Goal: Task Accomplishment & Management: Use online tool/utility

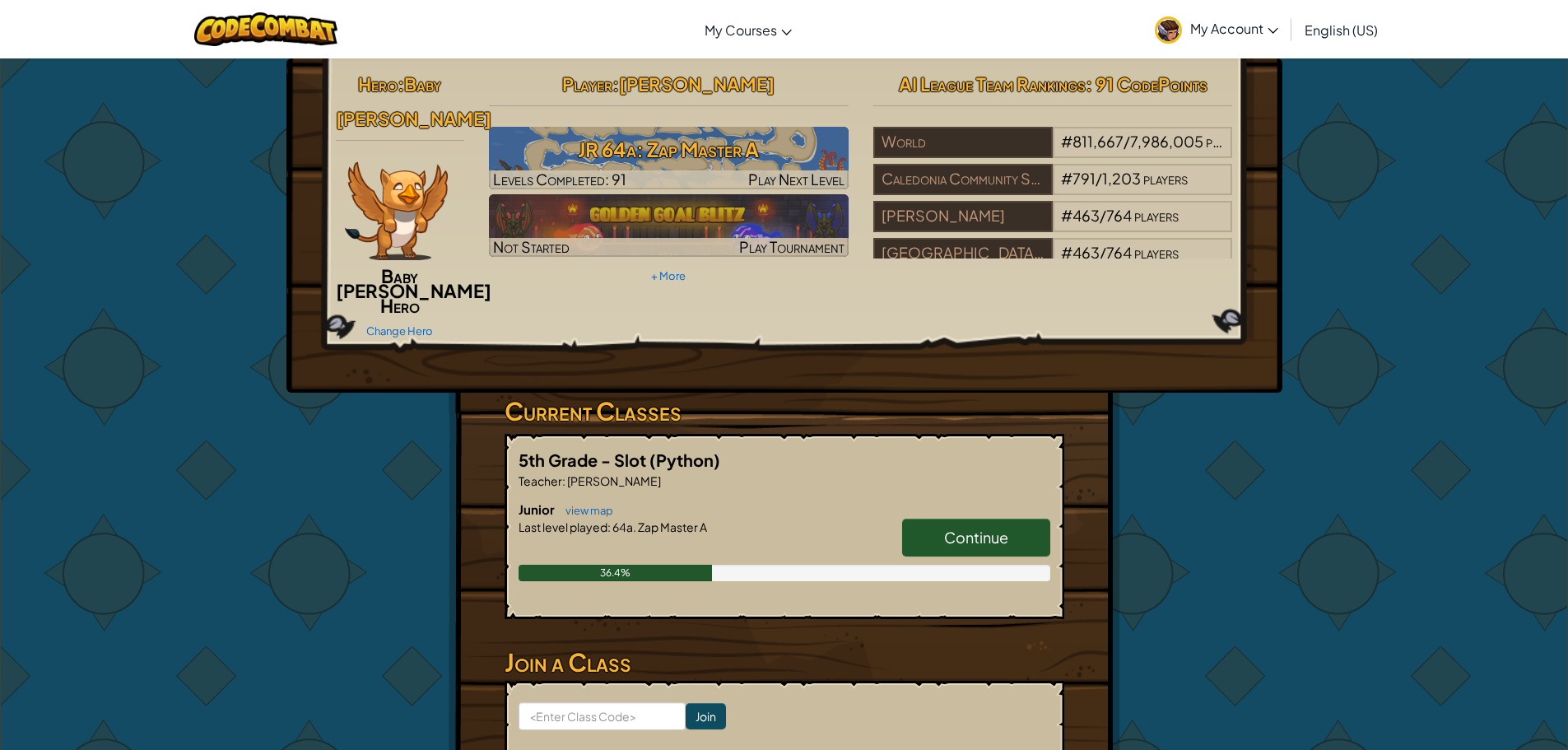
click at [404, 213] on img at bounding box center [396, 211] width 103 height 99
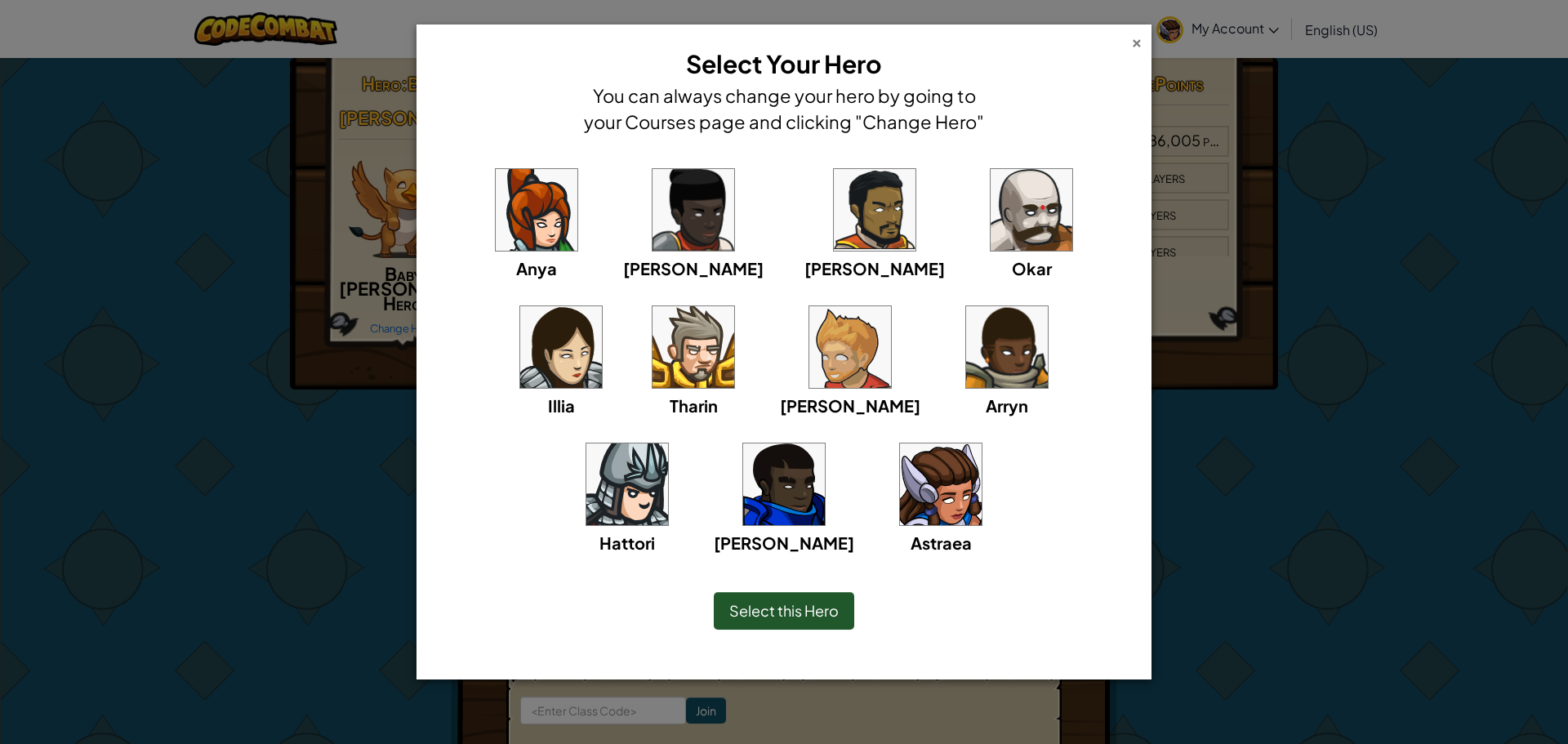
click at [1136, 43] on div "×" at bounding box center [1136, 41] width 11 height 17
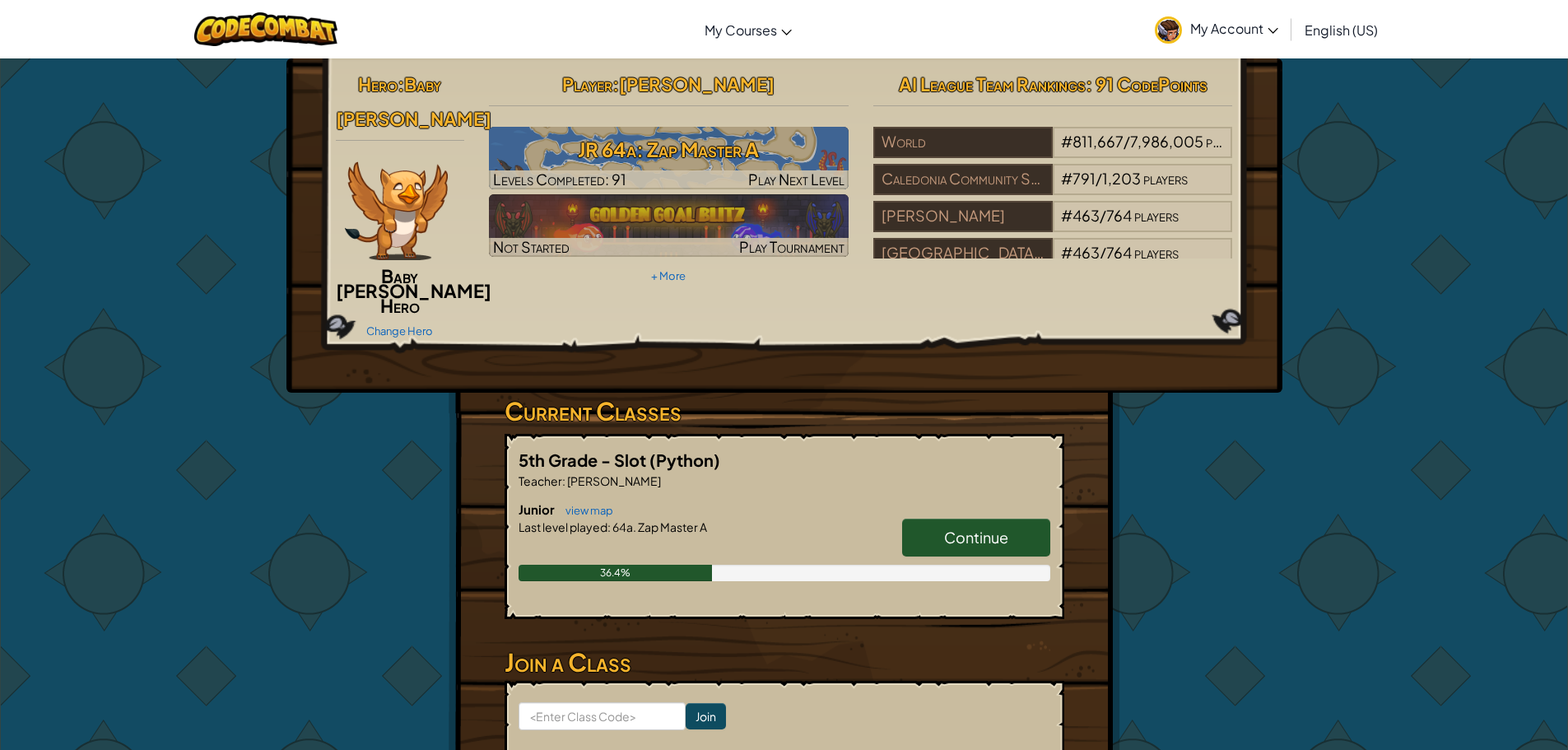
click at [1180, 30] on img at bounding box center [1168, 30] width 27 height 27
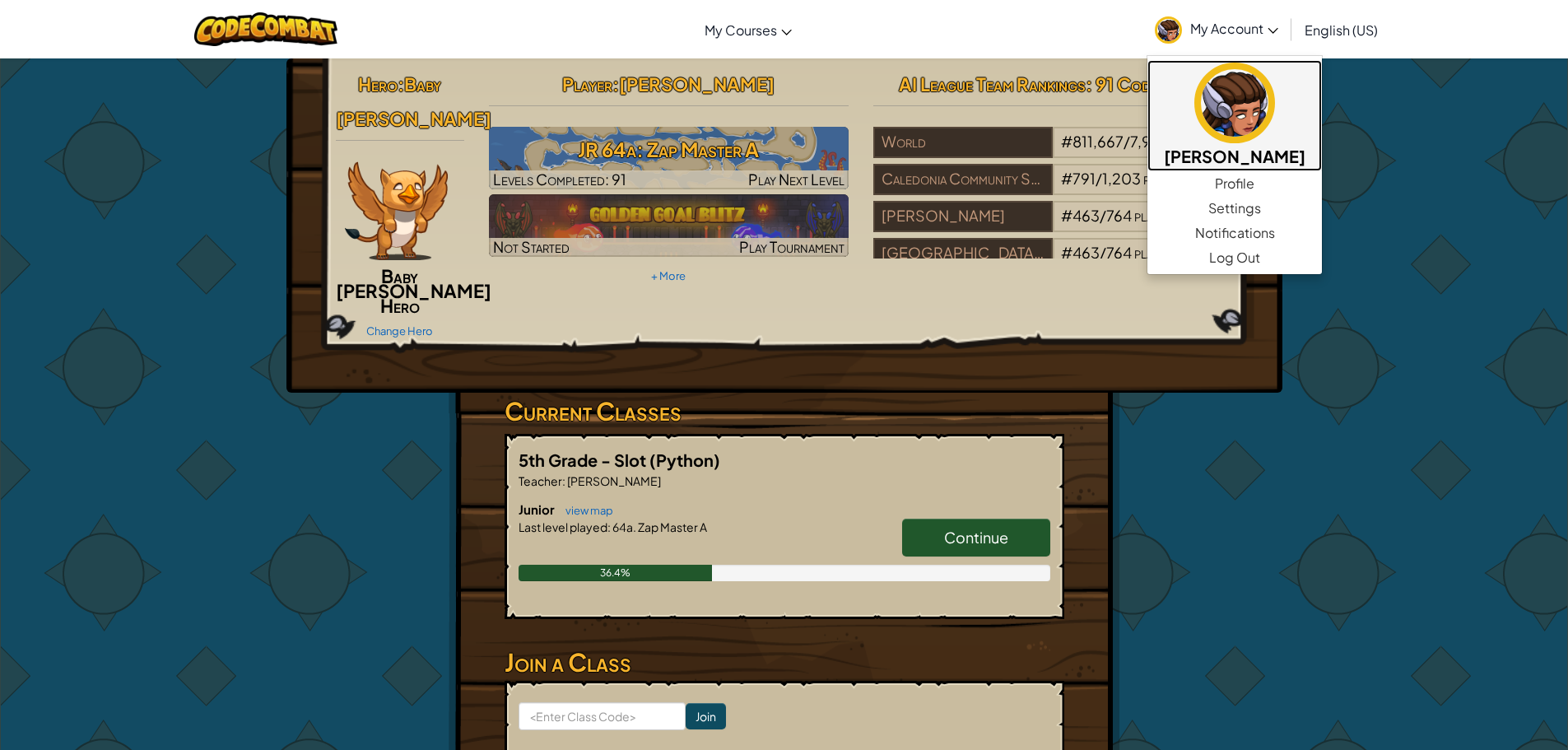
click at [1195, 89] on img at bounding box center [1235, 103] width 81 height 81
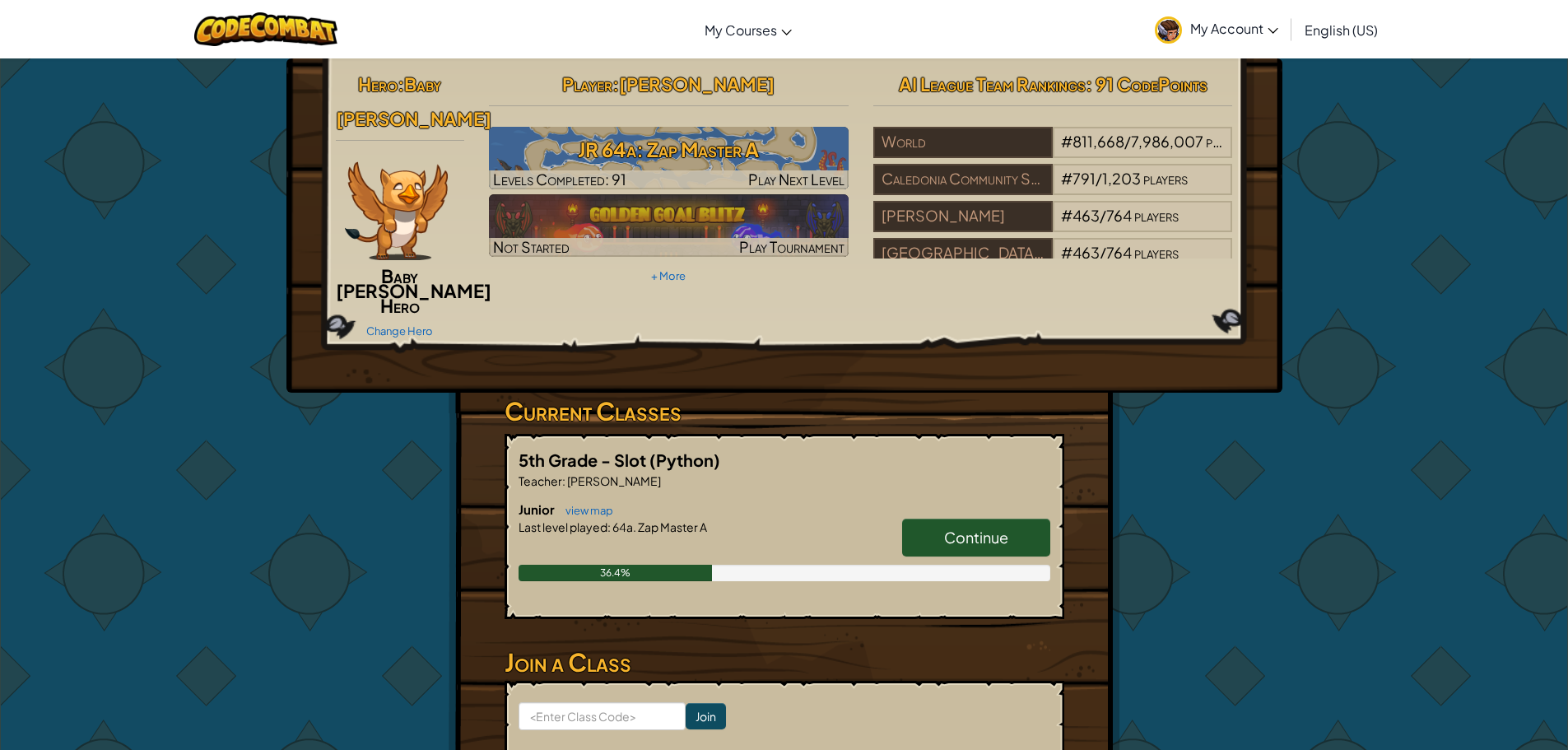
click at [427, 95] on span "Baby Griffin" at bounding box center [413, 101] width 156 height 57
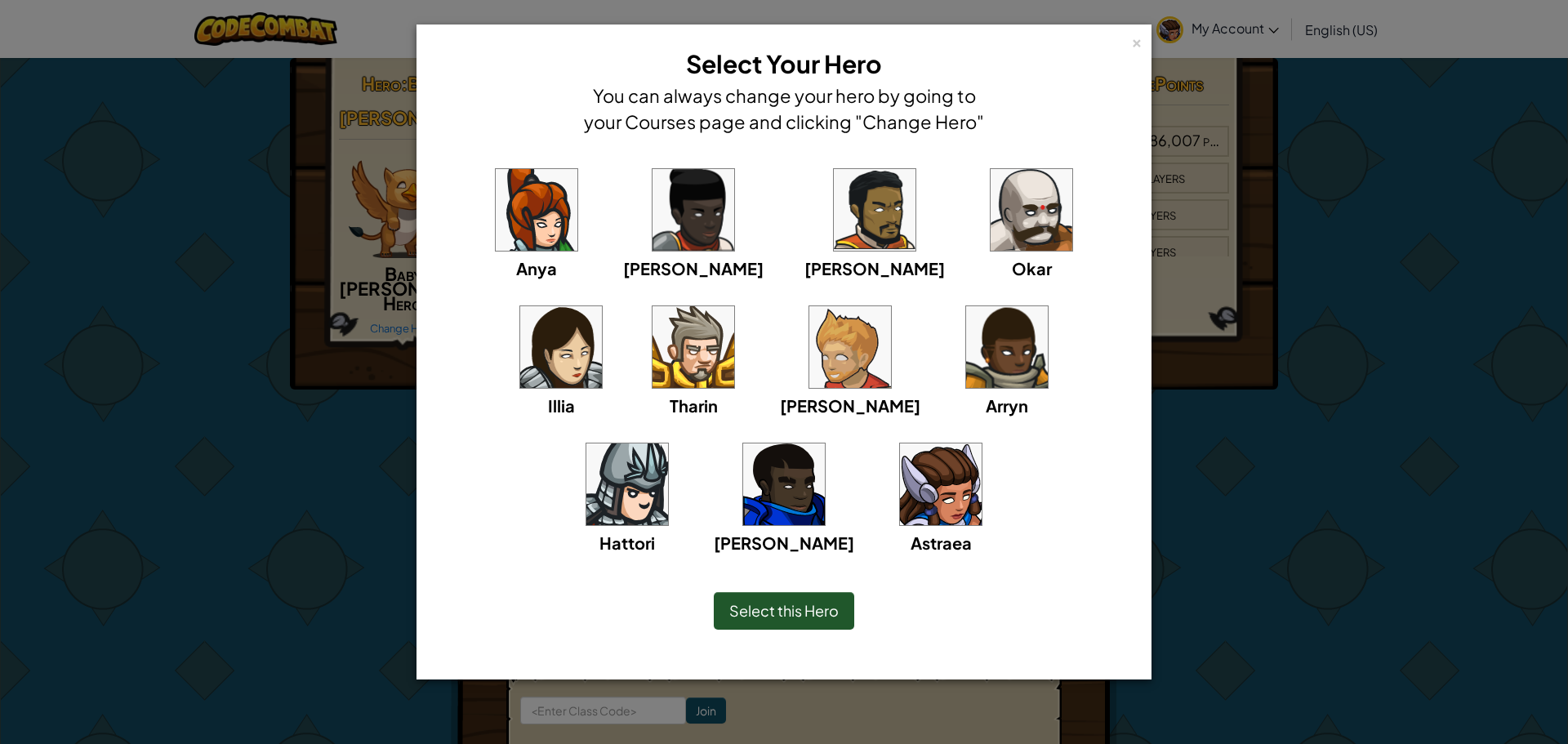
click at [900, 458] on img at bounding box center [940, 484] width 82 height 82
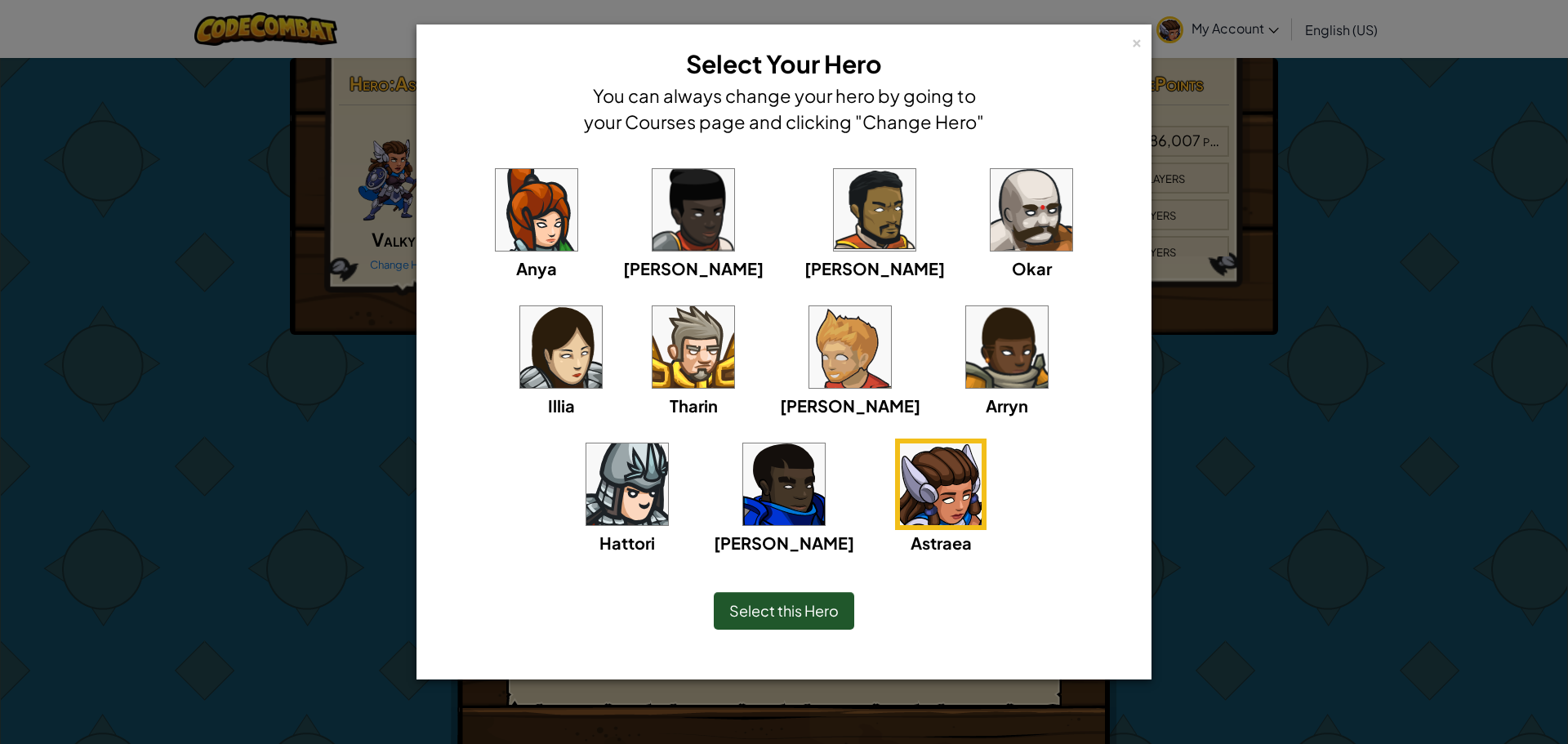
click at [798, 602] on span "Select this Hero" at bounding box center [784, 610] width 110 height 19
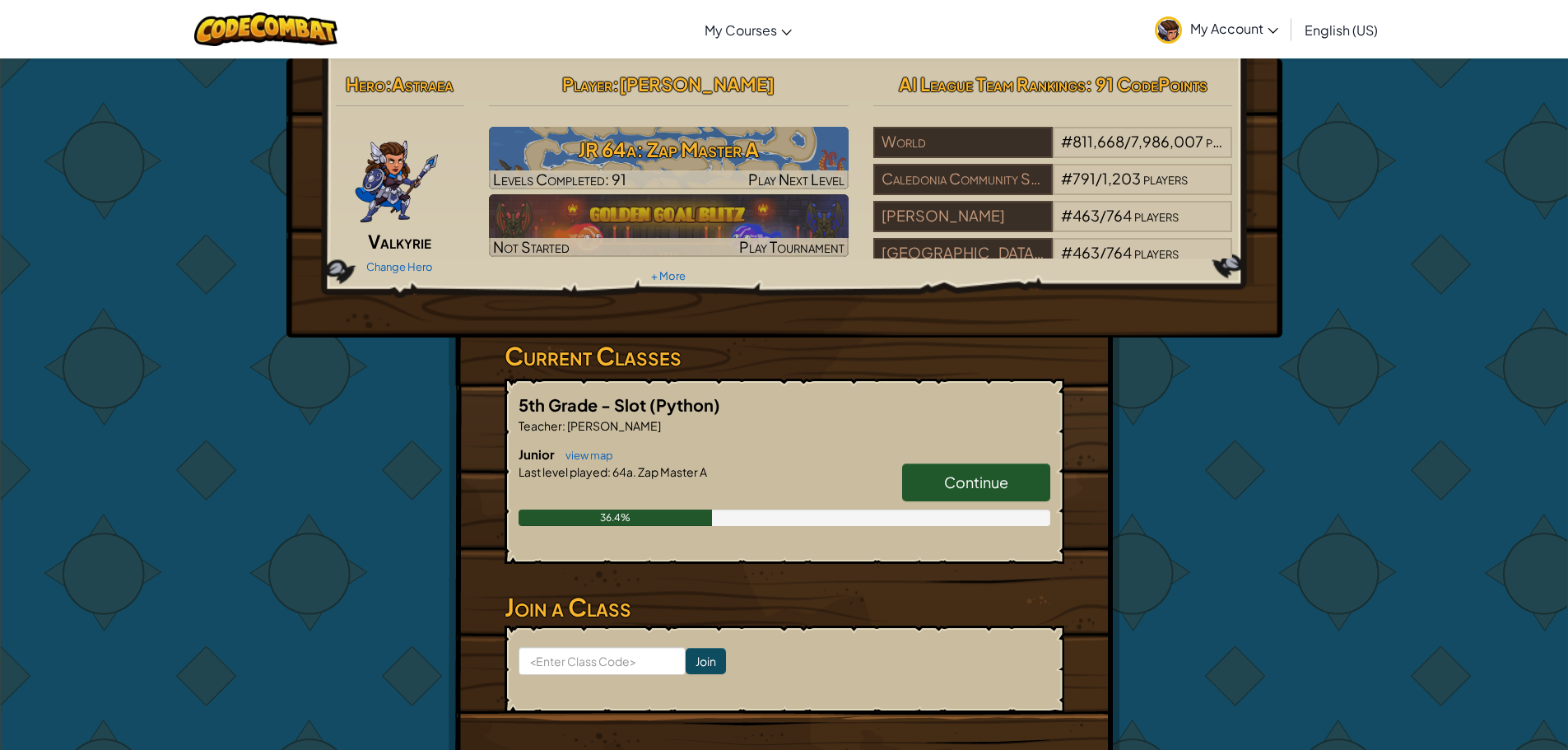
click at [367, 186] on img at bounding box center [397, 177] width 85 height 99
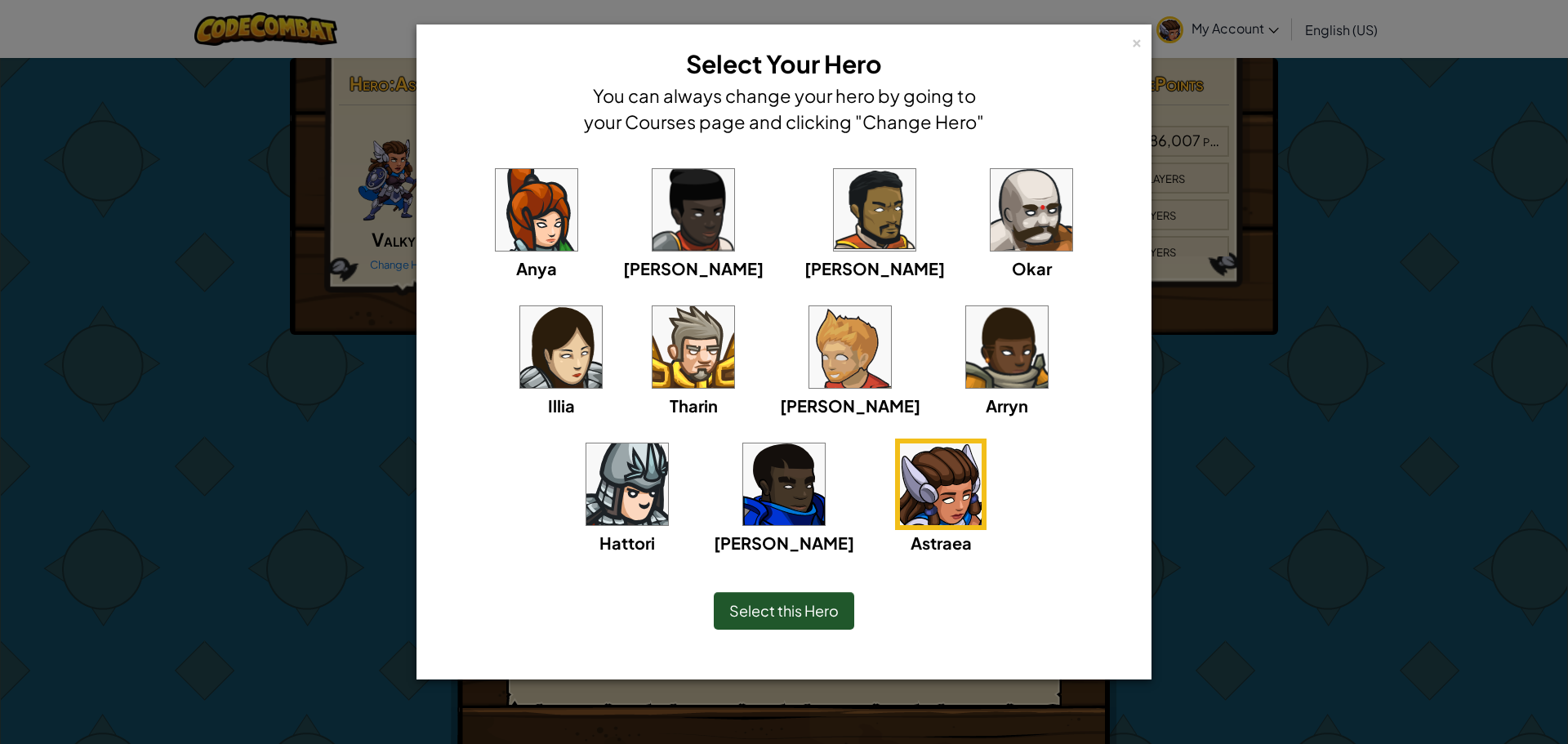
click at [361, 446] on div "× Select Your Hero You can always change your hero by going to your Courses pag…" at bounding box center [784, 372] width 1568 height 744
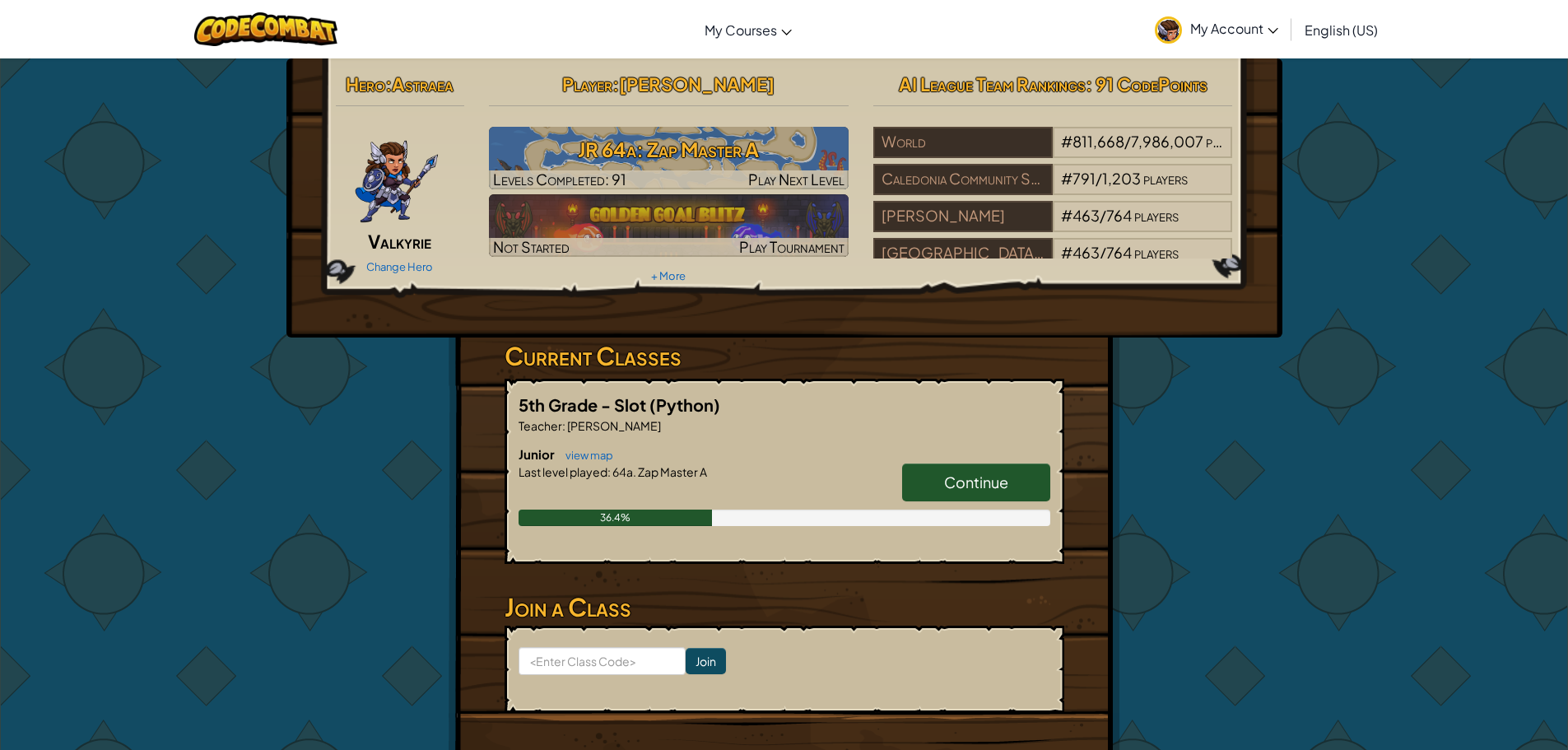
click at [409, 254] on div "Change Hero" at bounding box center [400, 265] width 130 height 26
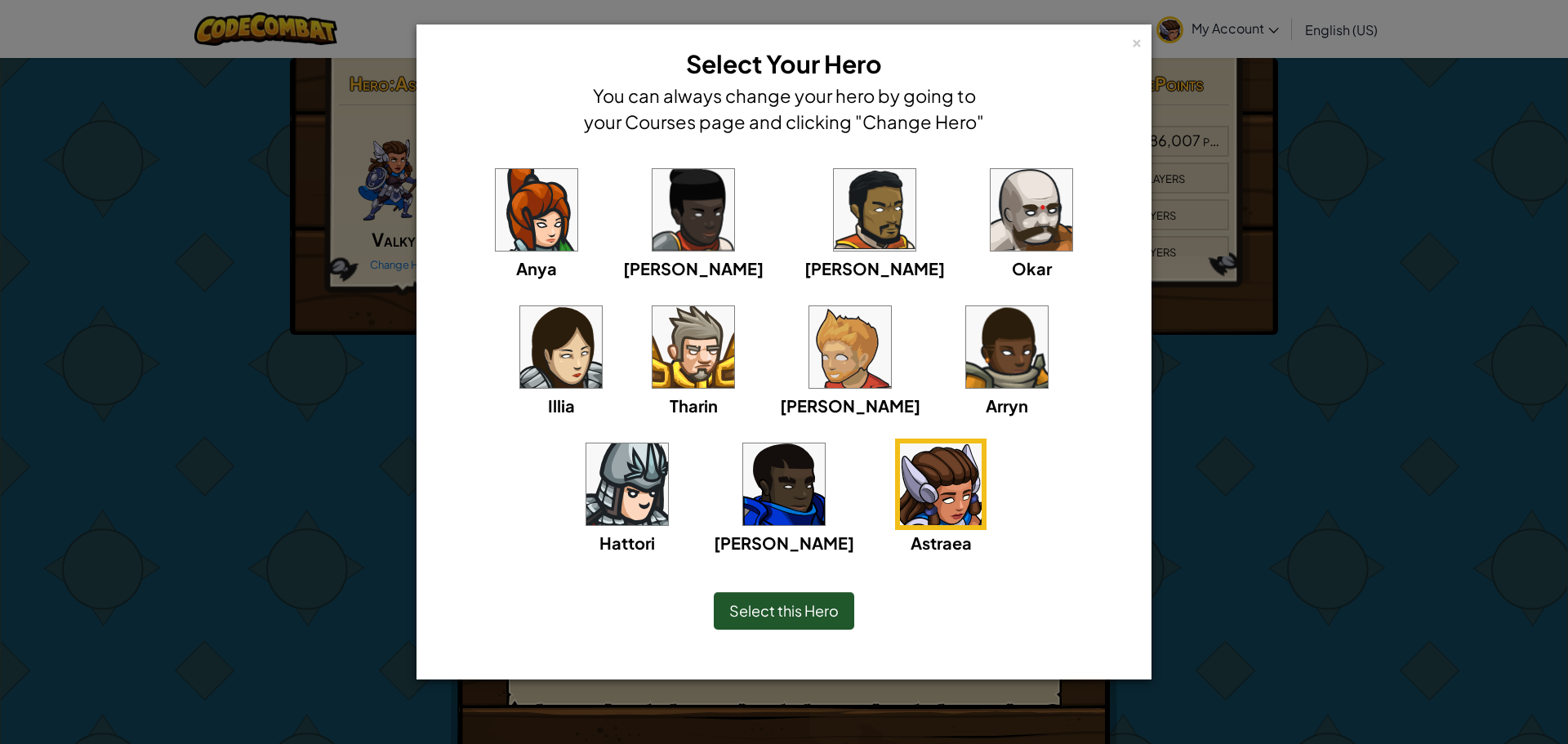
click at [1291, 600] on div "× Select Your Hero You can always change your hero by going to your Courses pag…" at bounding box center [784, 372] width 1568 height 744
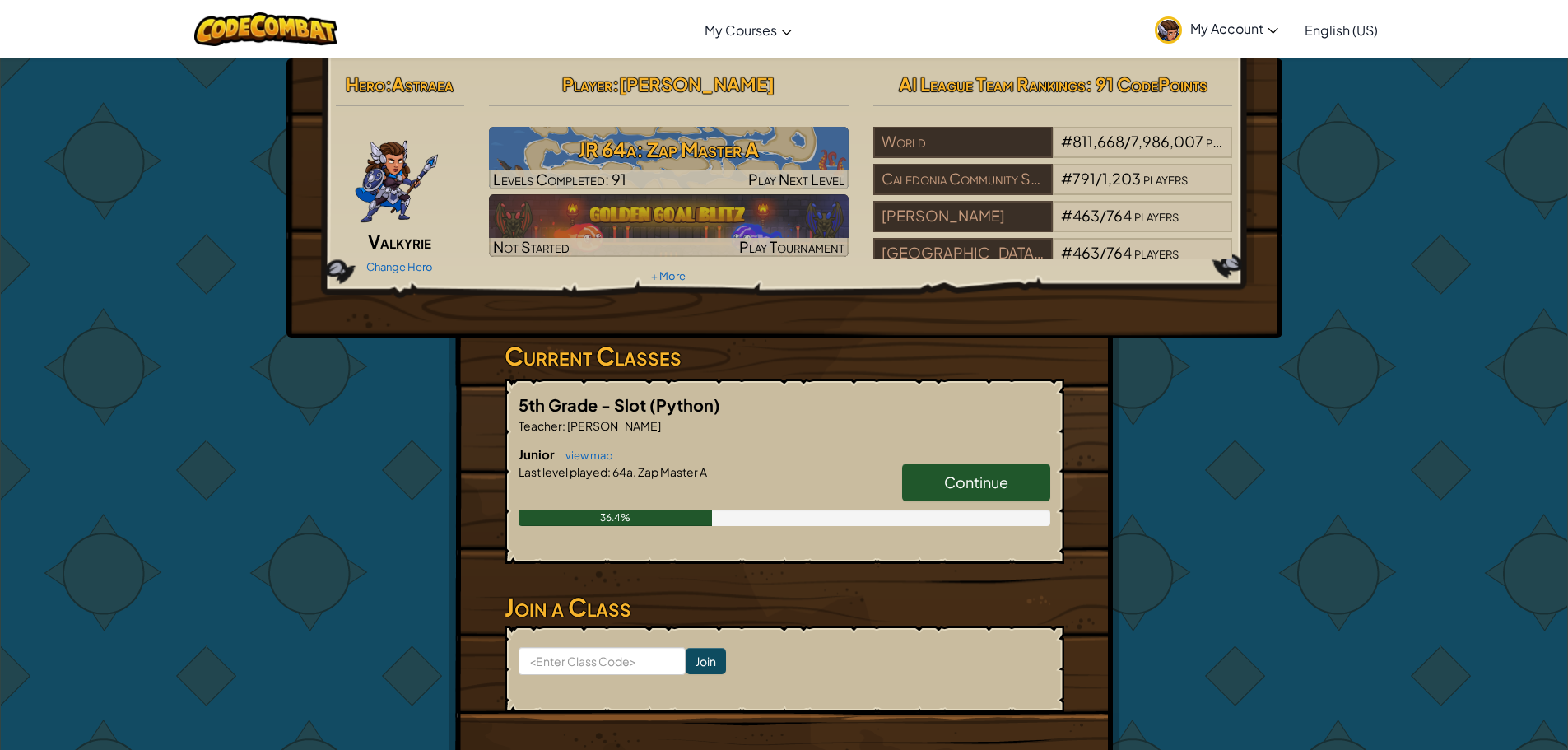
click at [1176, 36] on img at bounding box center [1168, 30] width 27 height 27
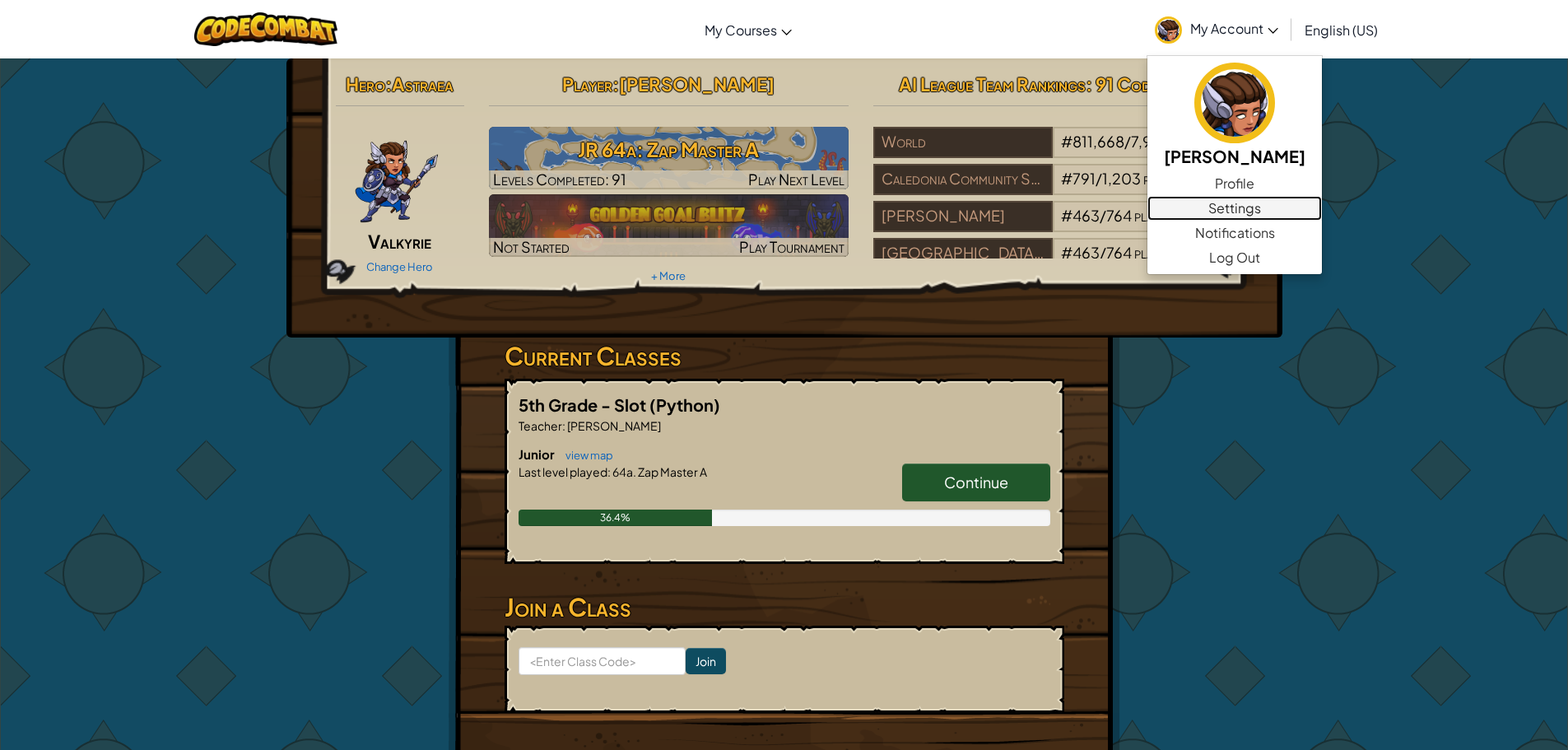
click at [1209, 198] on link "Settings" at bounding box center [1235, 208] width 175 height 24
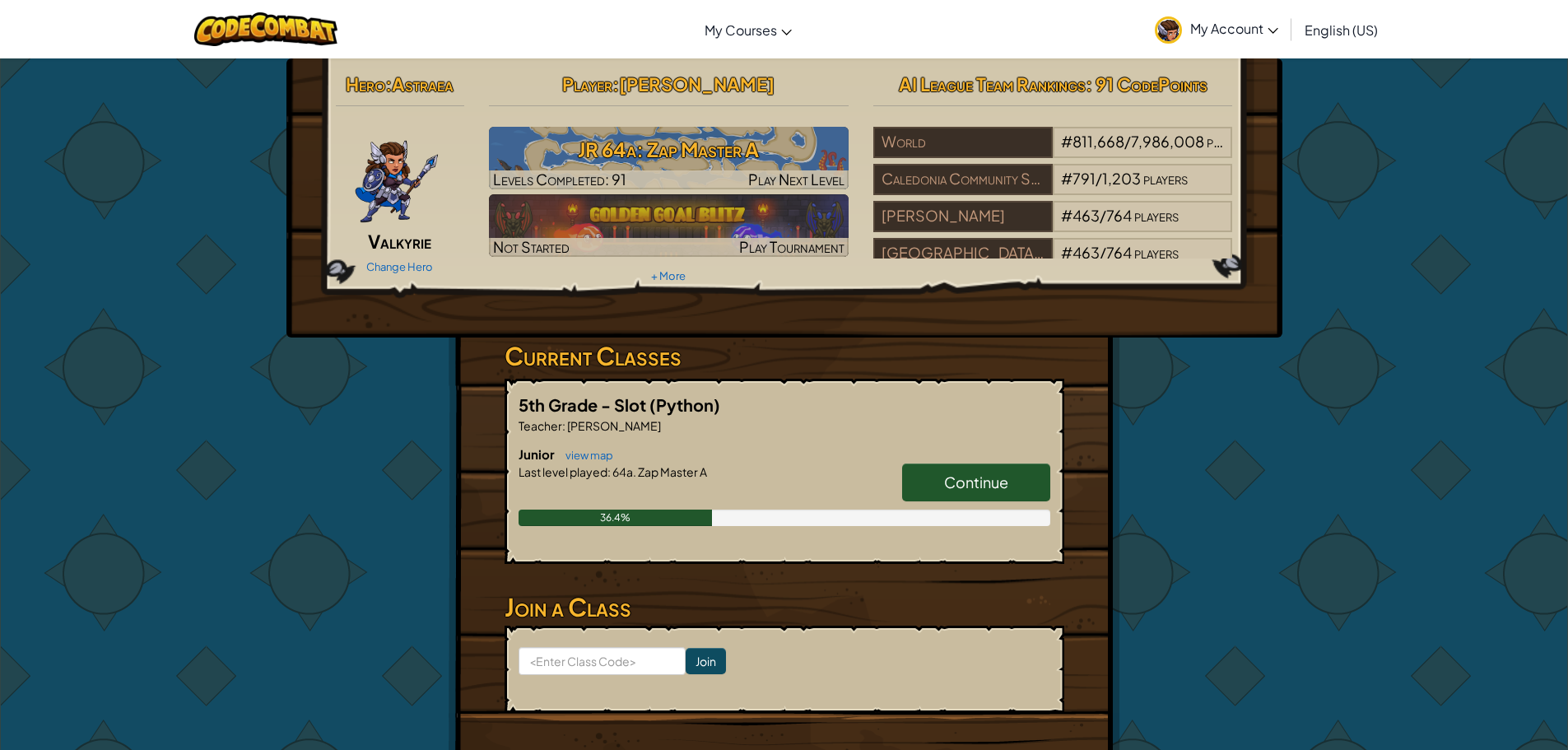
click at [1159, 28] on img at bounding box center [1168, 30] width 27 height 27
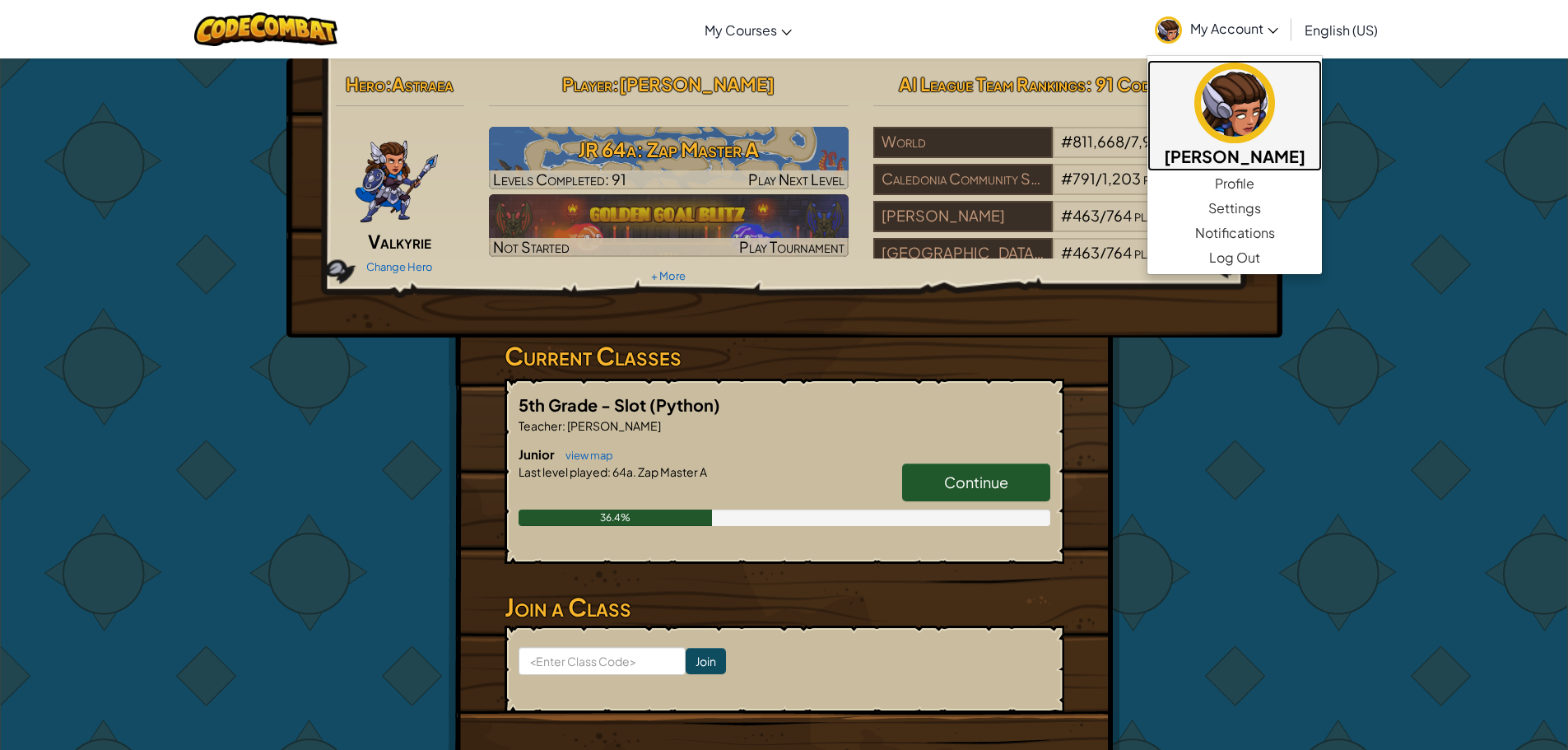
click at [1175, 153] on h5 "catherine h" at bounding box center [1235, 156] width 142 height 25
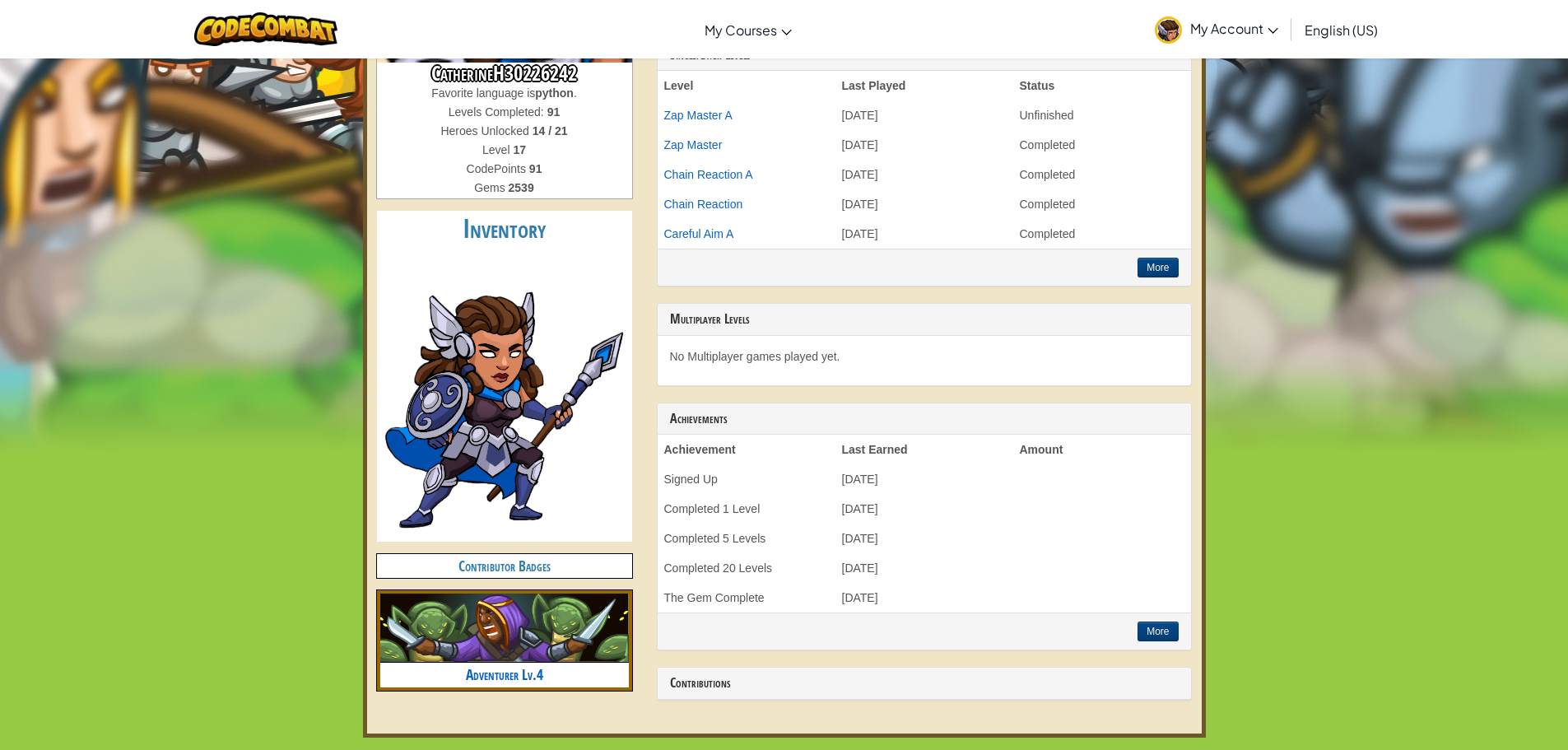
scroll to position [247, 0]
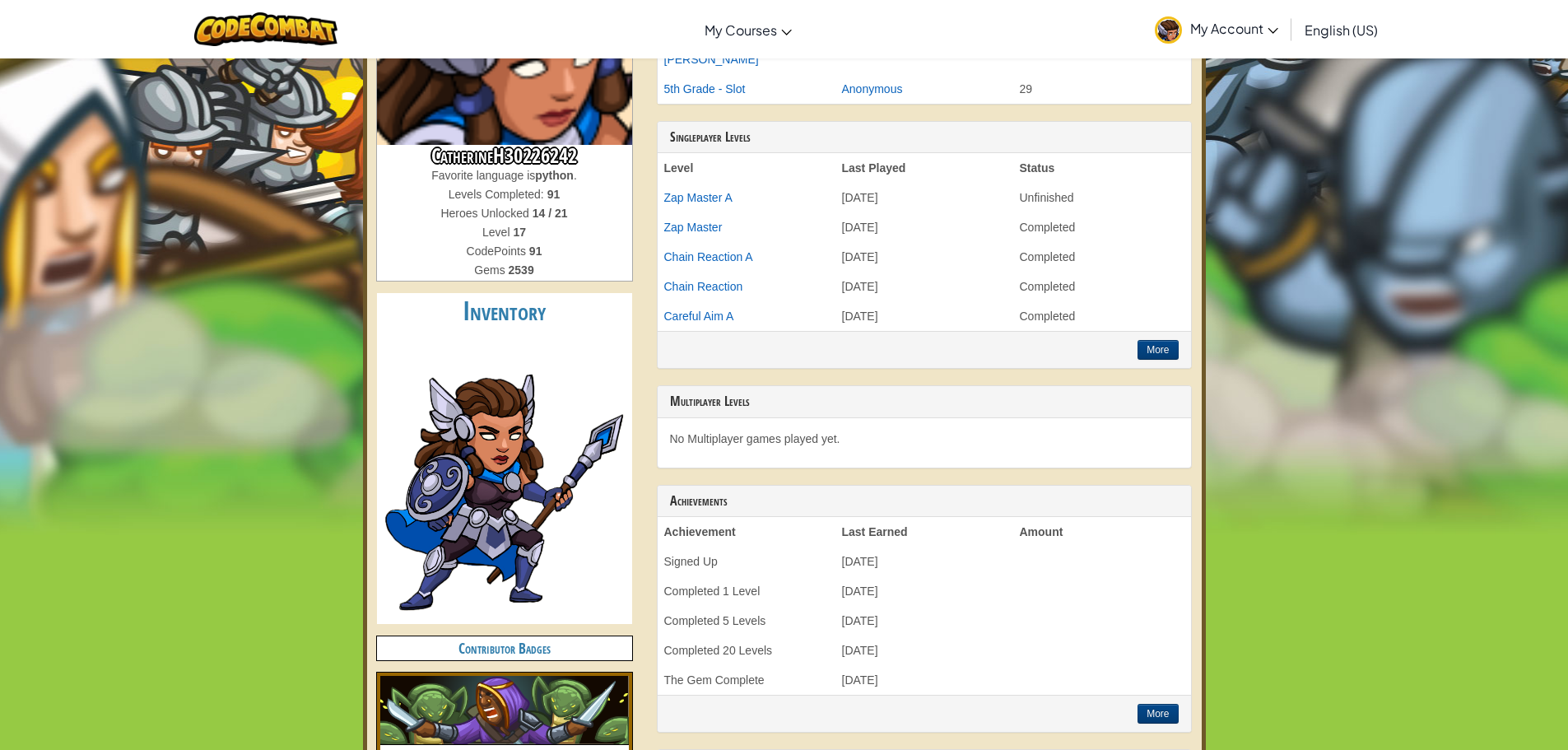
click at [534, 651] on h4 "Contributor Badges" at bounding box center [504, 647] width 255 height 23
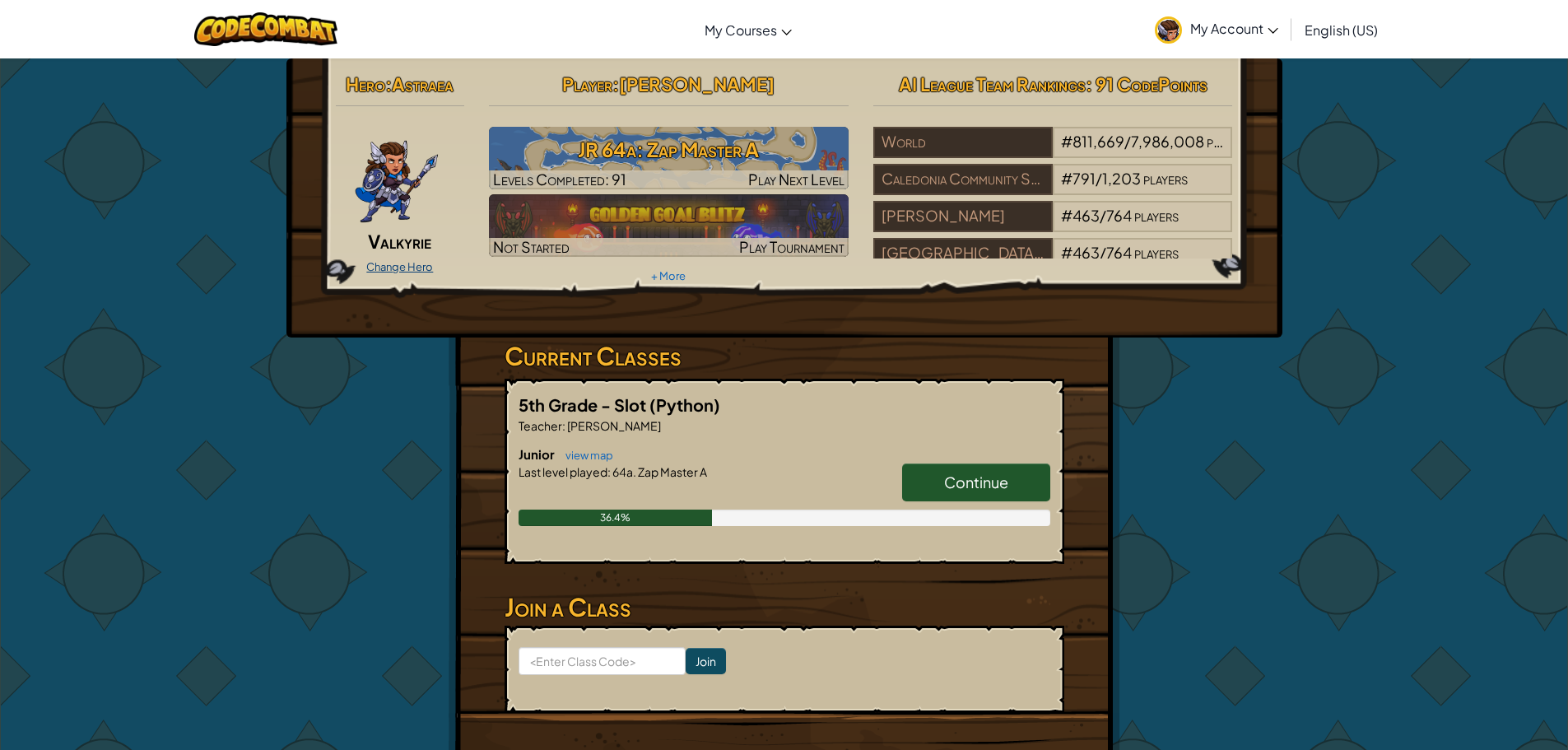
click at [383, 266] on link "Change Hero" at bounding box center [399, 266] width 67 height 13
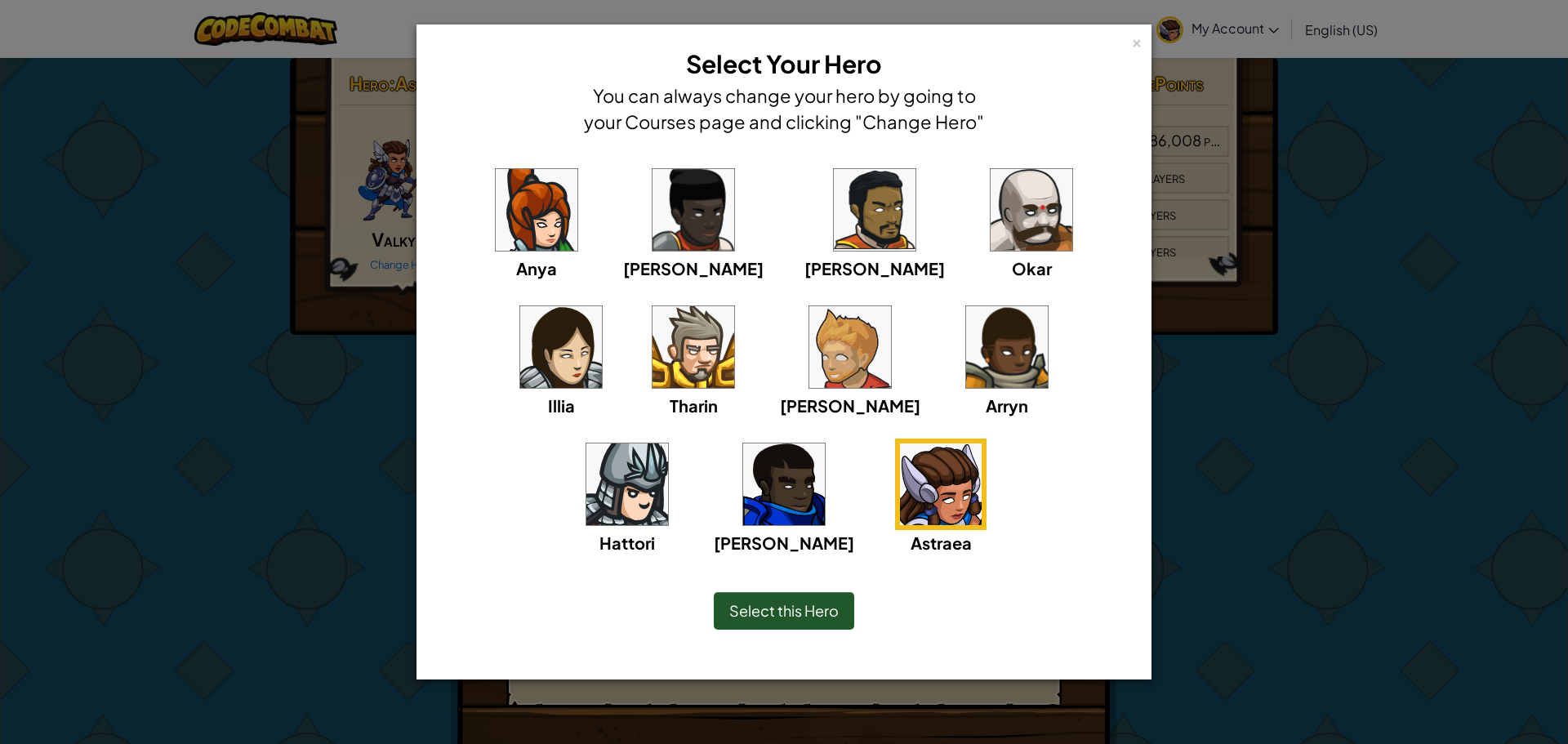
click at [900, 501] on img at bounding box center [940, 484] width 82 height 82
drag, startPoint x: 759, startPoint y: 526, endPoint x: 773, endPoint y: 511, distance: 20.5
drag, startPoint x: 773, startPoint y: 511, endPoint x: 780, endPoint y: 483, distance: 28.9
drag, startPoint x: 780, startPoint y: 483, endPoint x: 796, endPoint y: 462, distance: 26.4
click at [900, 462] on img at bounding box center [940, 484] width 82 height 82
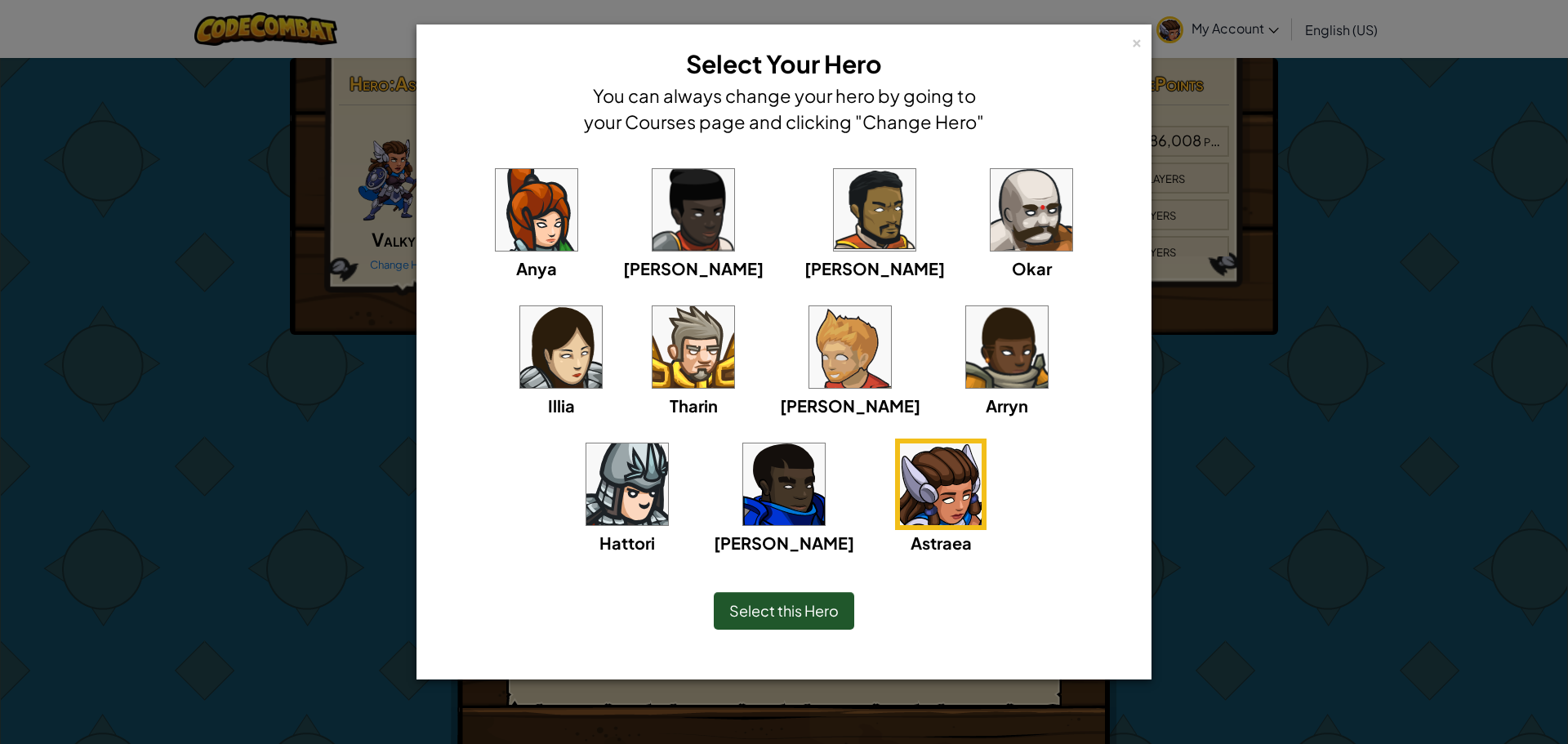
click at [516, 234] on img at bounding box center [536, 210] width 82 height 82
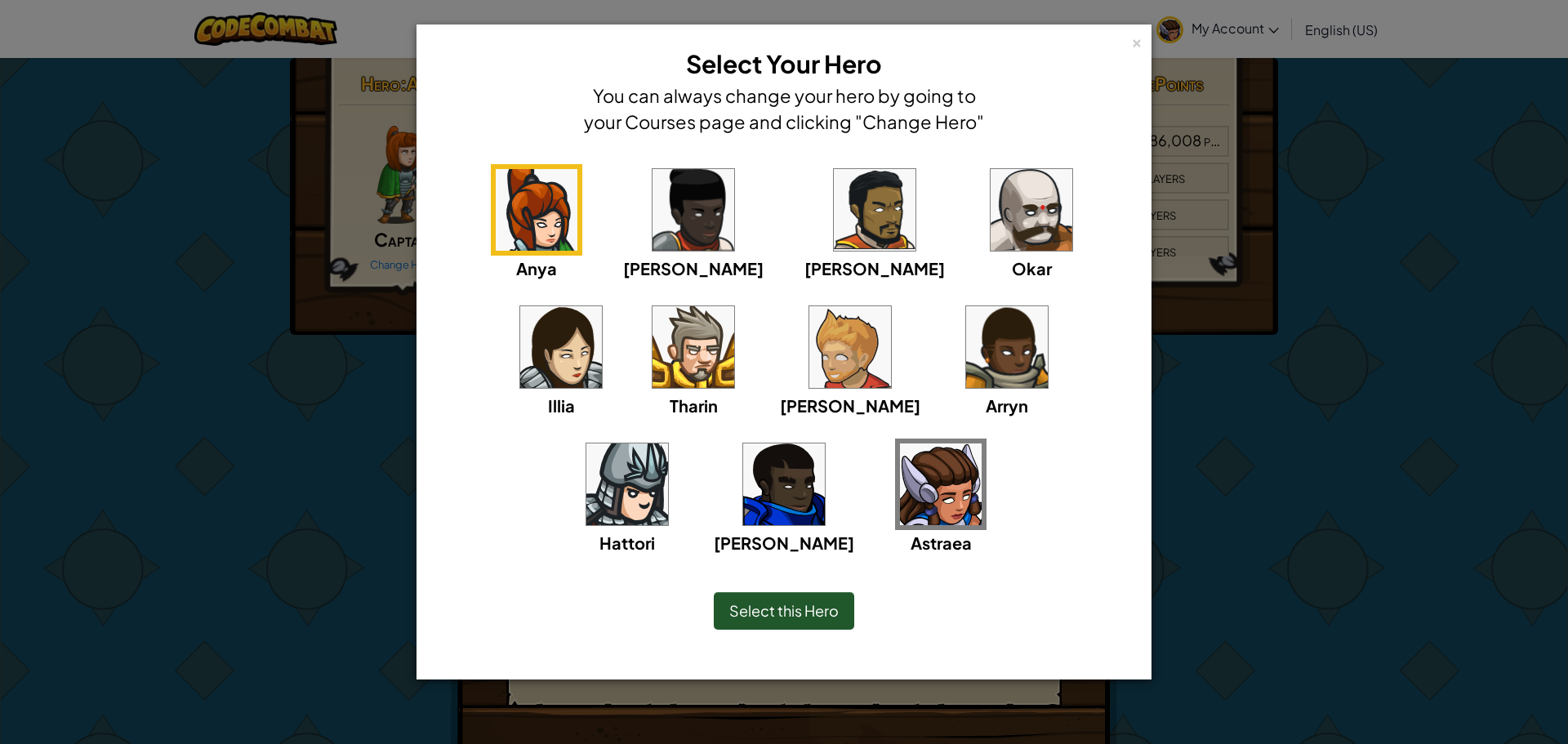
click at [664, 249] on img at bounding box center [693, 210] width 82 height 82
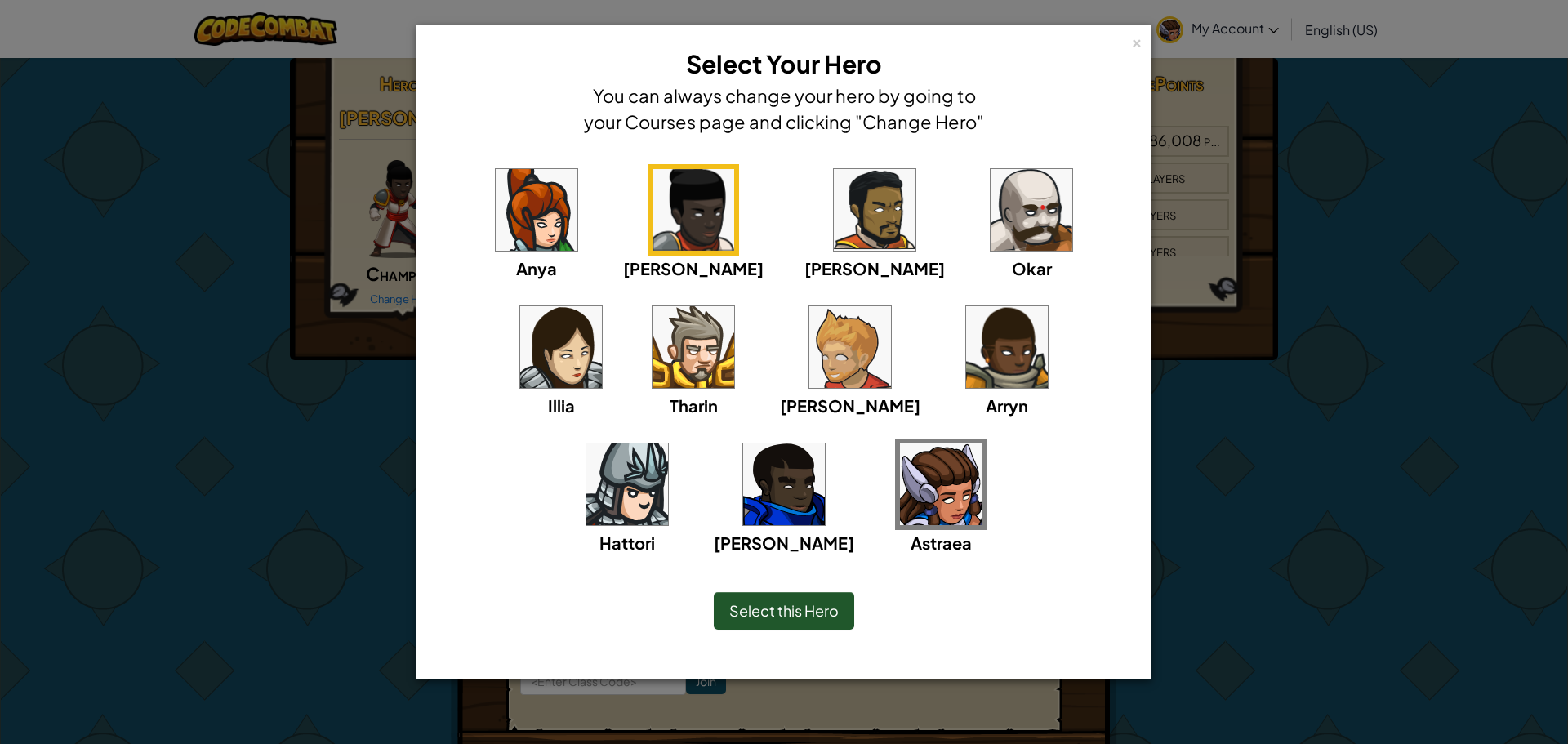
click at [805, 216] on div "Alejandro" at bounding box center [875, 222] width 141 height 117
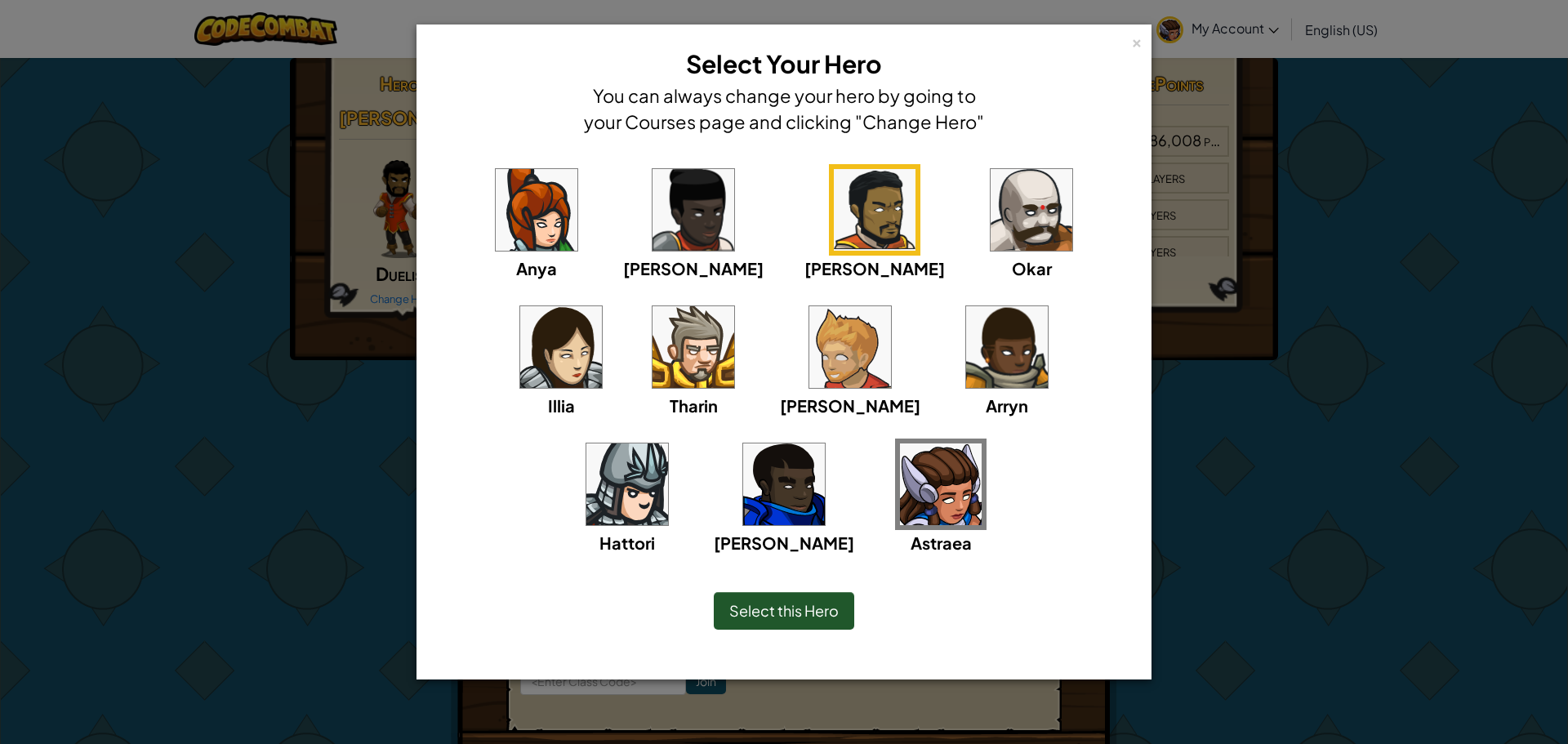
click at [986, 255] on div "Okar" at bounding box center [1032, 222] width 92 height 117
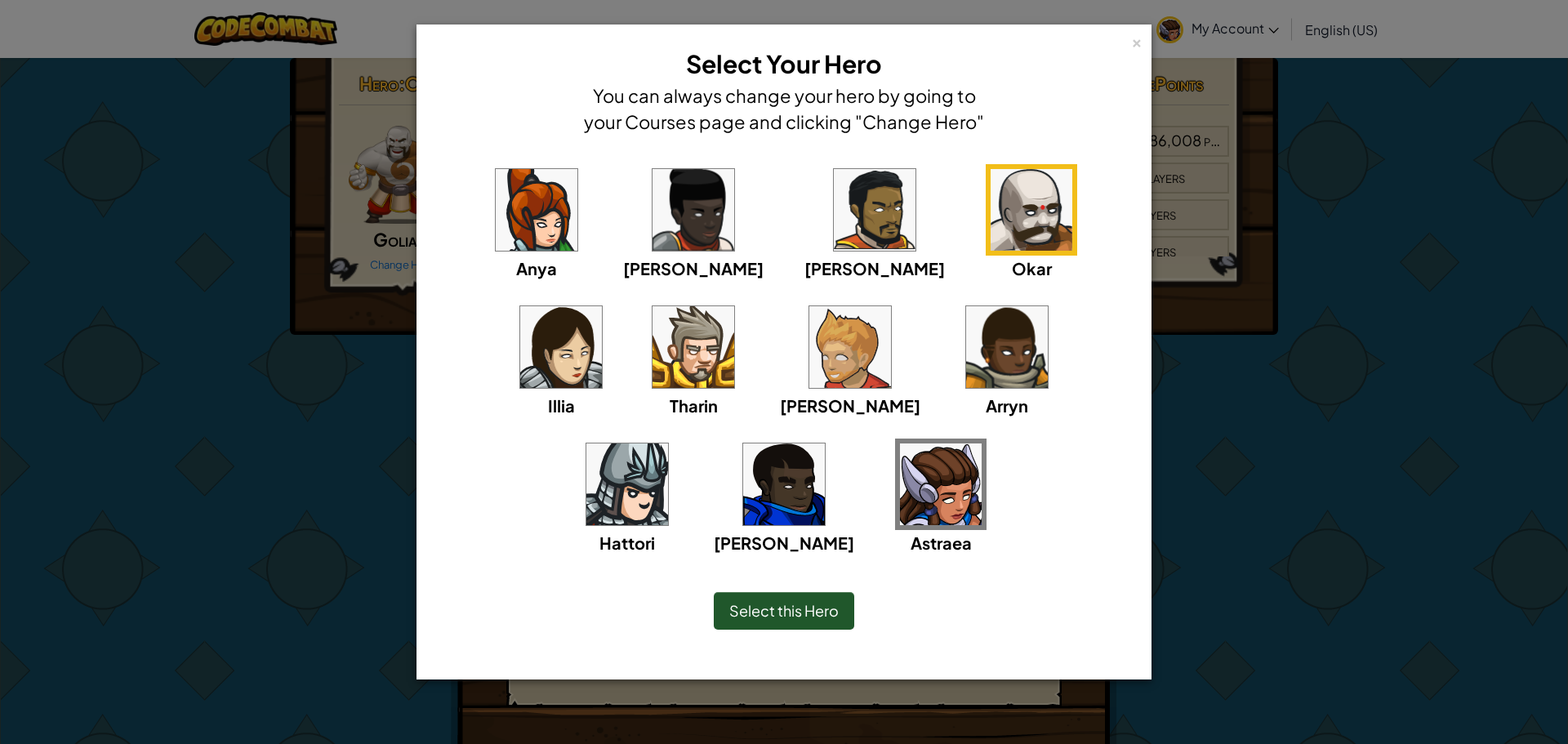
click at [602, 306] on img at bounding box center [561, 347] width 82 height 82
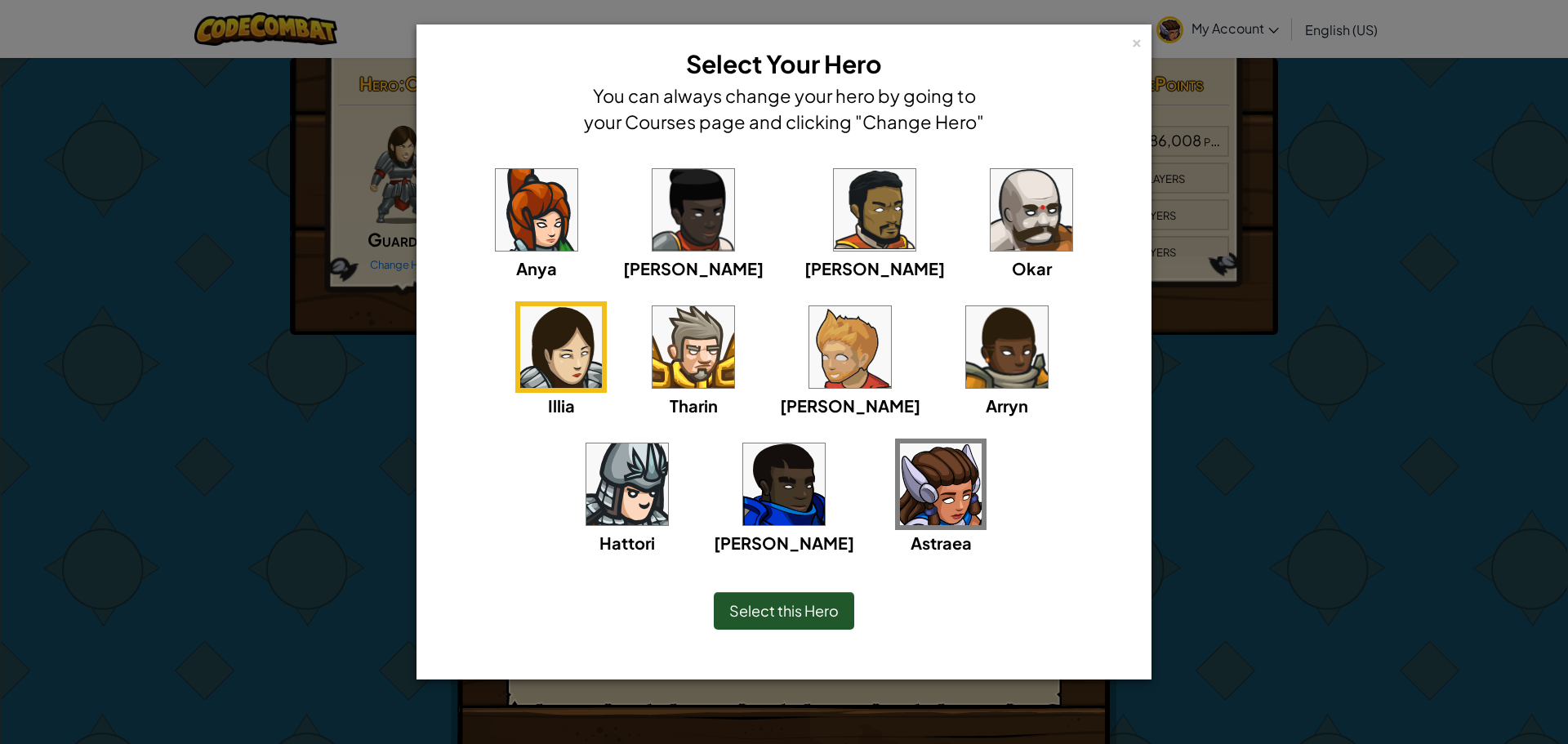
click at [461, 349] on div "Anya Ida Alejandro Okar Illia Tharin Ned Arryn Hattori Gordon Astraea" at bounding box center [784, 369] width 685 height 412
click at [653, 346] on img at bounding box center [693, 347] width 82 height 82
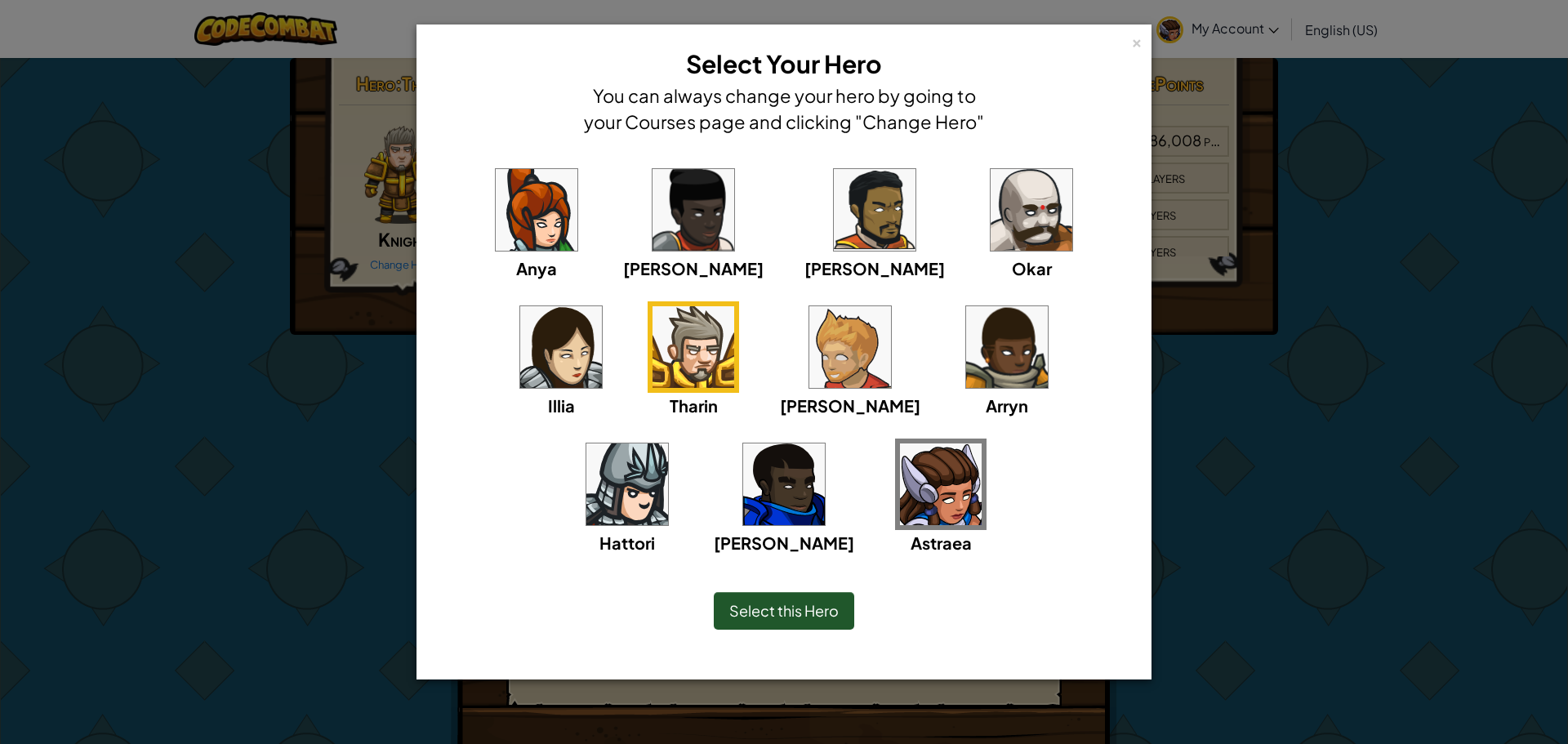
click at [809, 363] on img at bounding box center [850, 347] width 82 height 82
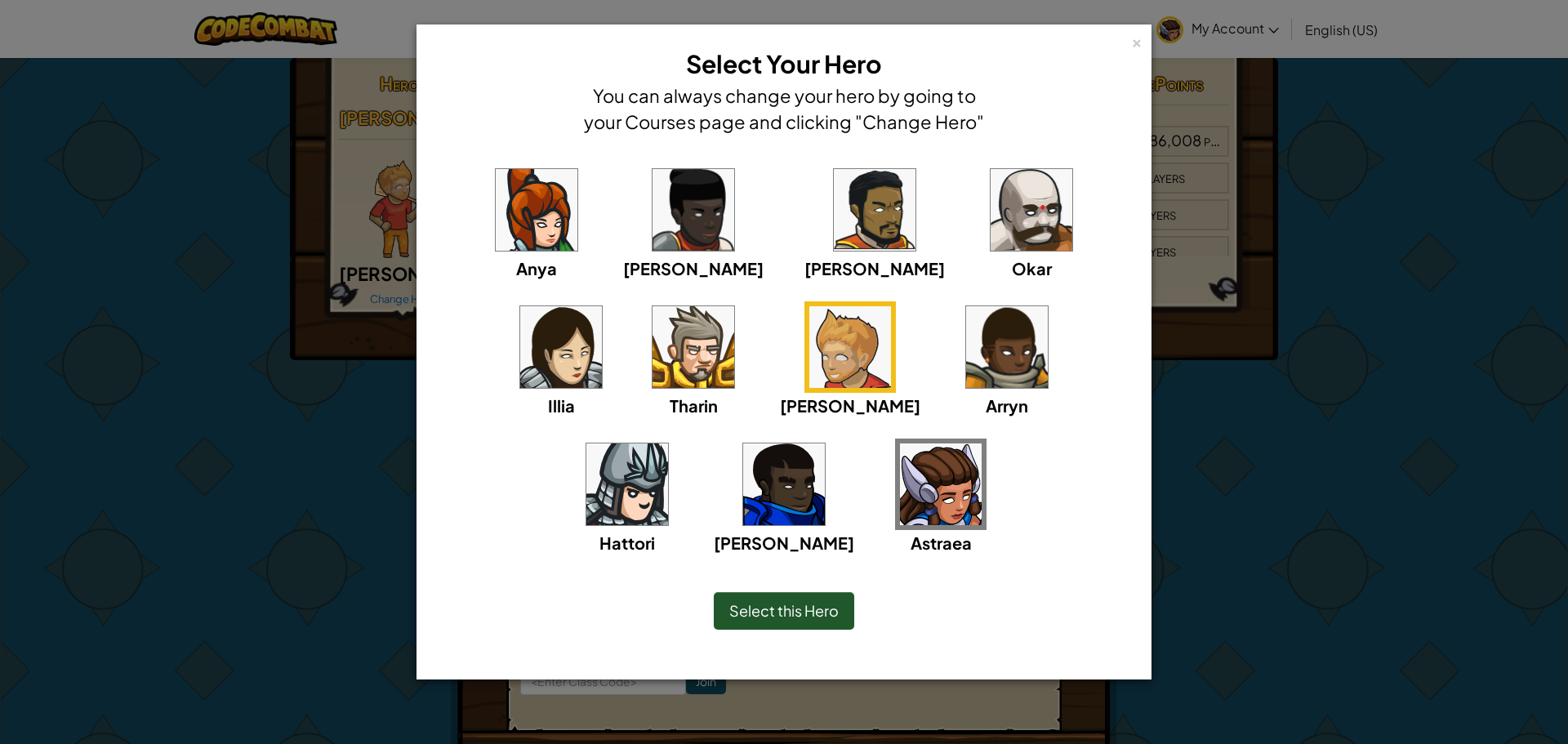
click at [966, 383] on img at bounding box center [1007, 347] width 82 height 82
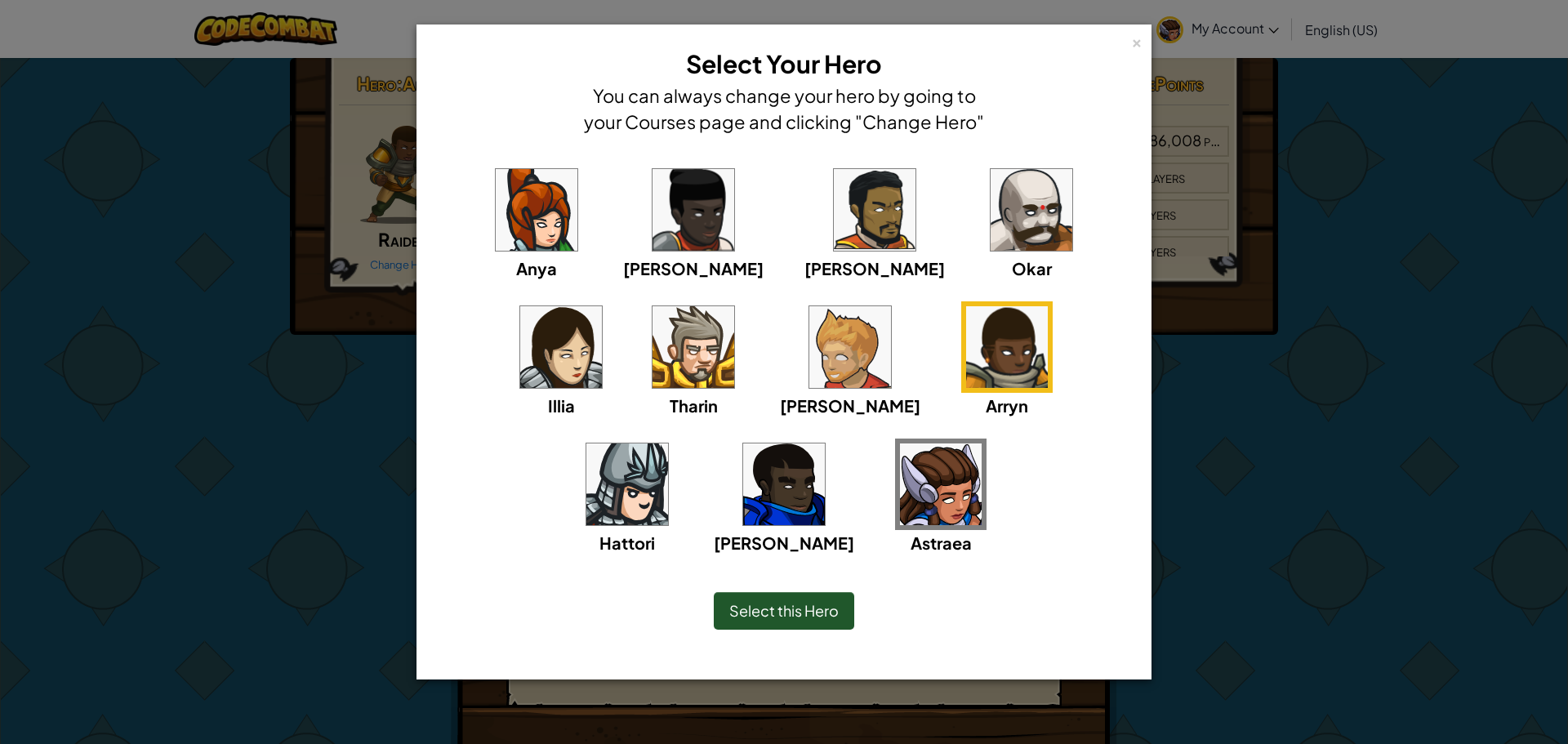
click at [668, 444] on img at bounding box center [627, 484] width 82 height 82
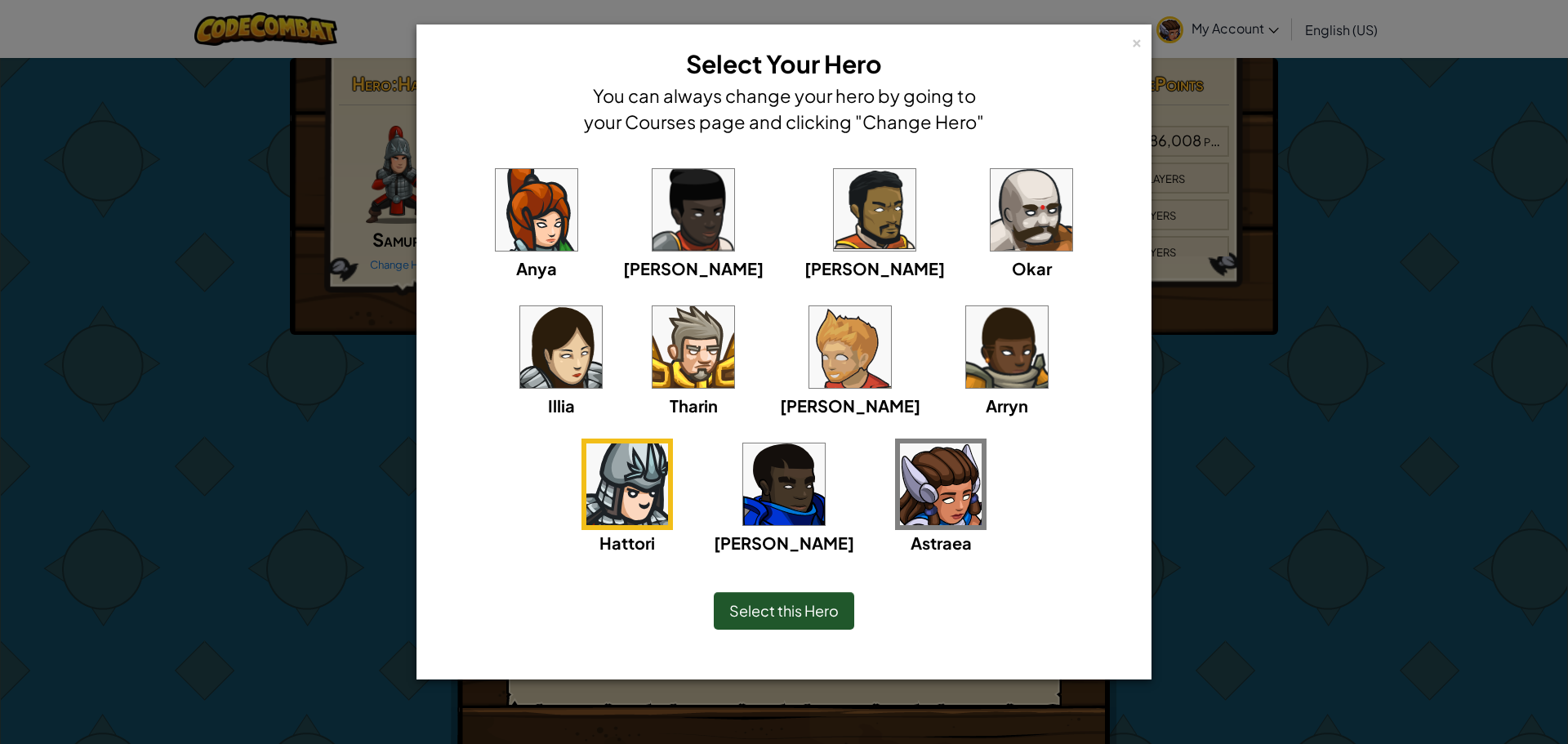
click at [825, 444] on img at bounding box center [784, 484] width 82 height 82
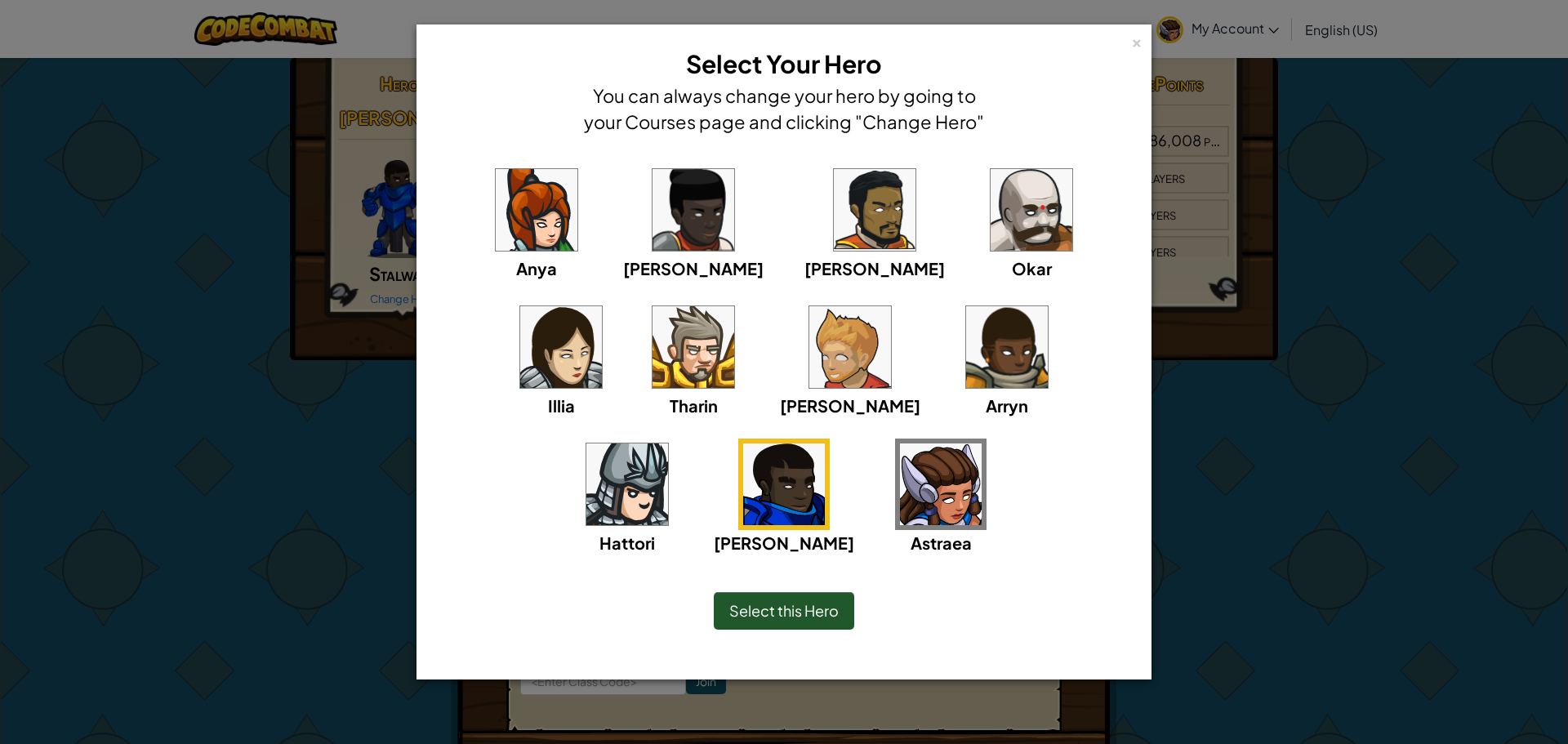
click at [900, 480] on img at bounding box center [940, 484] width 82 height 82
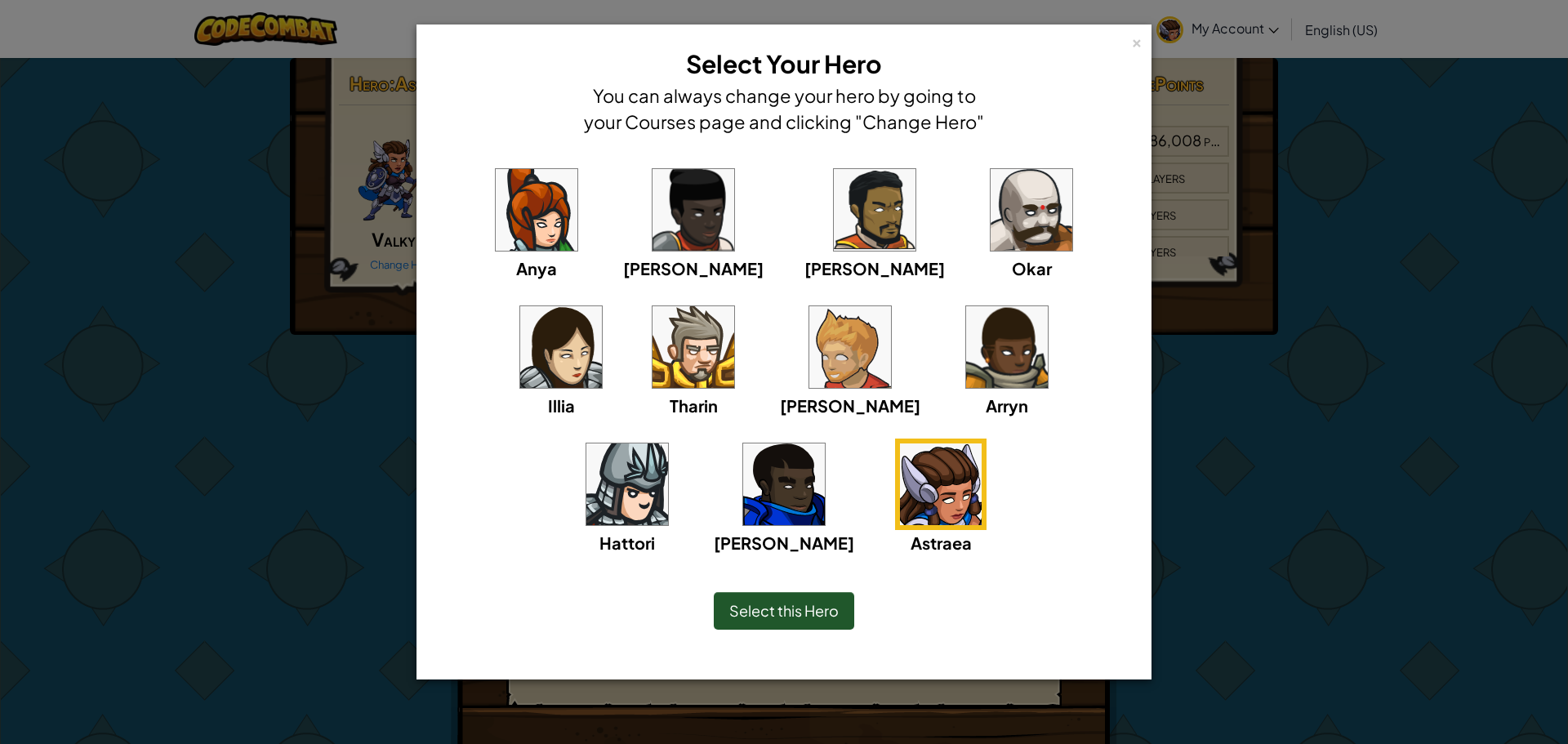
click at [1310, 611] on div "× Select Your Hero You can always change your hero by going to your Courses pag…" at bounding box center [784, 372] width 1568 height 744
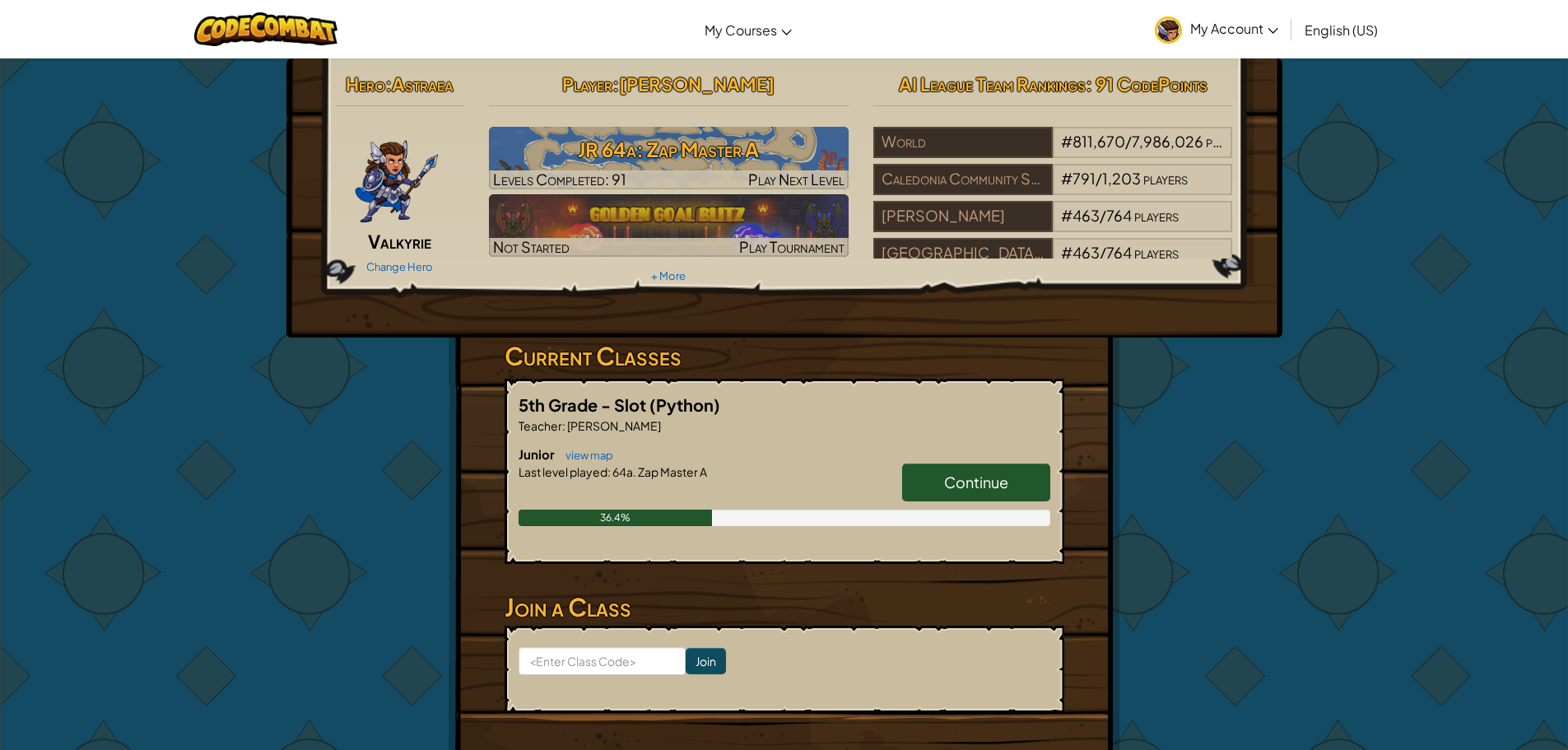
click at [1166, 24] on img at bounding box center [1168, 30] width 27 height 27
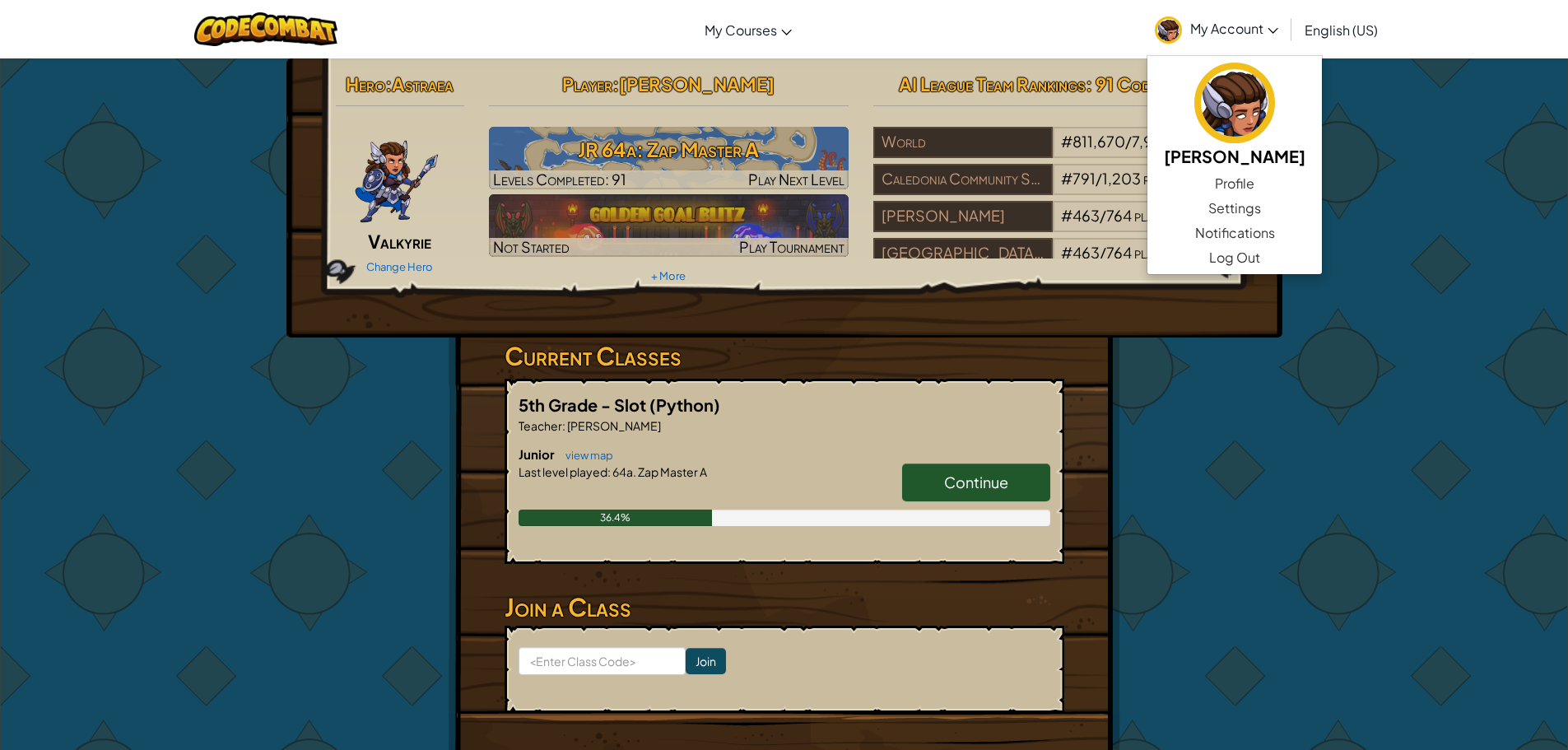
click at [1162, 311] on div "Hero : Astraea Valkyrie Change Hero Player : catherine h JR 64a: Zap Master A L…" at bounding box center [784, 198] width 996 height 279
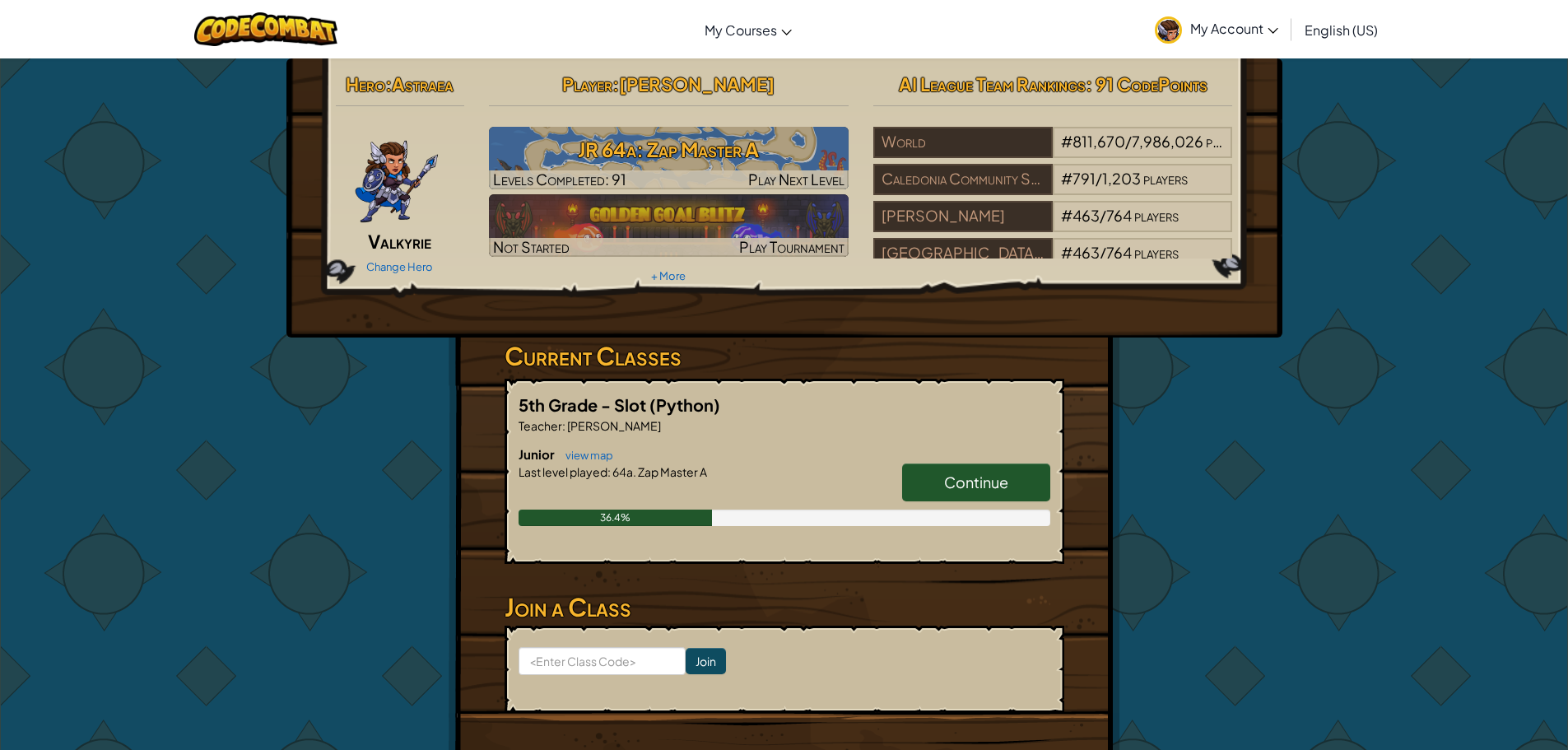
click at [1165, 42] on img at bounding box center [1168, 30] width 27 height 27
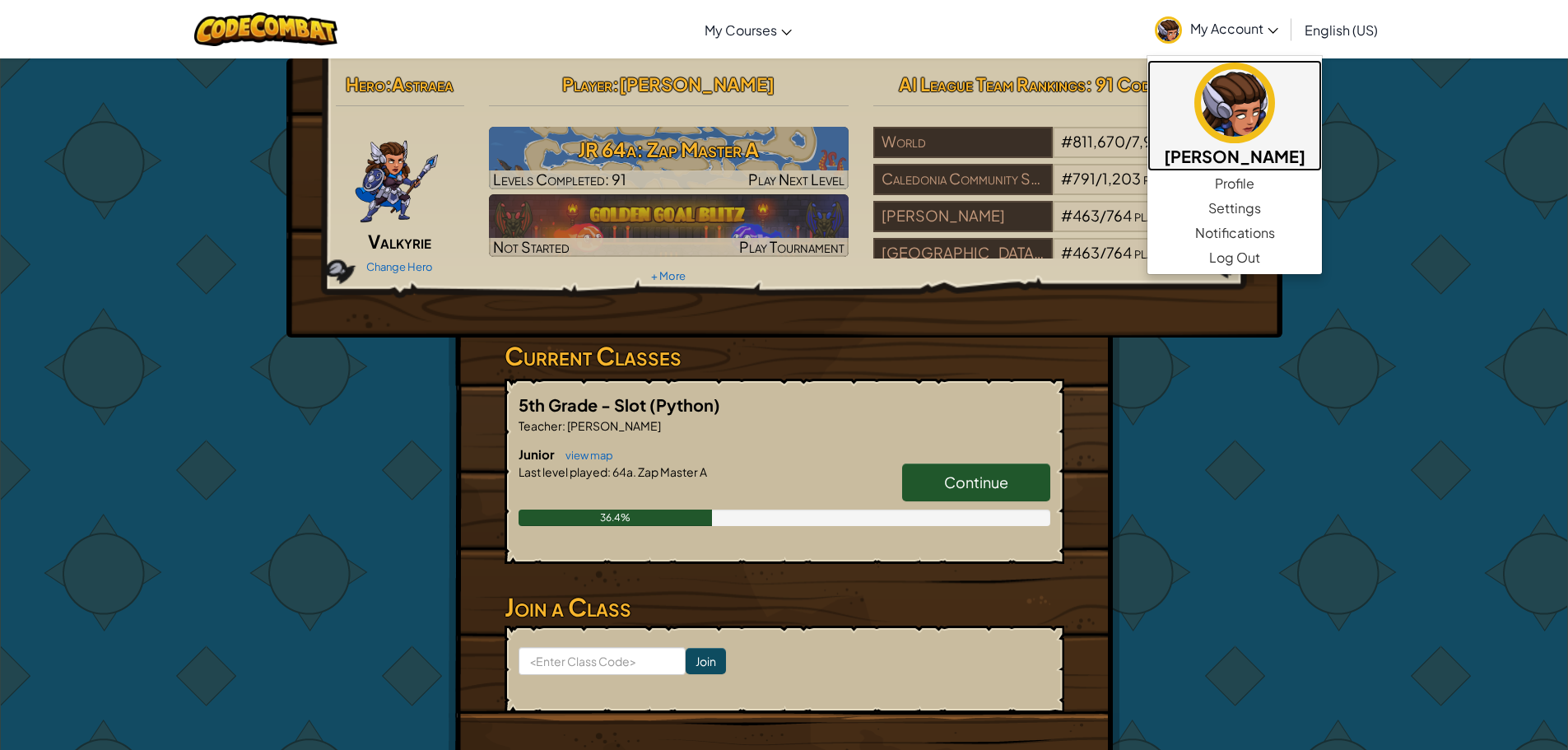
click at [1230, 107] on img at bounding box center [1235, 103] width 81 height 81
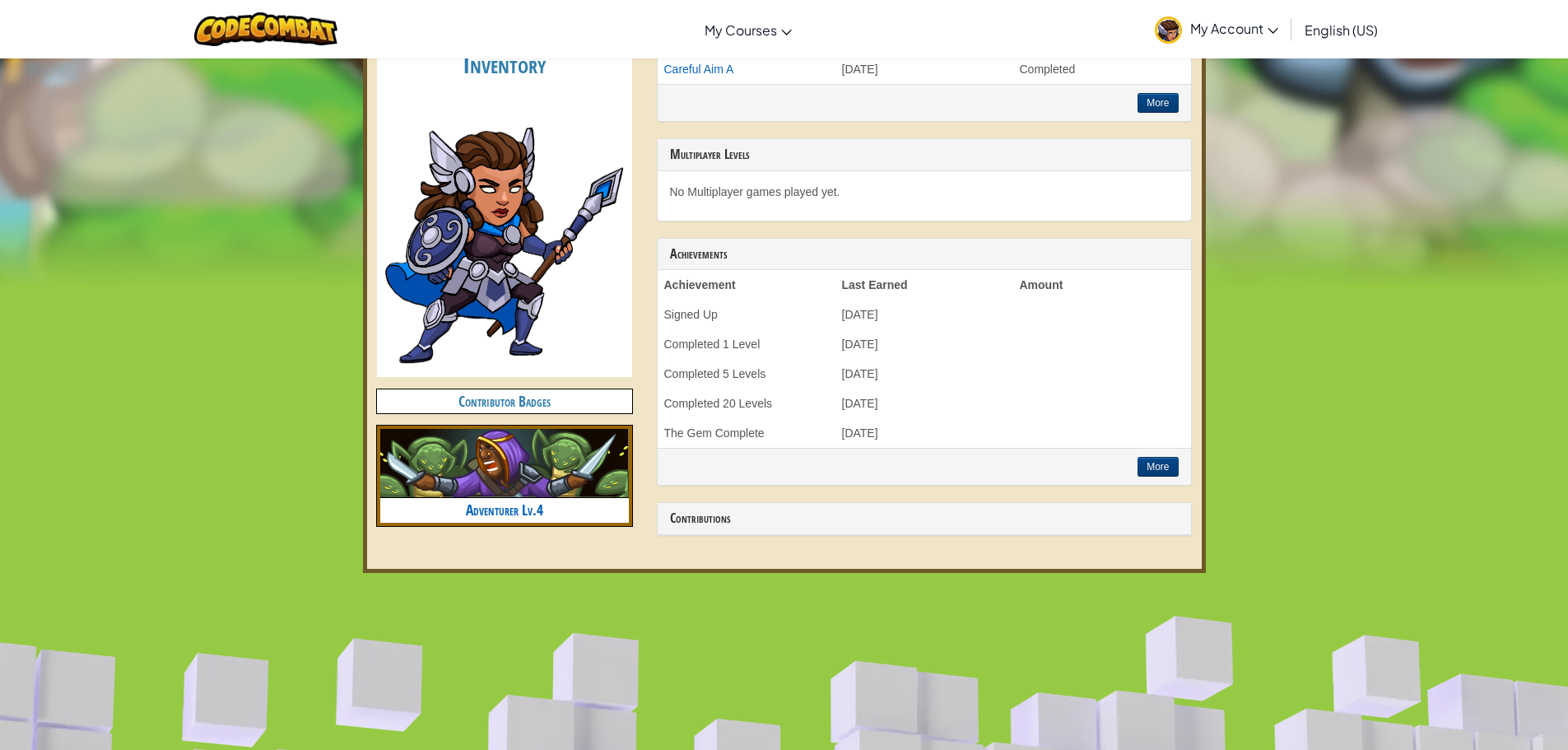
scroll to position [329, 0]
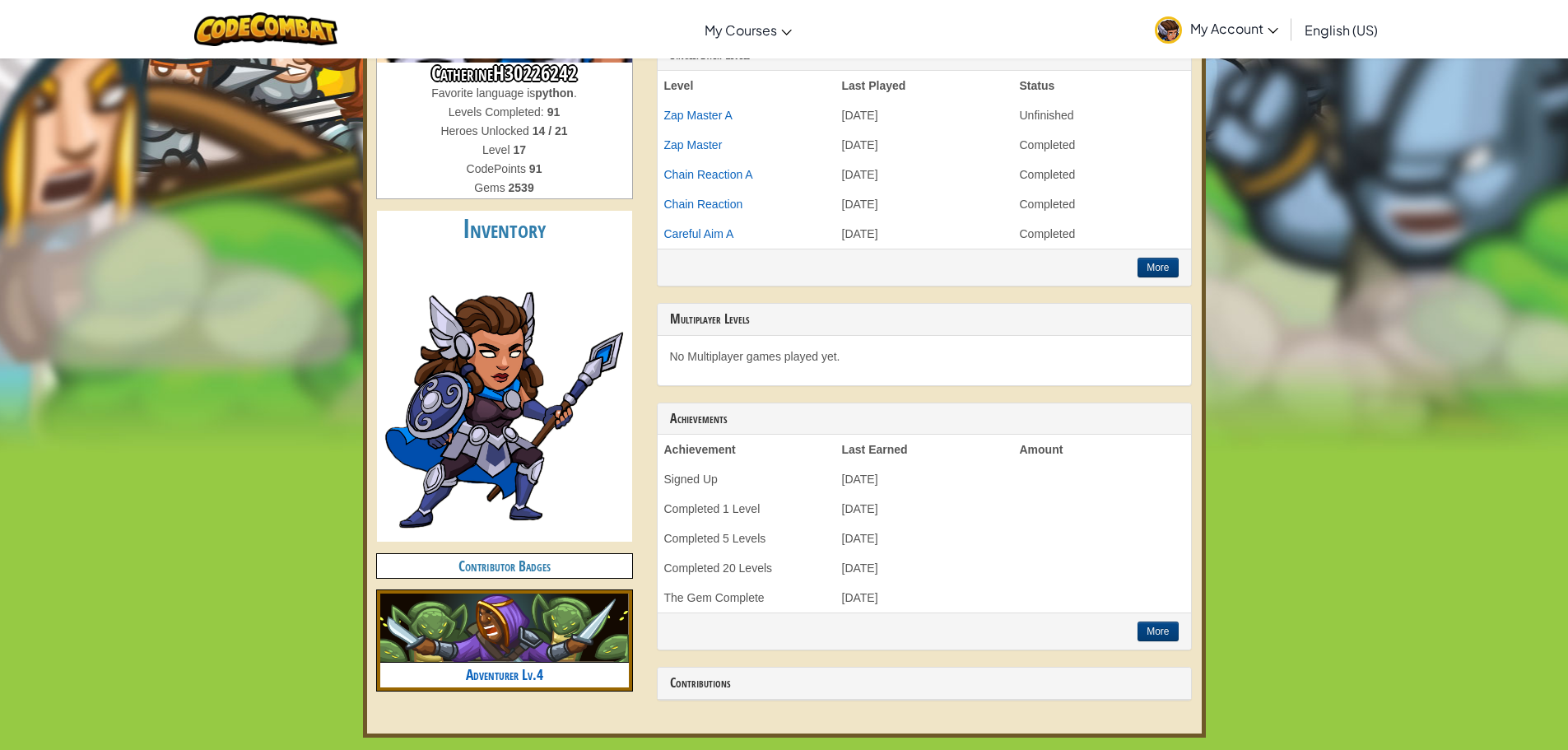
click at [529, 458] on img at bounding box center [505, 394] width 247 height 285
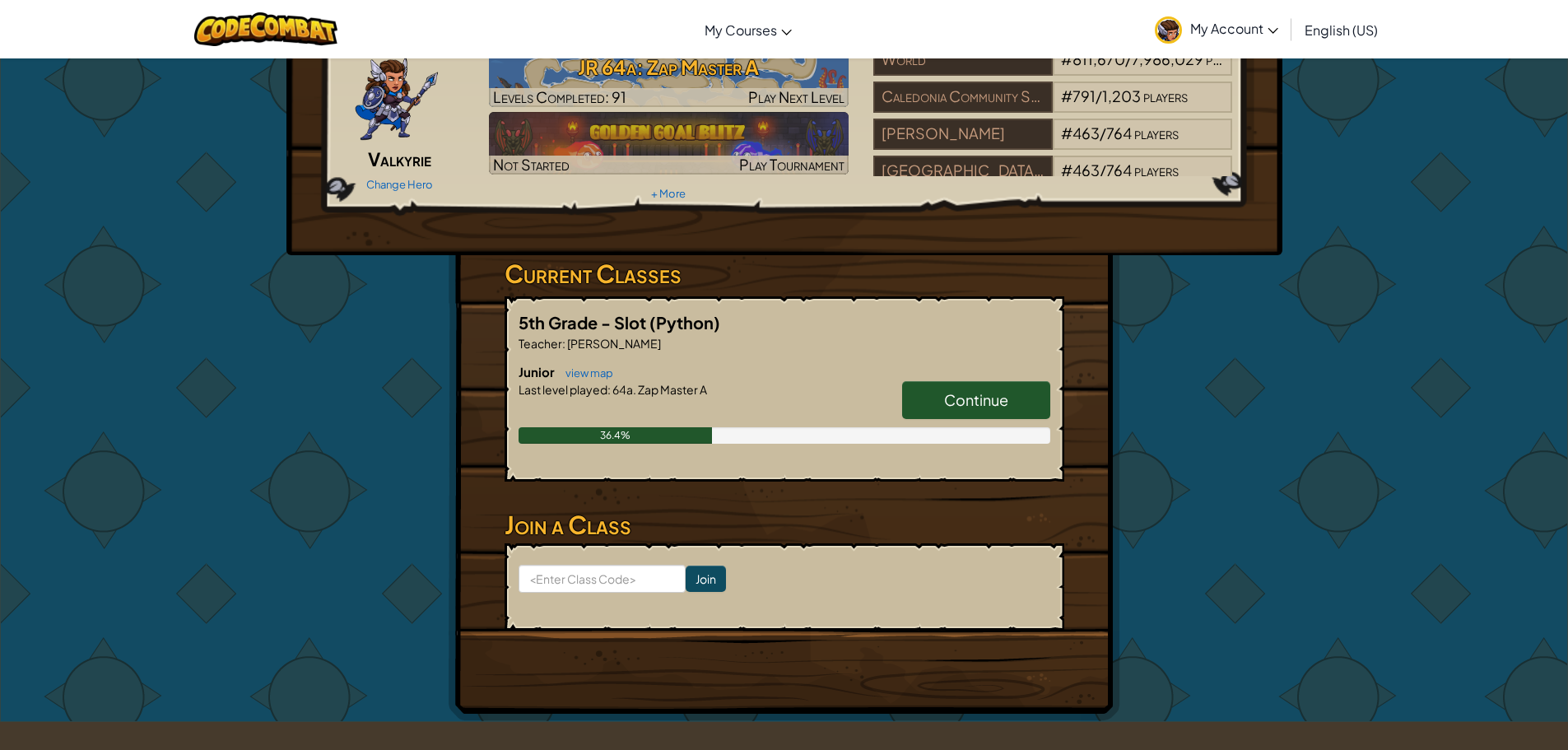
scroll to position [659, 0]
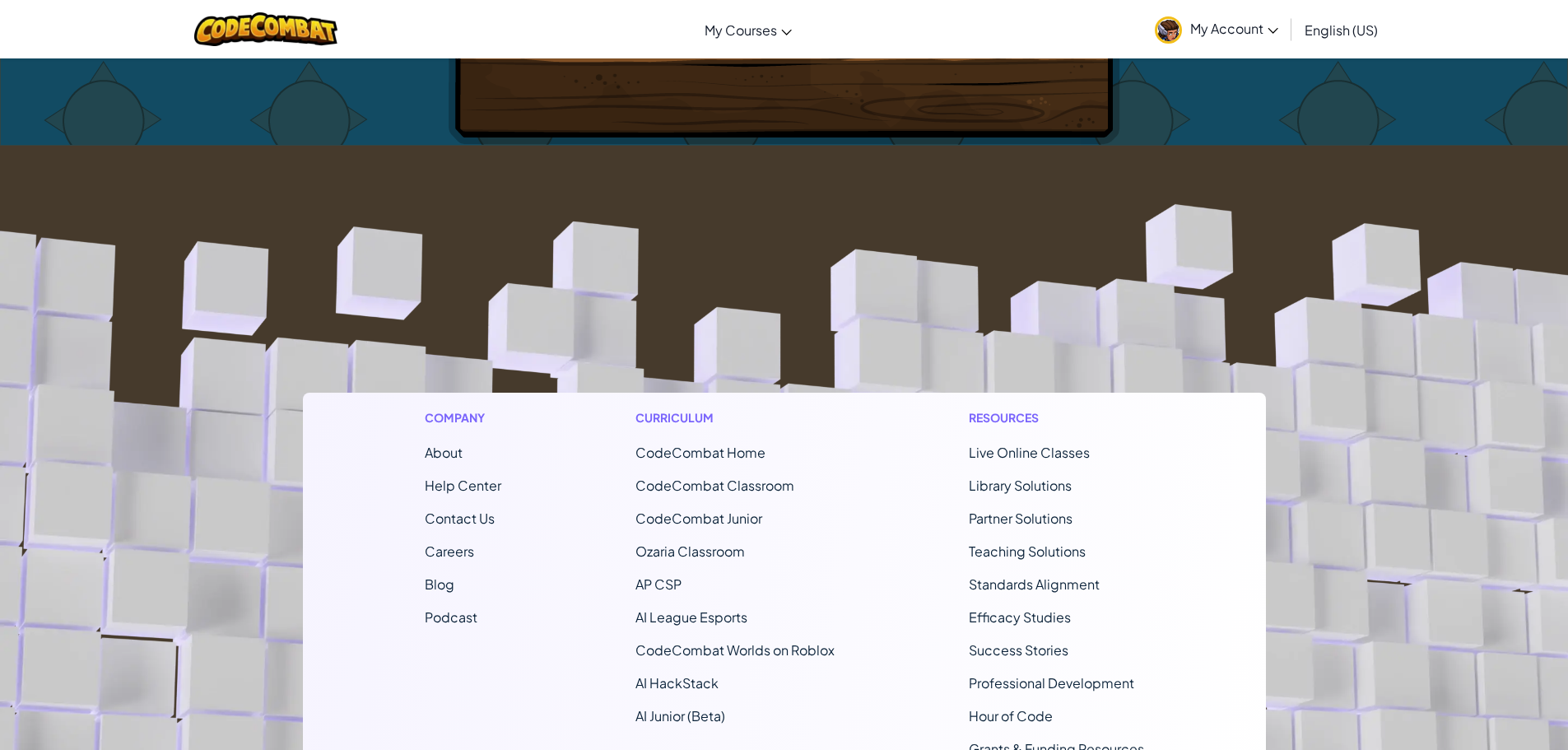
drag, startPoint x: 423, startPoint y: 584, endPoint x: 23, endPoint y: 431, distance: 428.3
click at [23, 431] on footer "Company About Help Center Contact Us Careers Blog Podcast Curriculum CodeCombat…" at bounding box center [784, 591] width 1568 height 892
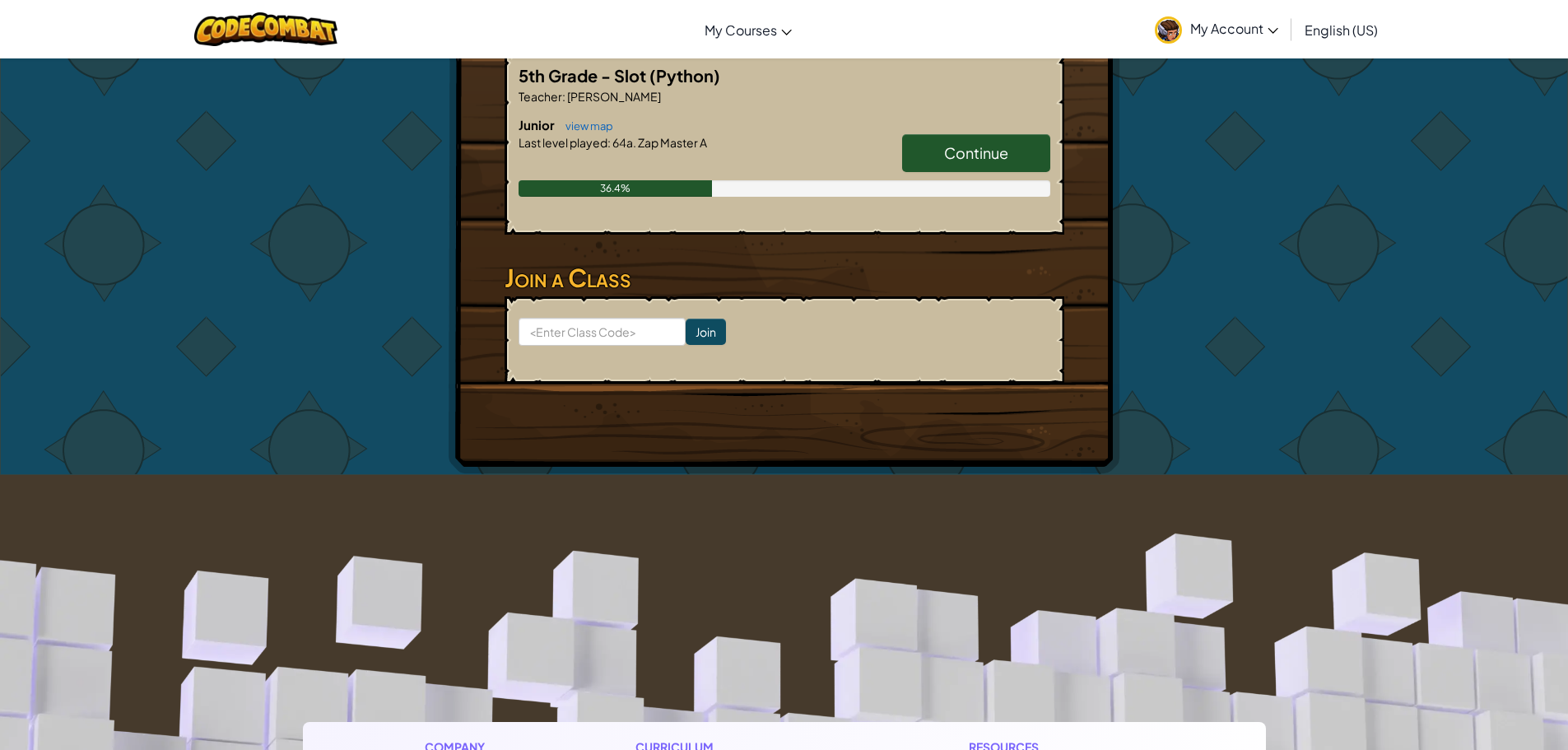
scroll to position [0, 0]
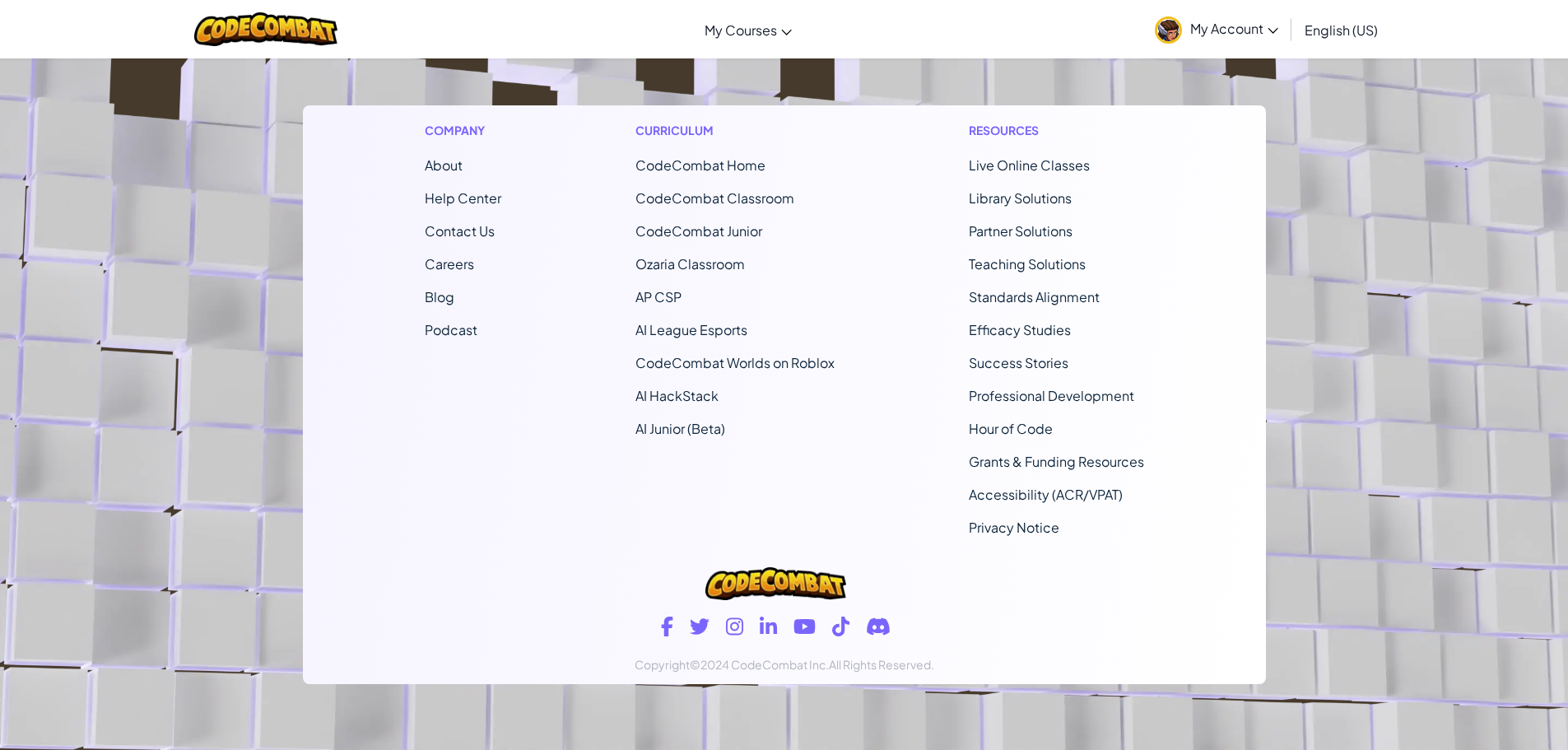
drag, startPoint x: 646, startPoint y: 678, endPoint x: 74, endPoint y: 195, distance: 748.6
click at [74, 195] on footer "Company About Help Center Contact Us Careers Blog Podcast Curriculum CodeCombat…" at bounding box center [784, 304] width 1568 height 892
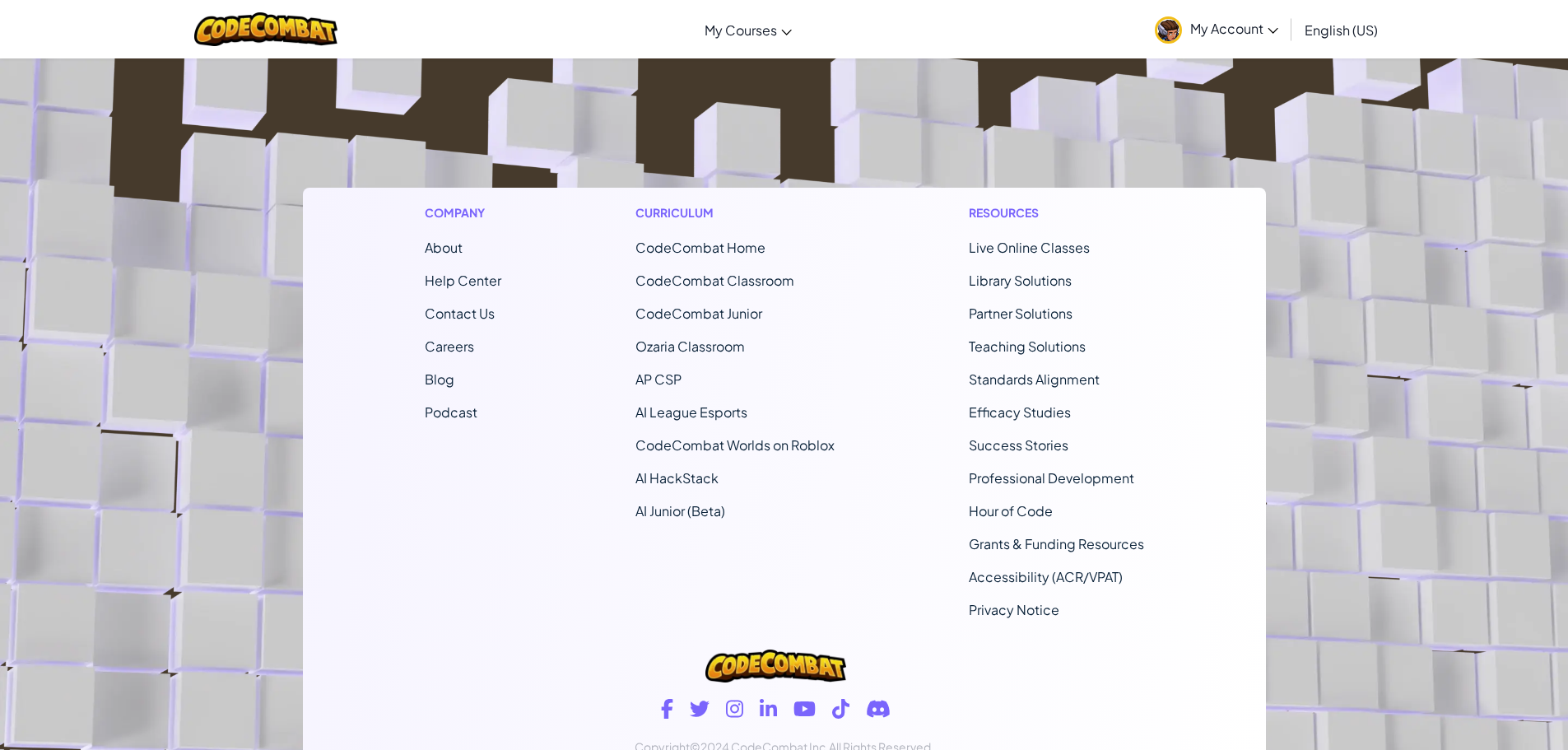
drag, startPoint x: 501, startPoint y: 506, endPoint x: 201, endPoint y: 272, distance: 380.5
click at [201, 272] on footer "Company About Help Center Contact Us Careers Blog Podcast Curriculum CodeCombat…" at bounding box center [784, 386] width 1568 height 892
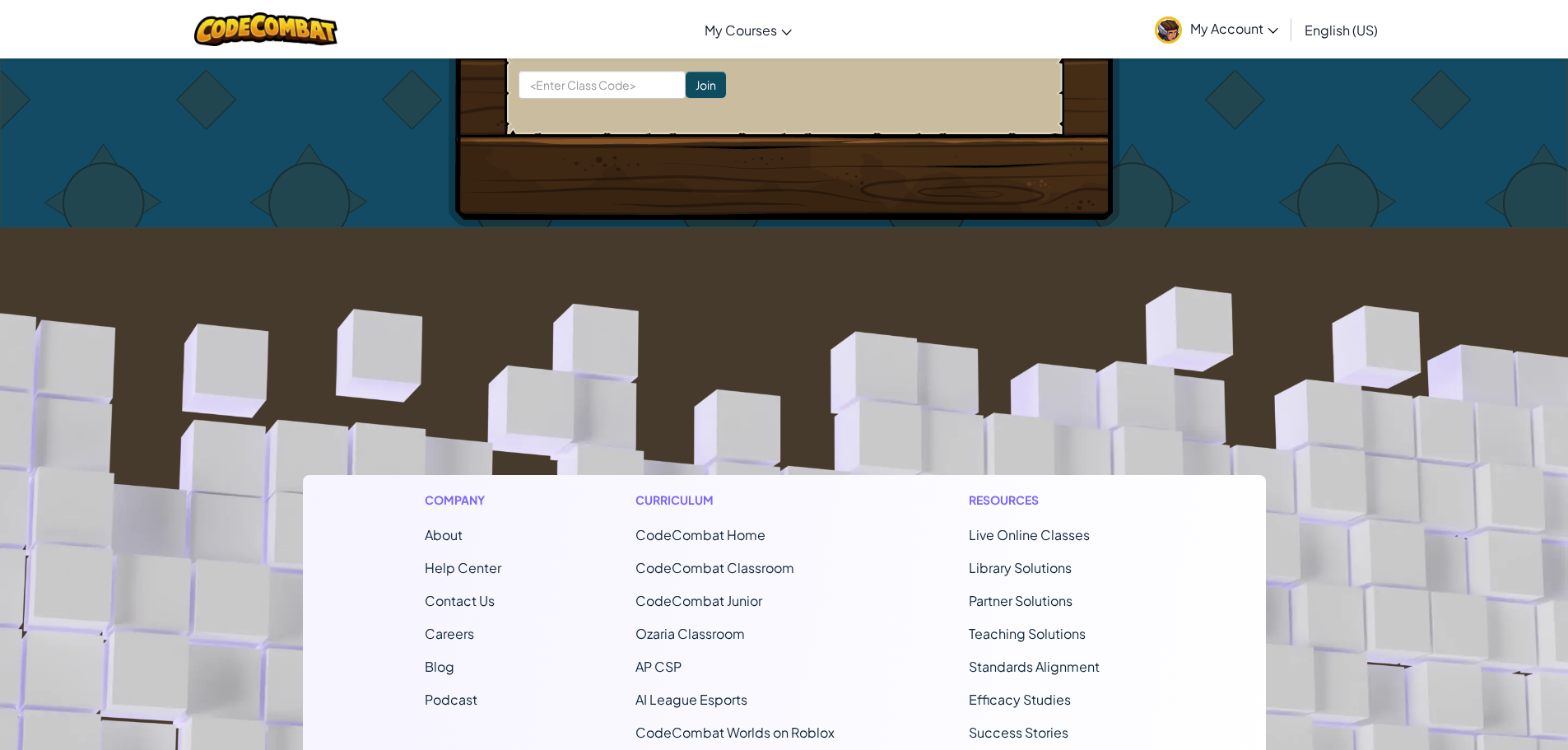
scroll to position [494, 0]
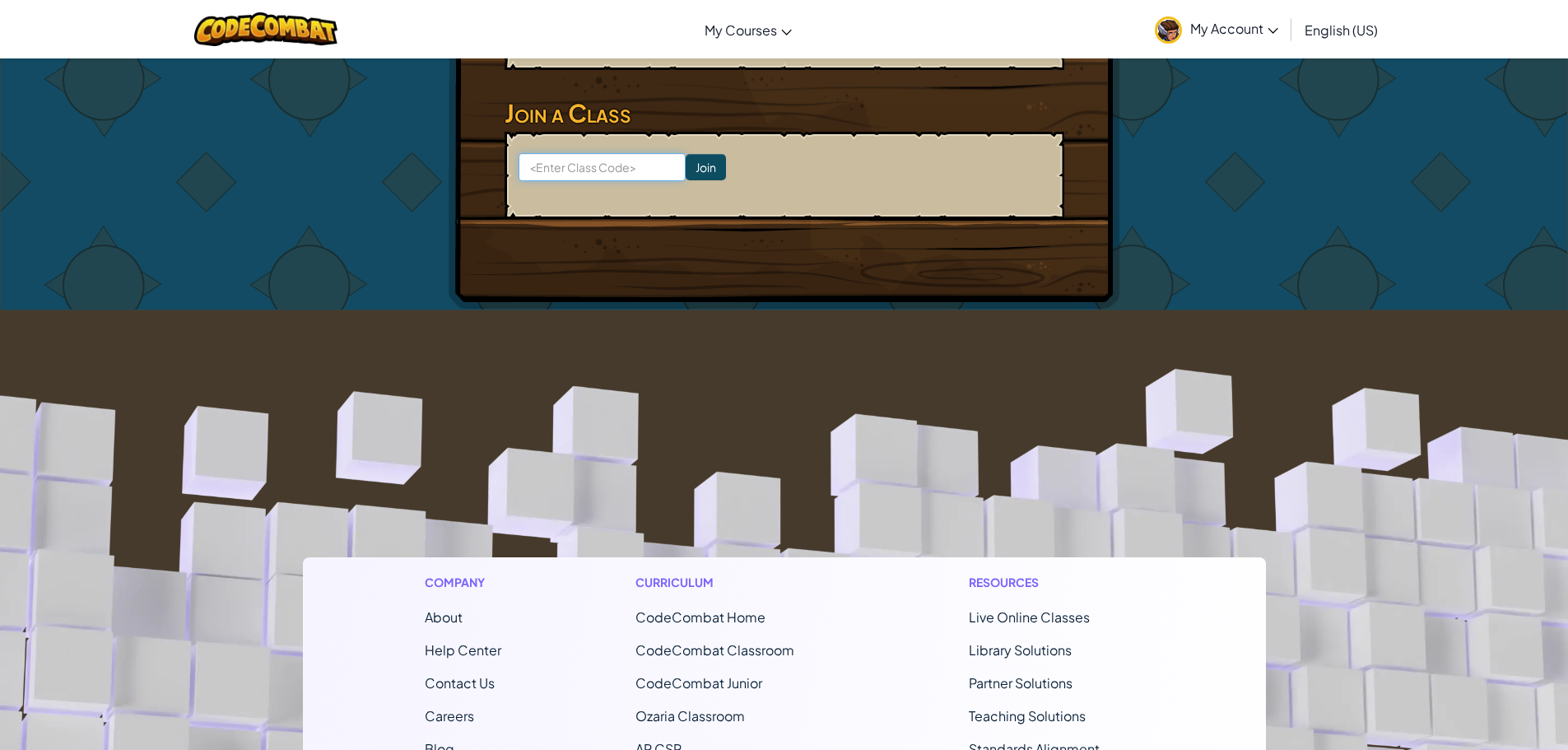
click at [553, 165] on input at bounding box center [602, 167] width 167 height 28
type input "musicfoxboy"
click at [689, 173] on input "Join" at bounding box center [706, 167] width 40 height 26
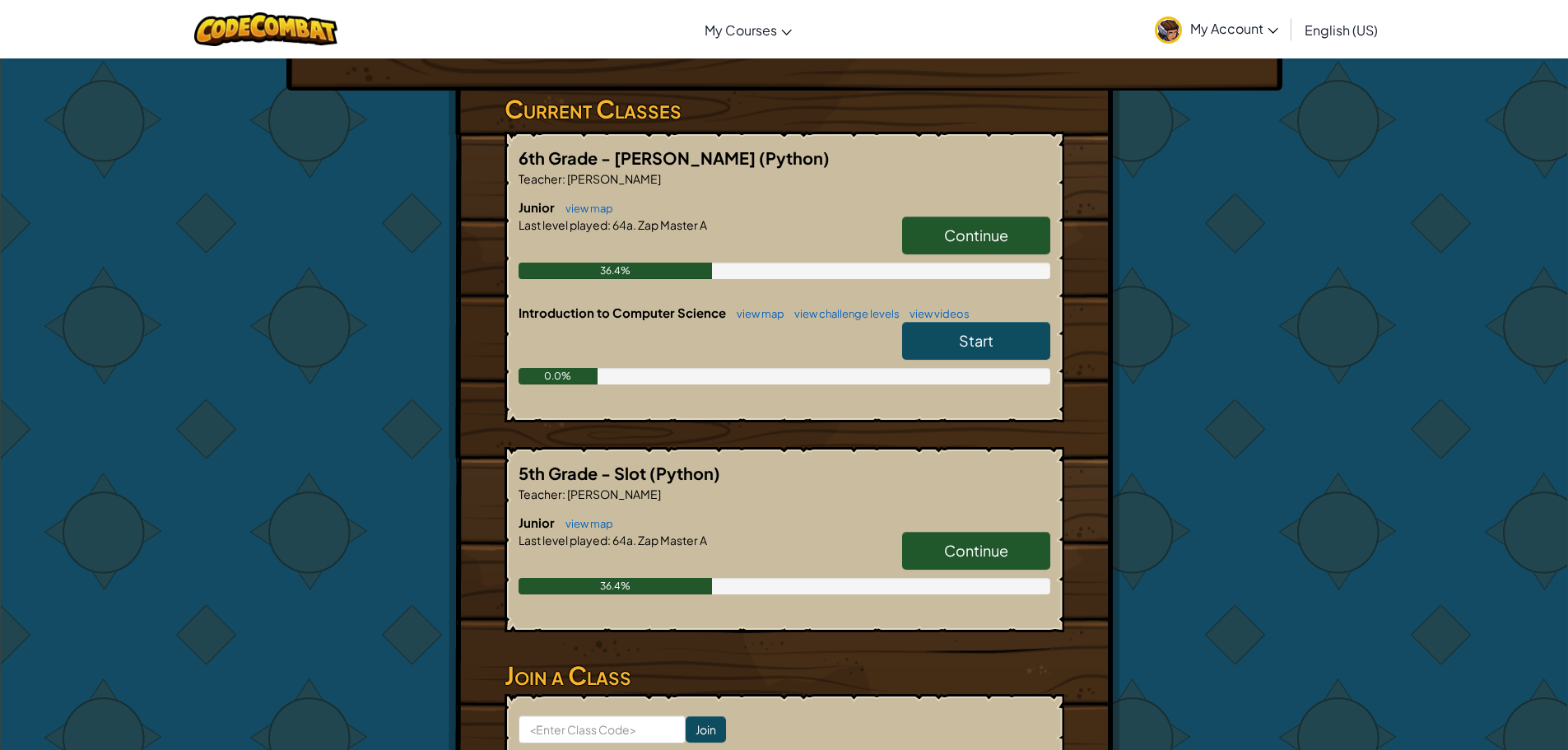
scroll to position [164, 0]
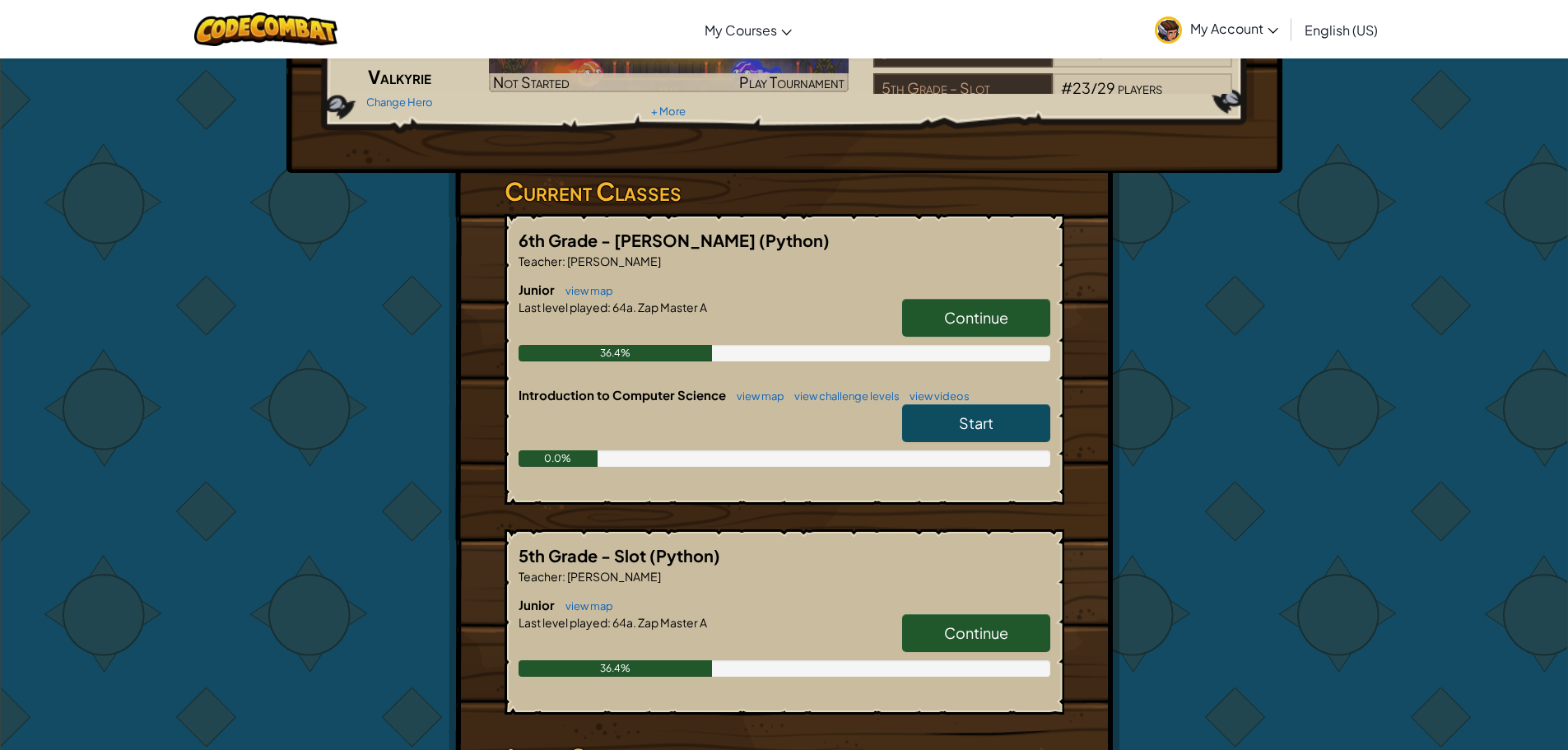
click at [967, 290] on h6 "Junior view map" at bounding box center [784, 290] width 532 height 18
click at [964, 309] on span "Continue" at bounding box center [976, 318] width 64 height 19
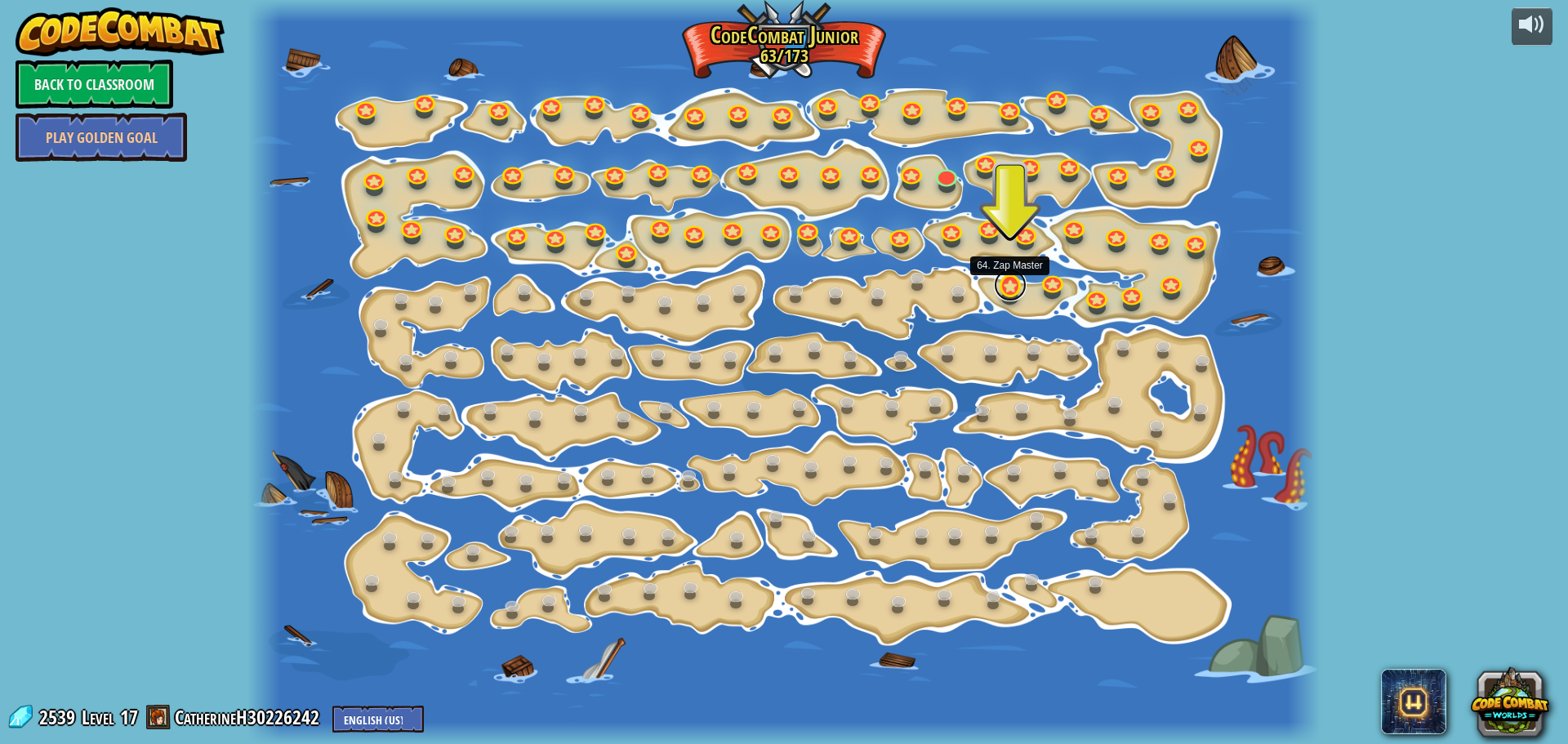
click at [1013, 287] on link at bounding box center [1010, 285] width 33 height 33
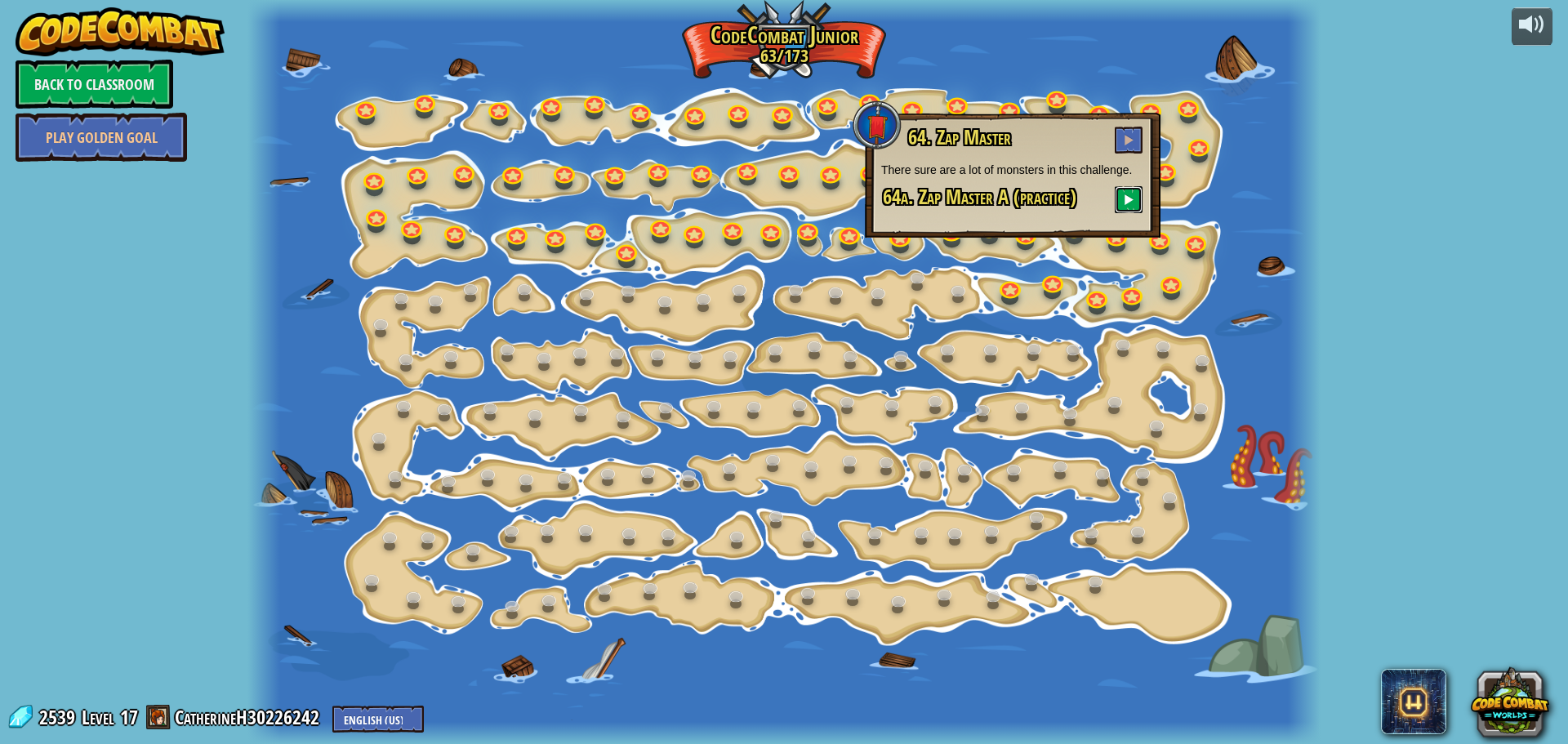
click at [1131, 210] on button at bounding box center [1129, 199] width 28 height 27
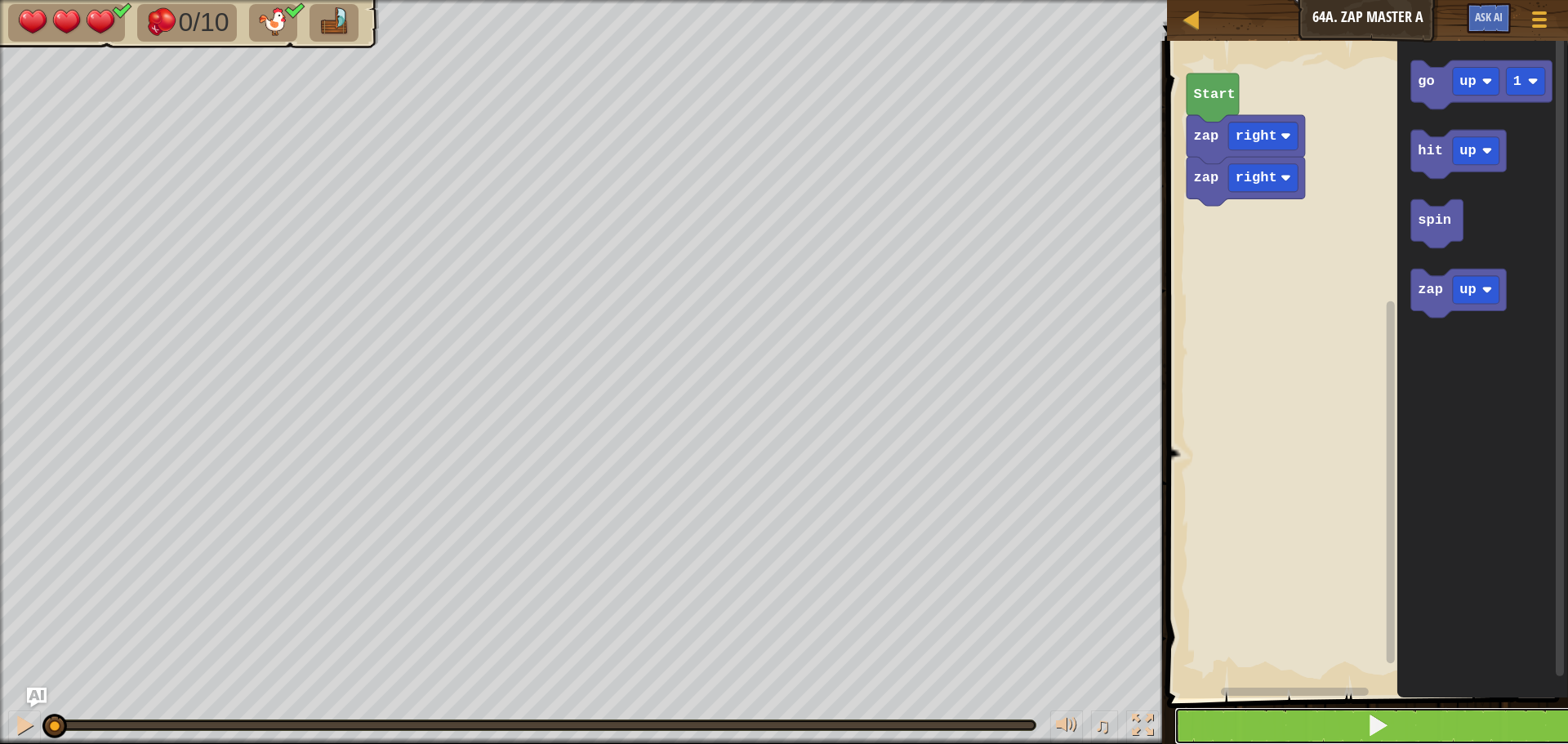
click at [1245, 725] on button at bounding box center [1377, 726] width 406 height 38
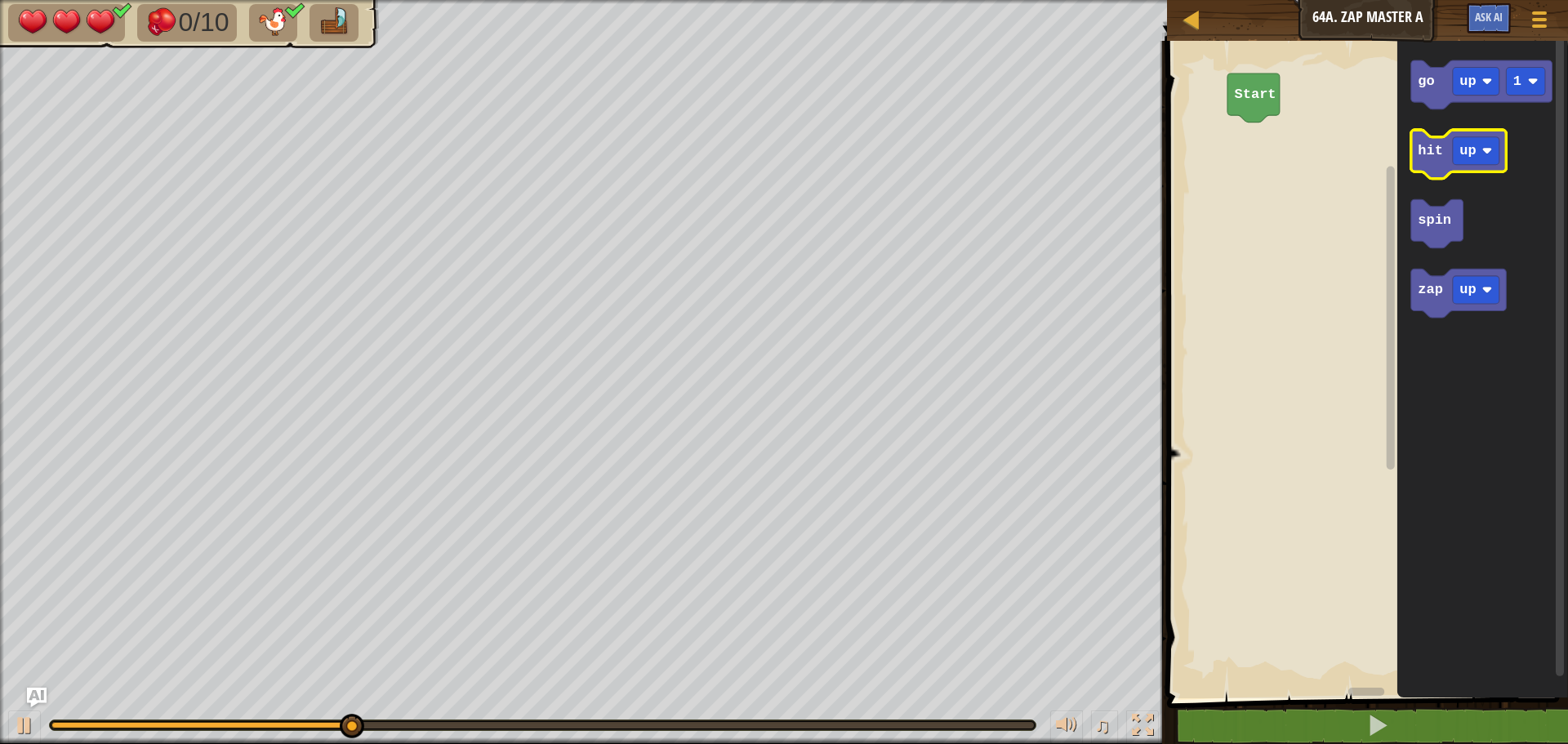
click at [1418, 152] on text "hit" at bounding box center [1430, 151] width 25 height 16
click at [1432, 237] on icon "Blockly Workspace" at bounding box center [1438, 224] width 53 height 49
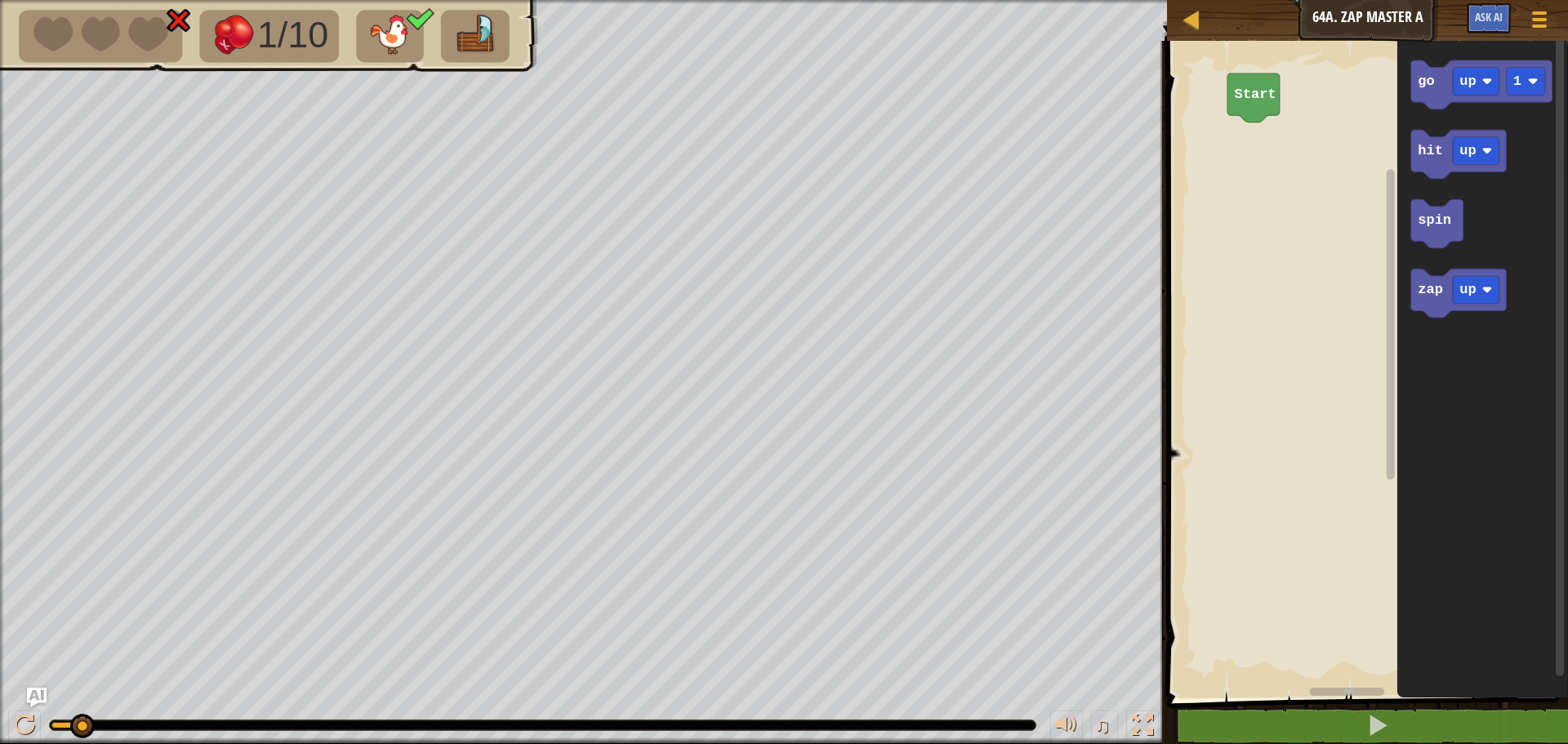
click at [1251, 106] on icon "Blockly Workspace" at bounding box center [1254, 98] width 53 height 49
click at [20, 698] on div "♫" at bounding box center [584, 721] width 1167 height 49
click at [24, 734] on div at bounding box center [24, 725] width 22 height 22
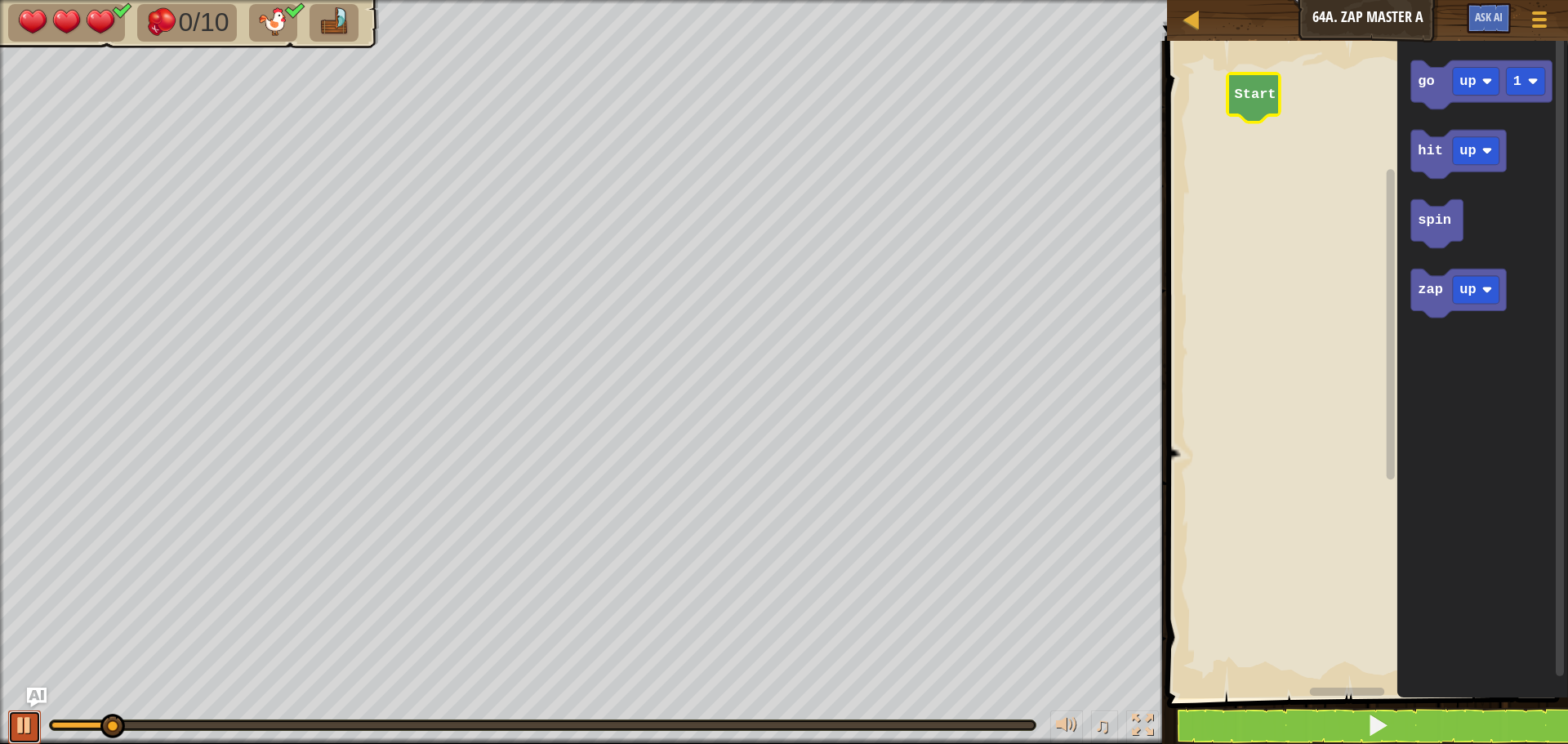
click at [31, 724] on div at bounding box center [24, 725] width 22 height 22
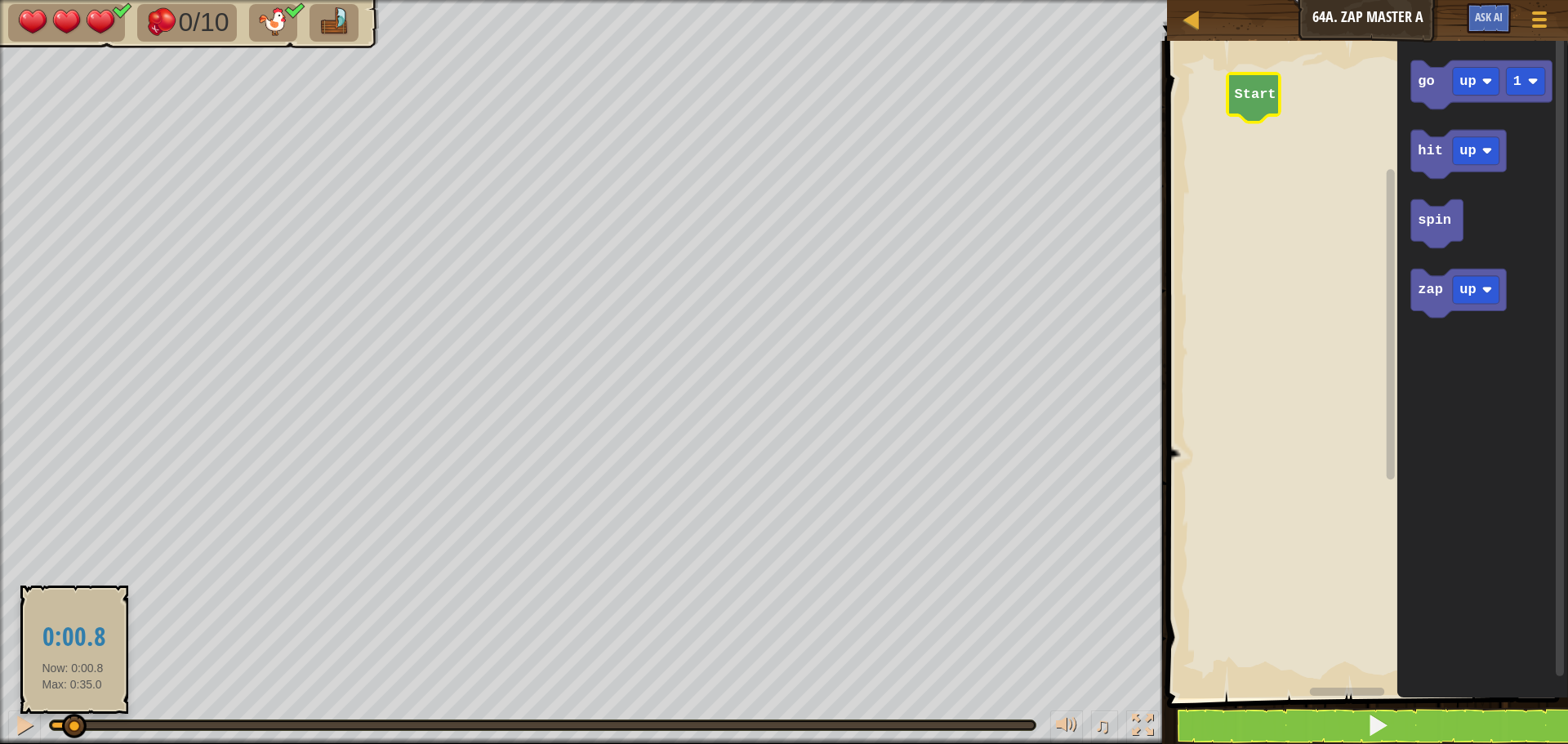
drag, startPoint x: 79, startPoint y: 726, endPoint x: 43, endPoint y: 710, distance: 39.4
click at [43, 710] on div "♫" at bounding box center [584, 721] width 1167 height 49
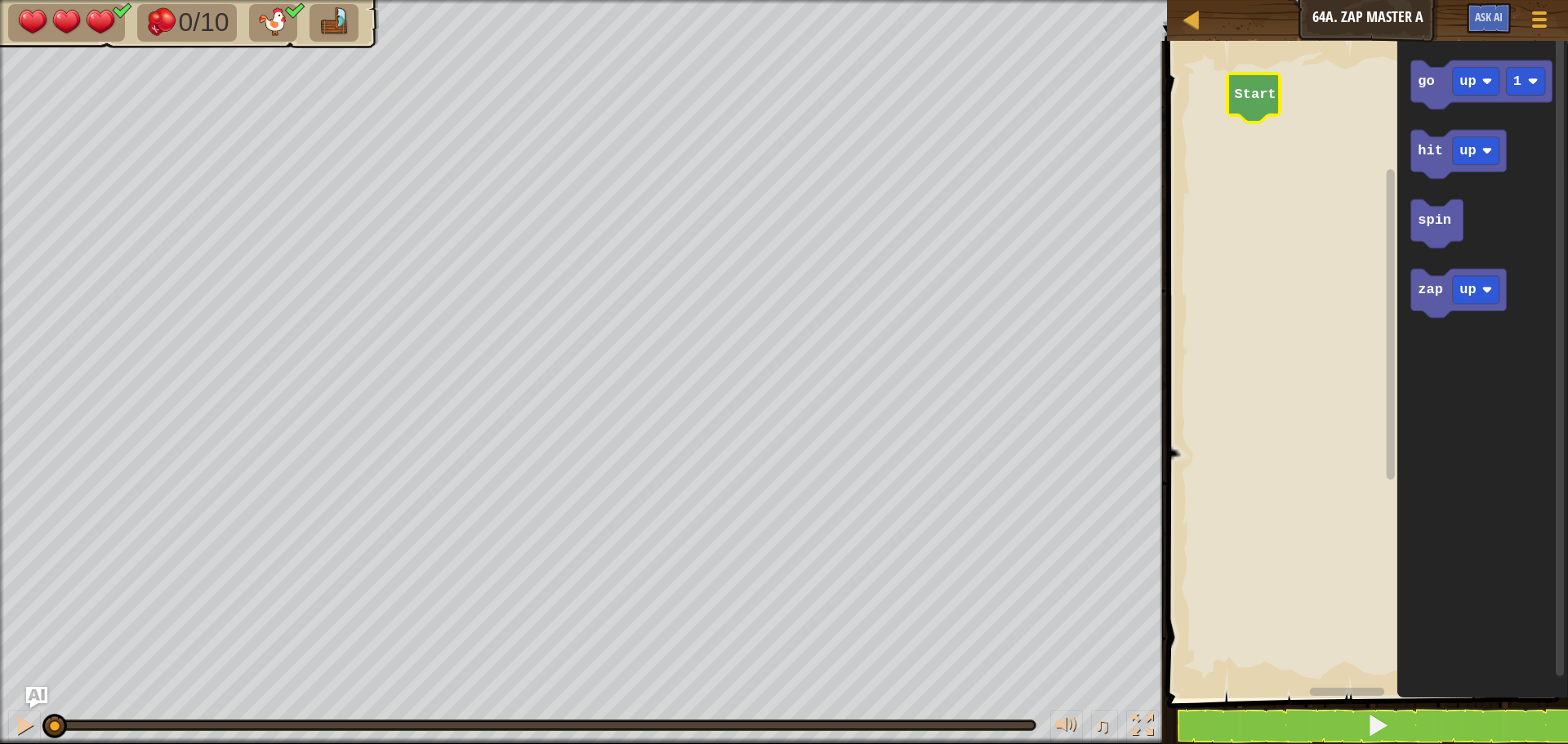
click at [38, 690] on img "Ask AI" at bounding box center [36, 697] width 22 height 22
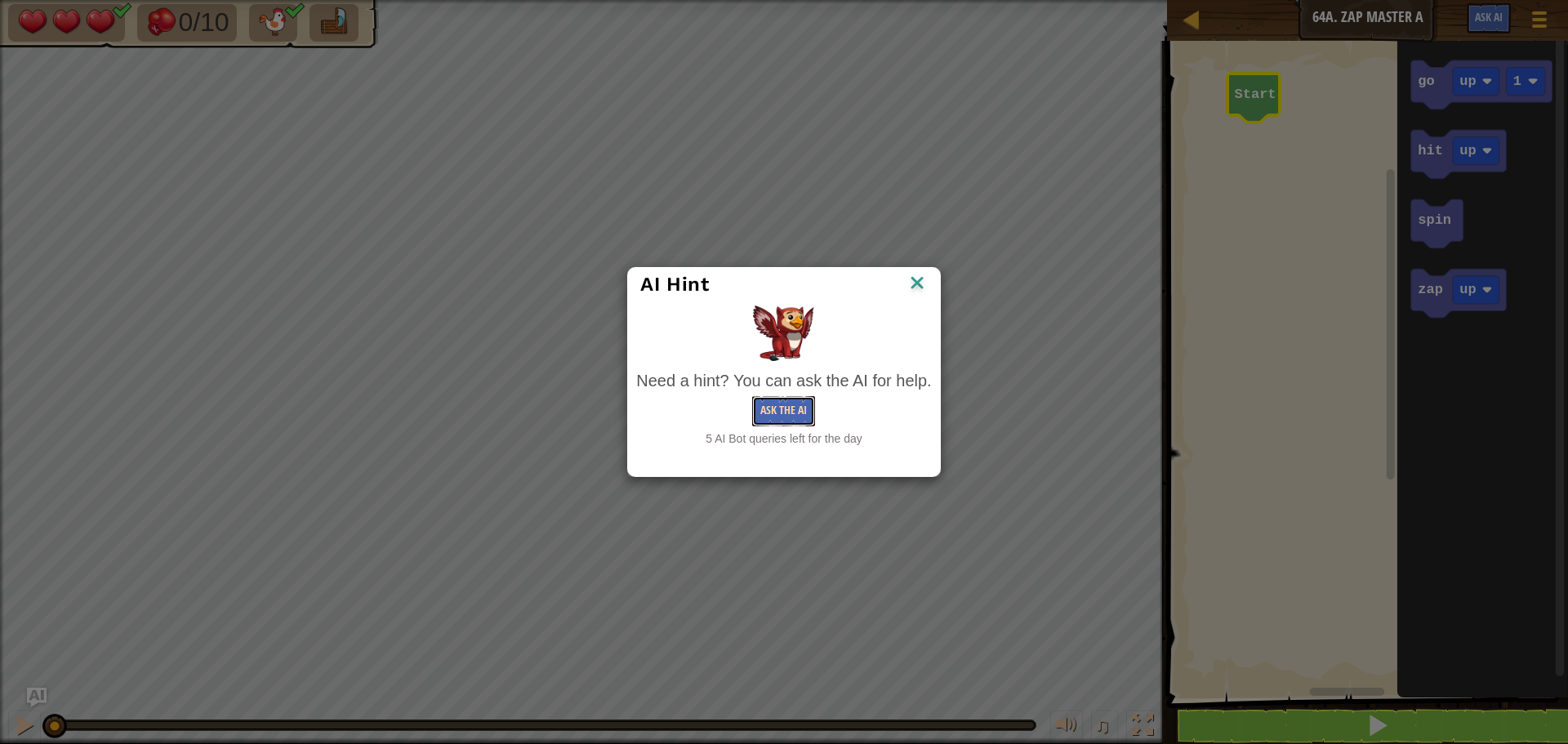
click at [787, 408] on button "Ask the AI" at bounding box center [783, 411] width 63 height 30
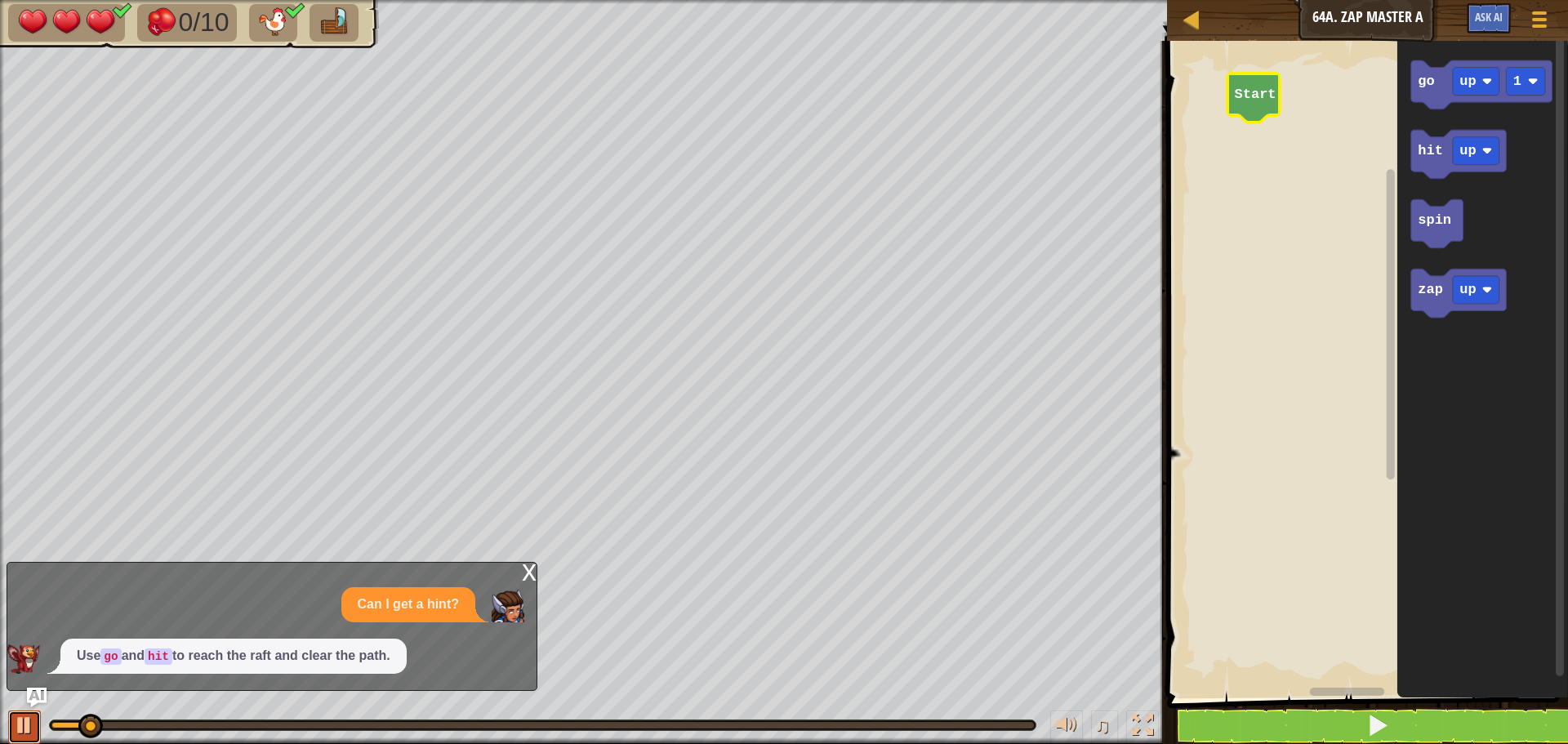
click at [8, 718] on button at bounding box center [24, 727] width 33 height 34
click at [1440, 85] on icon "Blockly Workspace" at bounding box center [1483, 85] width 142 height 49
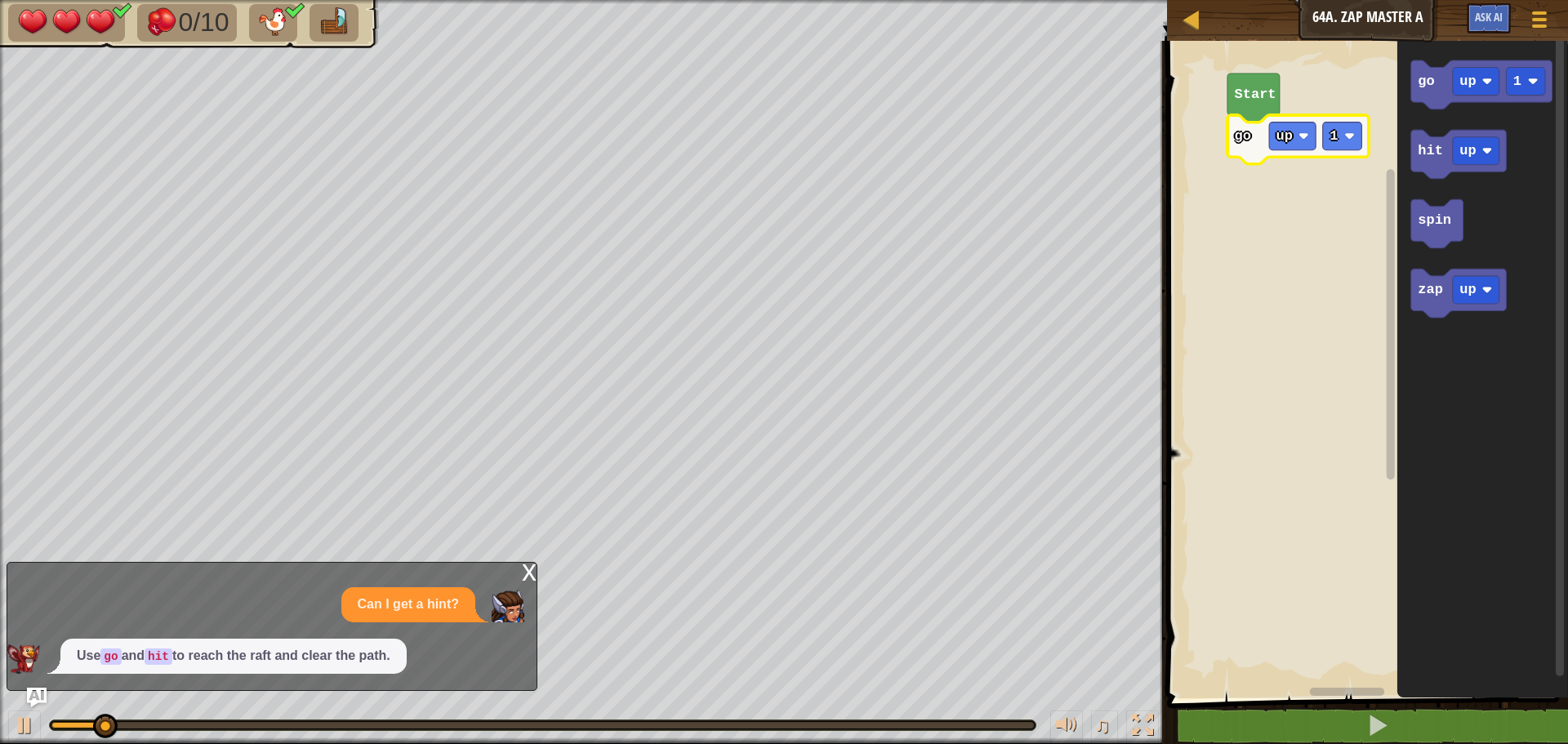
click at [1255, 138] on icon "Blockly Workspace" at bounding box center [1299, 139] width 142 height 49
click at [524, 579] on div "x" at bounding box center [528, 571] width 15 height 16
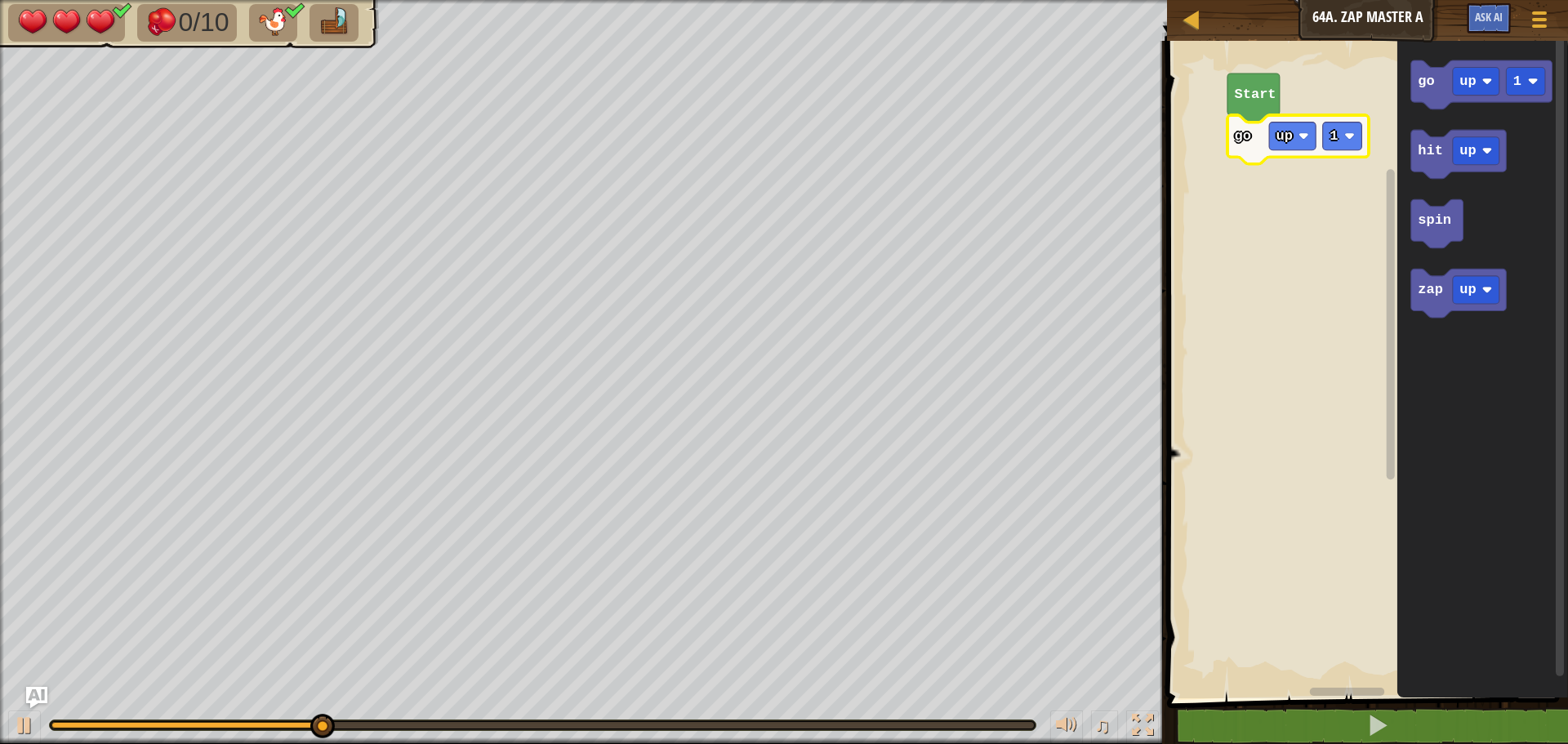
click at [28, 693] on img "Ask AI" at bounding box center [36, 697] width 22 height 22
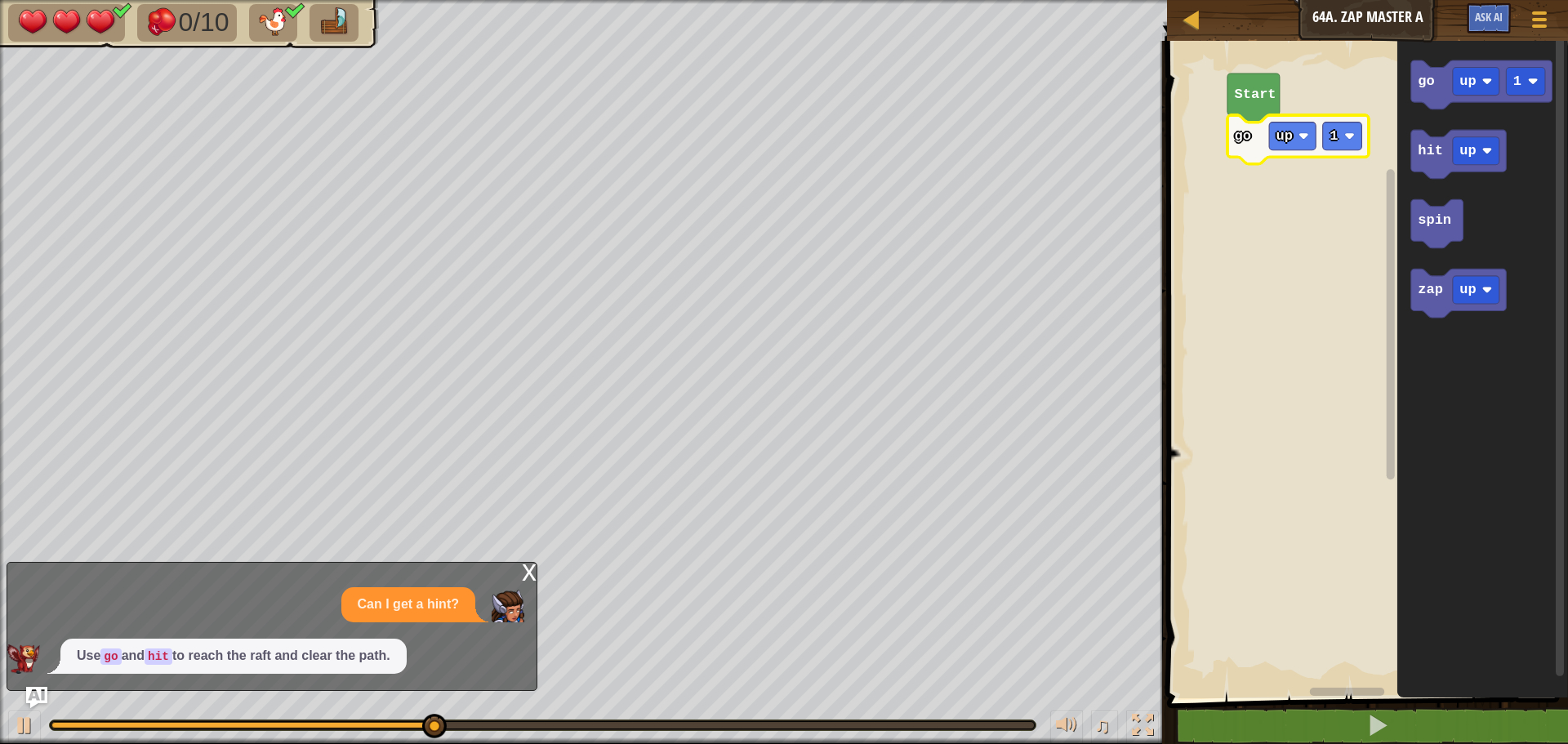
click at [35, 693] on img "Ask AI" at bounding box center [36, 697] width 22 height 22
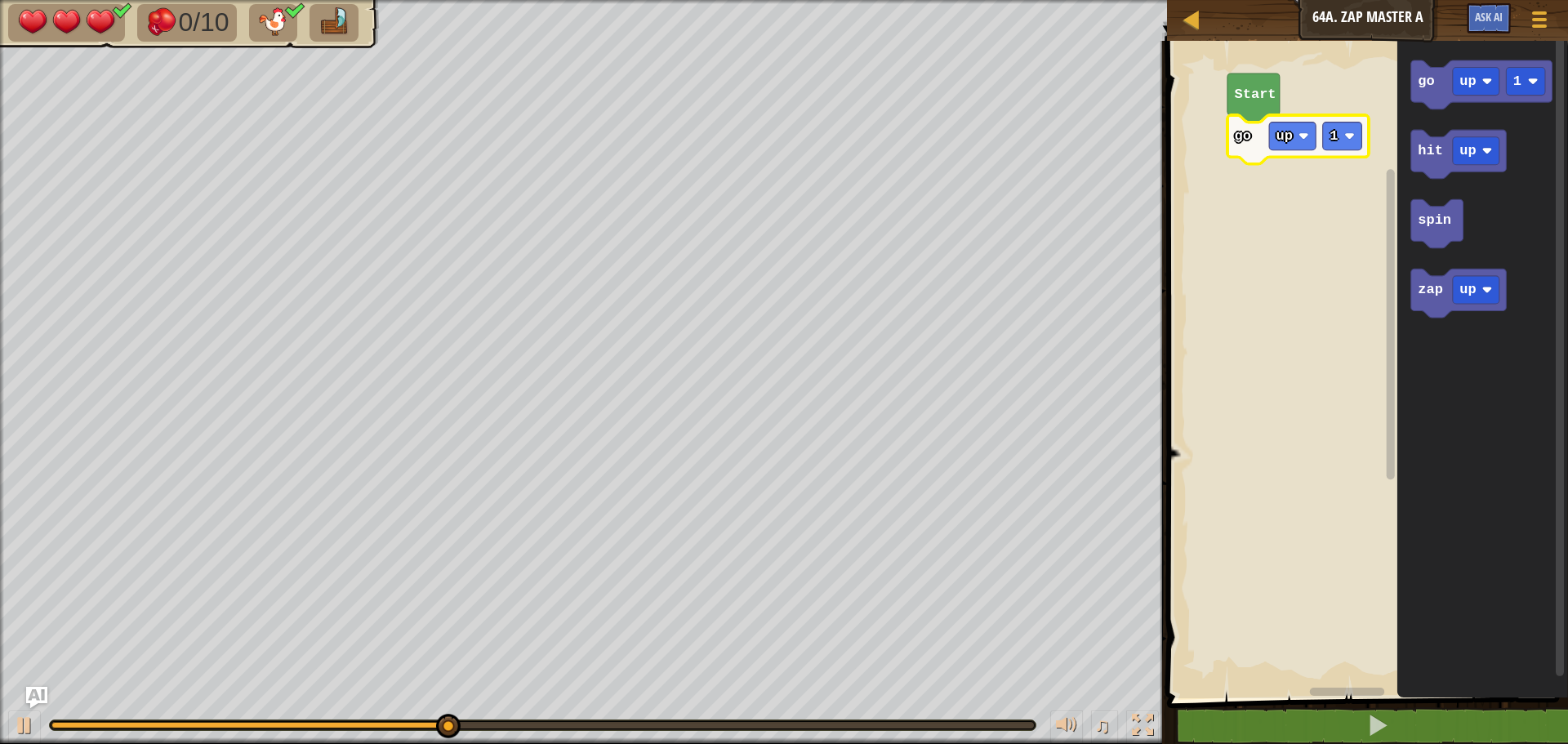
click at [35, 693] on img "Ask AI" at bounding box center [36, 697] width 22 height 22
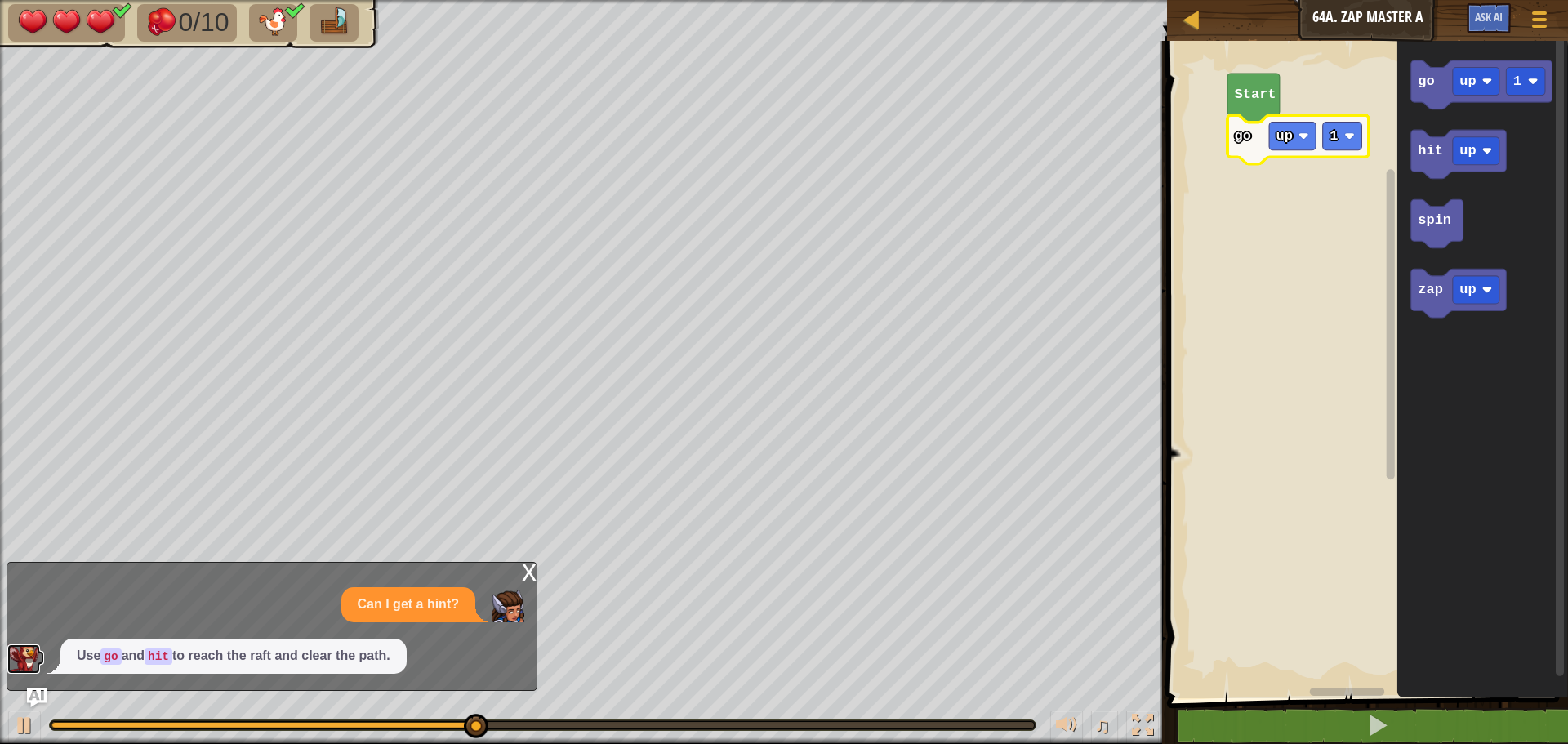
click at [20, 658] on img at bounding box center [24, 659] width 33 height 29
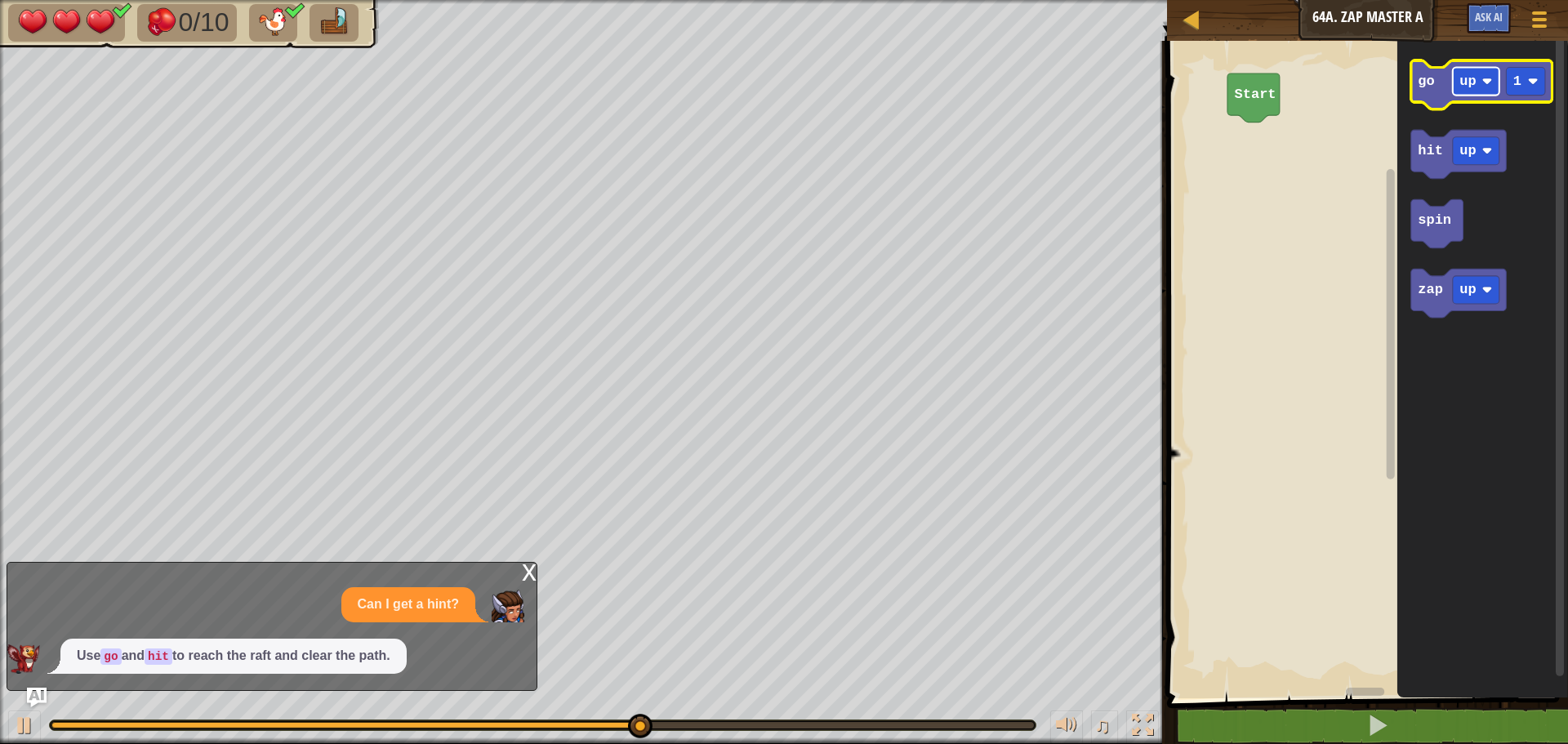
click at [1468, 83] on text "up" at bounding box center [1468, 81] width 16 height 16
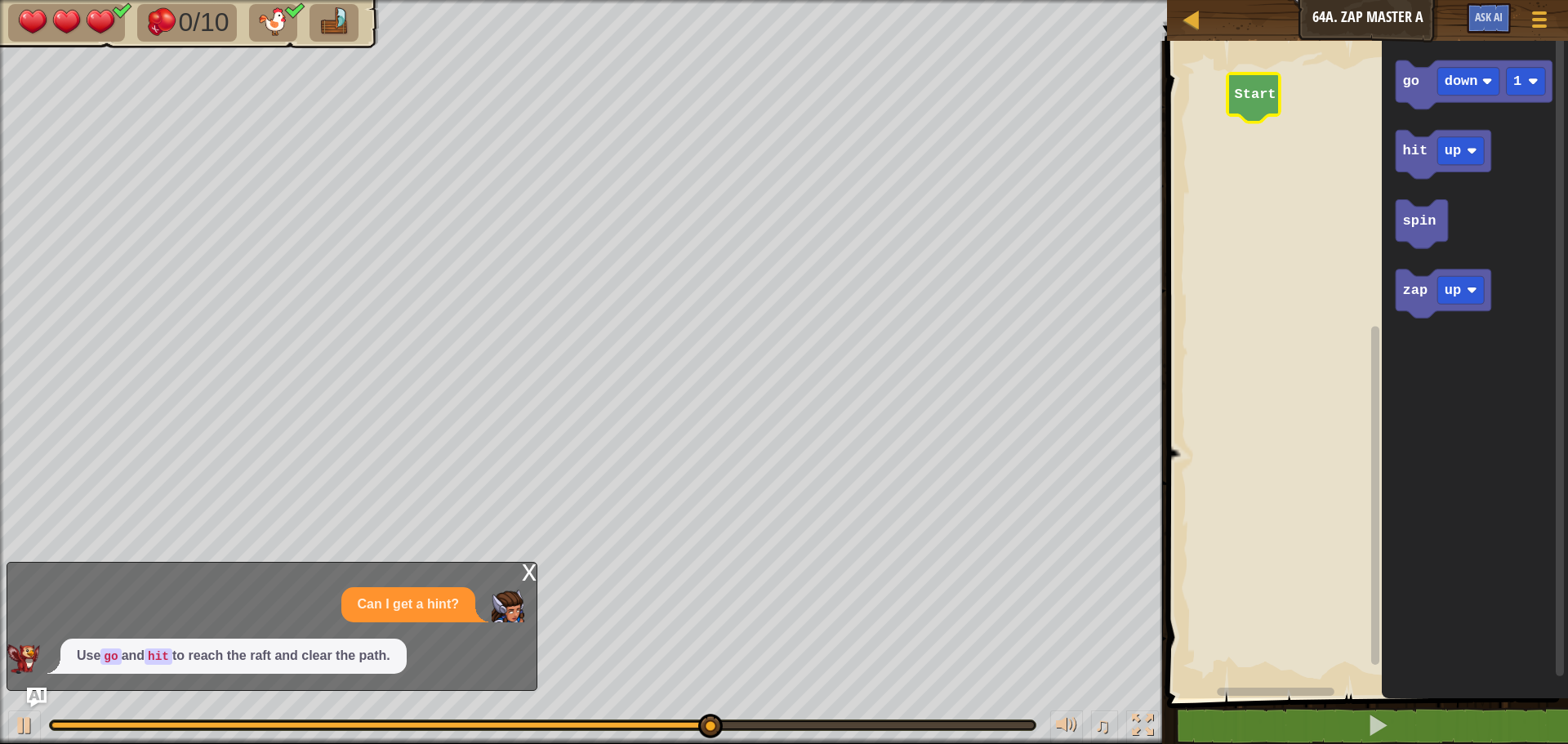
click at [1248, 109] on icon "Blockly Workspace" at bounding box center [1254, 98] width 53 height 49
click at [1406, 82] on text "go" at bounding box center [1411, 81] width 16 height 16
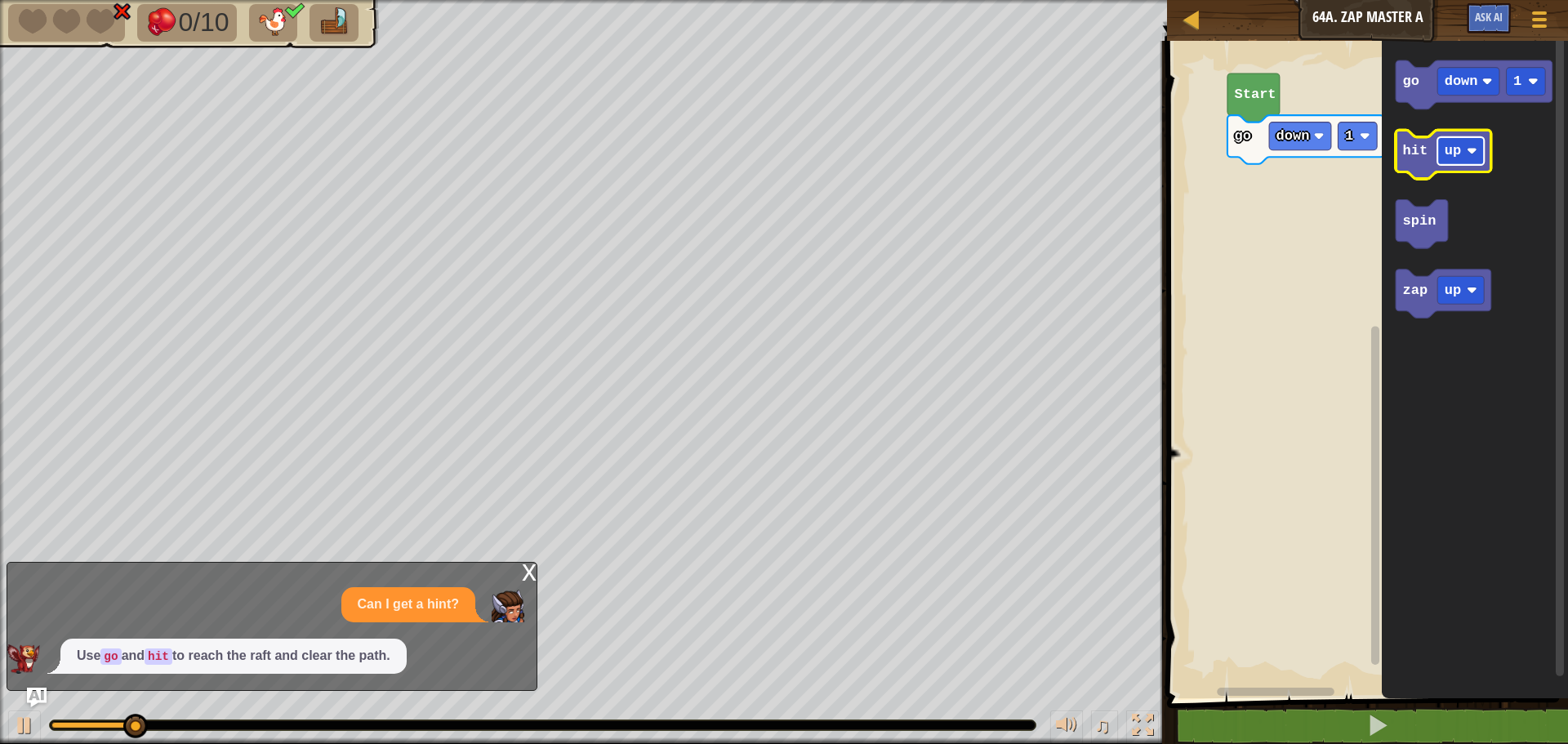
click at [1458, 151] on text "up" at bounding box center [1452, 151] width 16 height 16
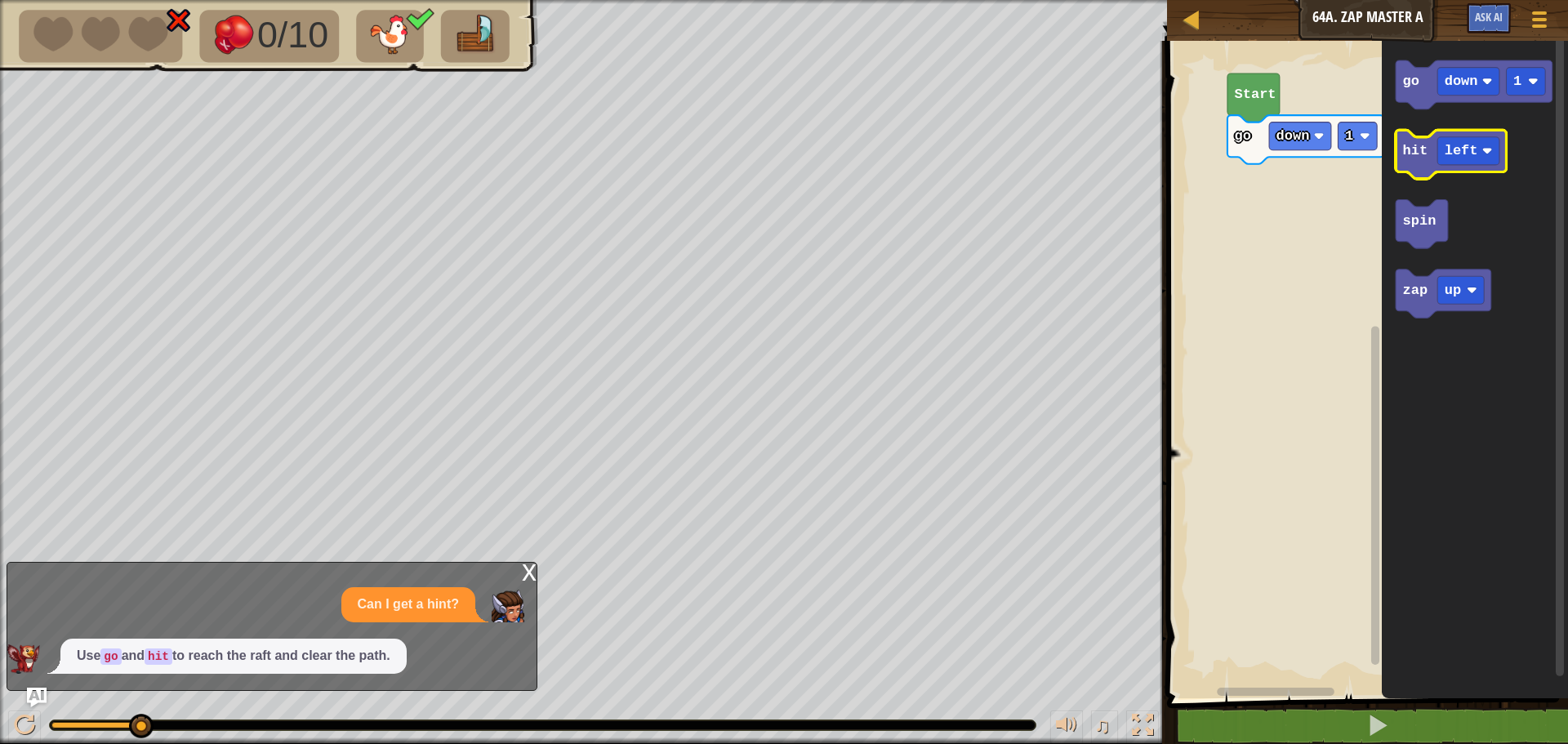
click at [1416, 143] on text "hit" at bounding box center [1415, 151] width 25 height 16
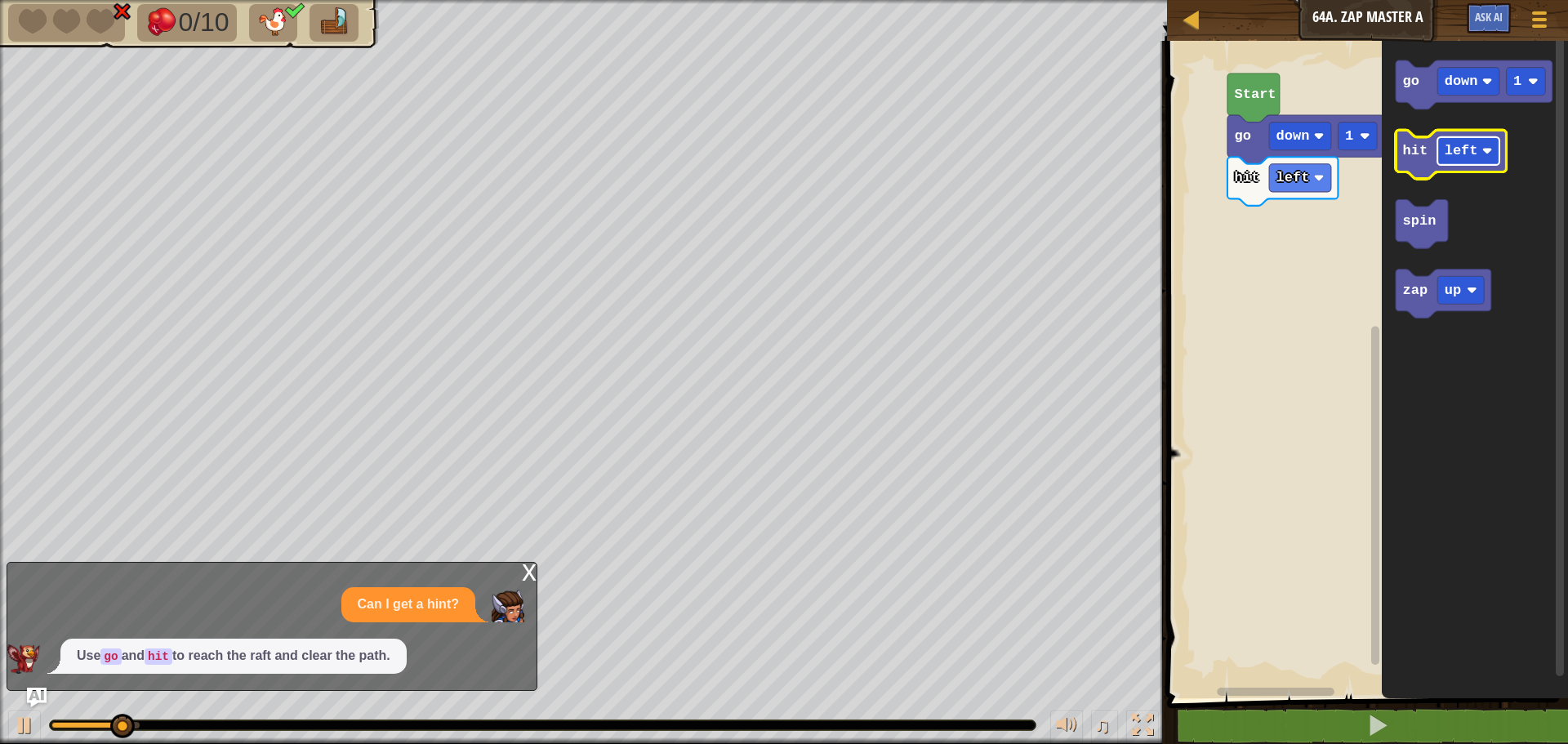
click at [1461, 160] on rect "Blockly Workspace" at bounding box center [1469, 151] width 62 height 28
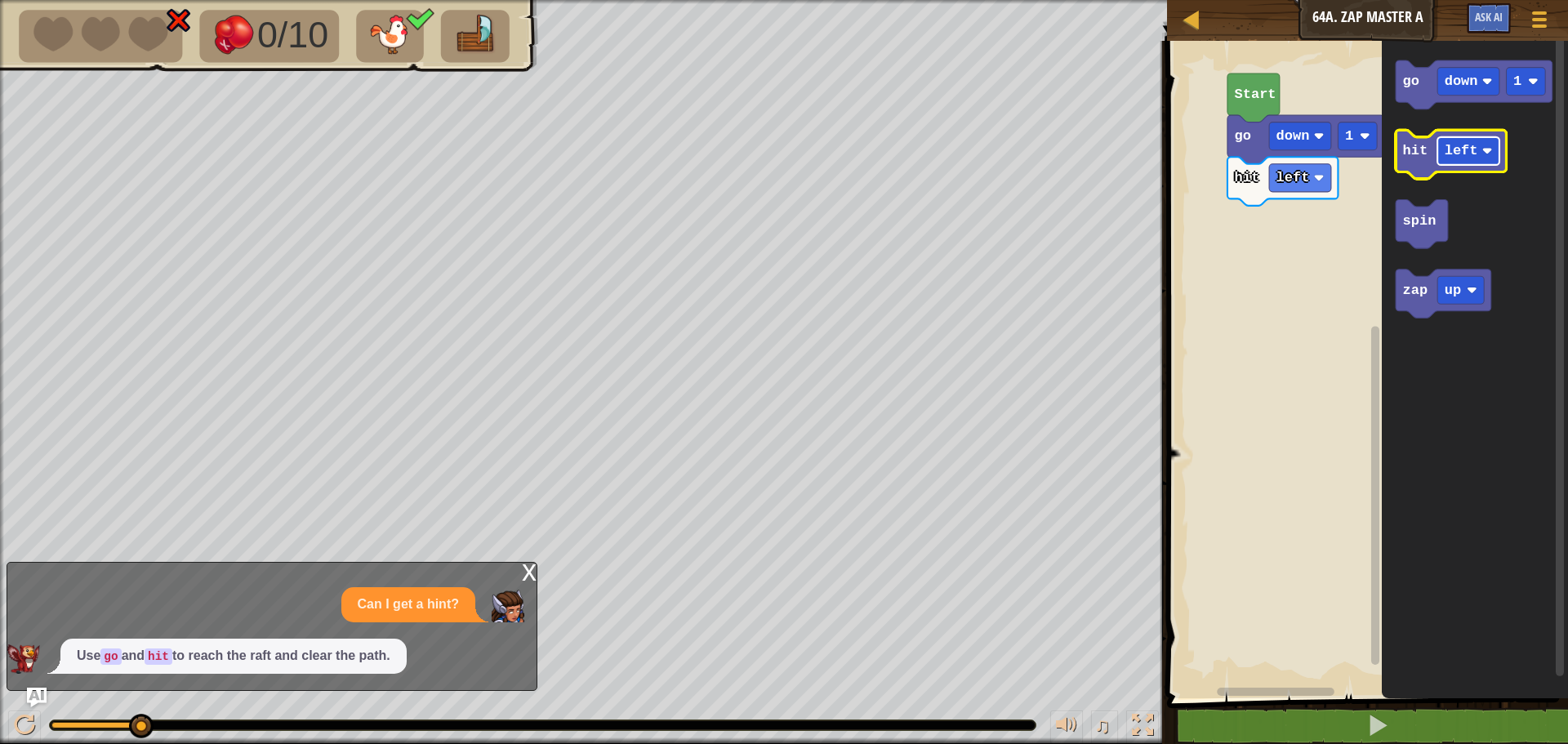
click at [1444, 150] on rect "Blockly Workspace" at bounding box center [1469, 151] width 62 height 28
click at [1406, 151] on text "hit" at bounding box center [1415, 151] width 25 height 16
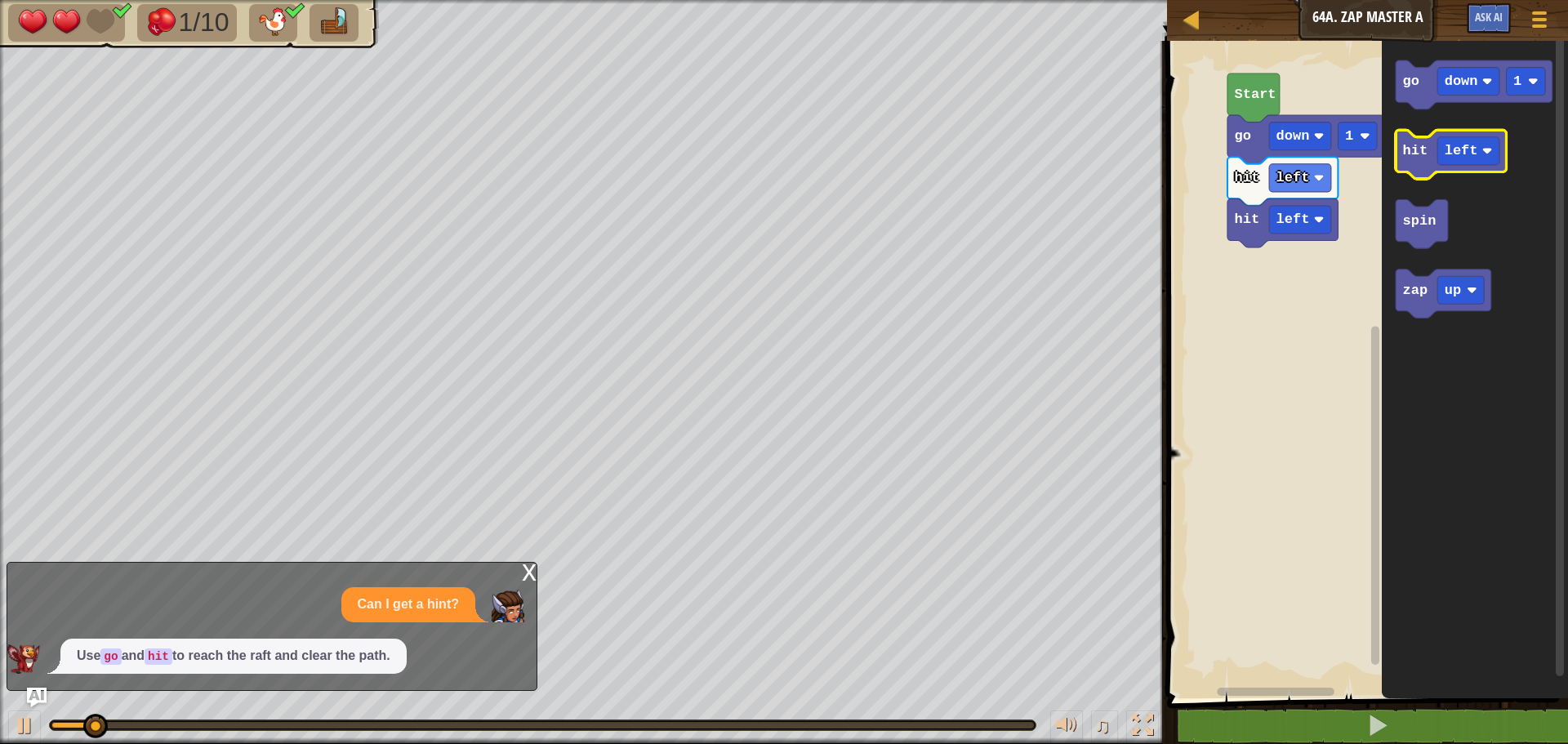
click at [1406, 151] on text "hit" at bounding box center [1415, 151] width 25 height 16
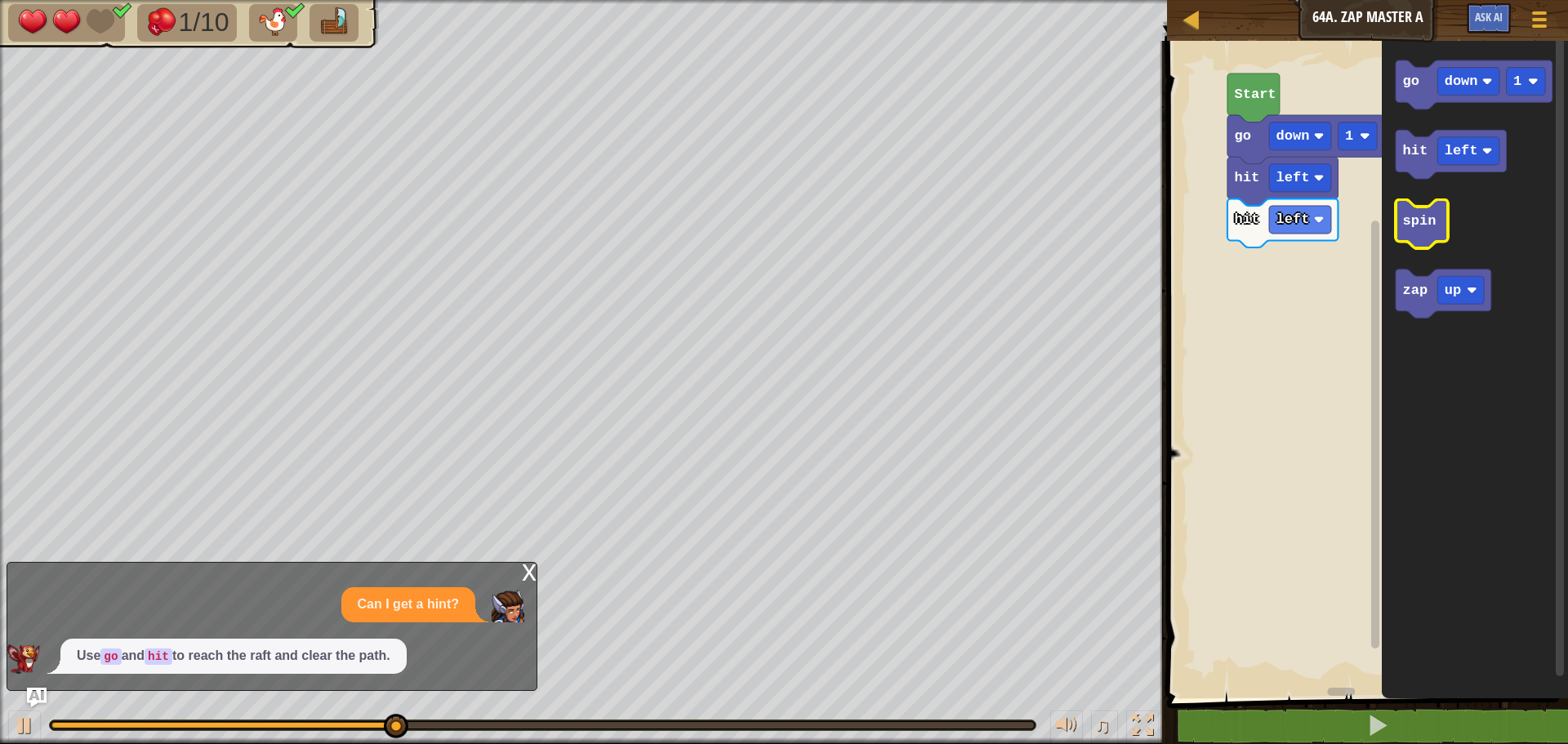
click at [1421, 230] on icon "Blockly Workspace" at bounding box center [1422, 224] width 53 height 49
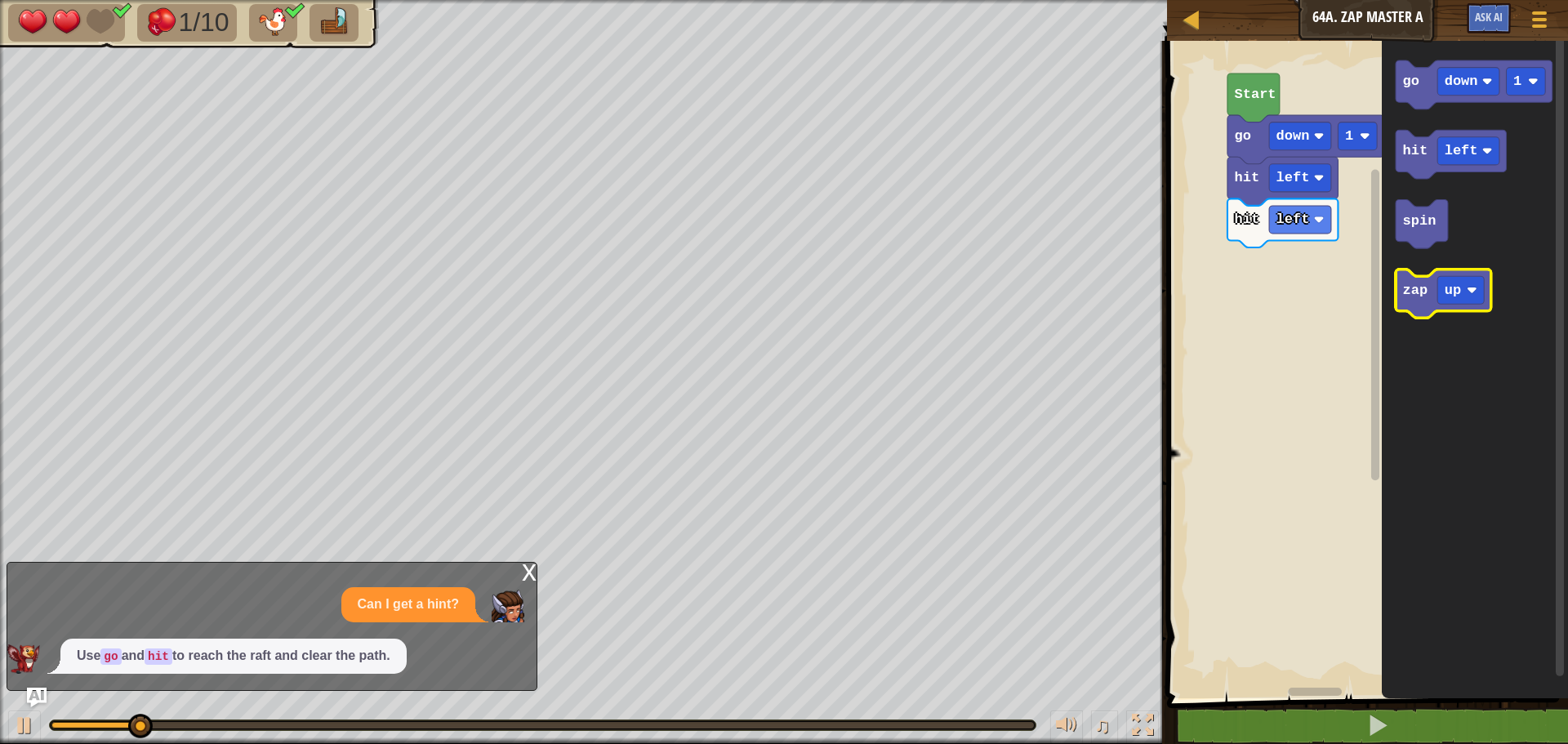
click at [1409, 312] on icon "Blockly Workspace" at bounding box center [1444, 293] width 96 height 49
click at [1414, 294] on text "zap" at bounding box center [1415, 290] width 25 height 16
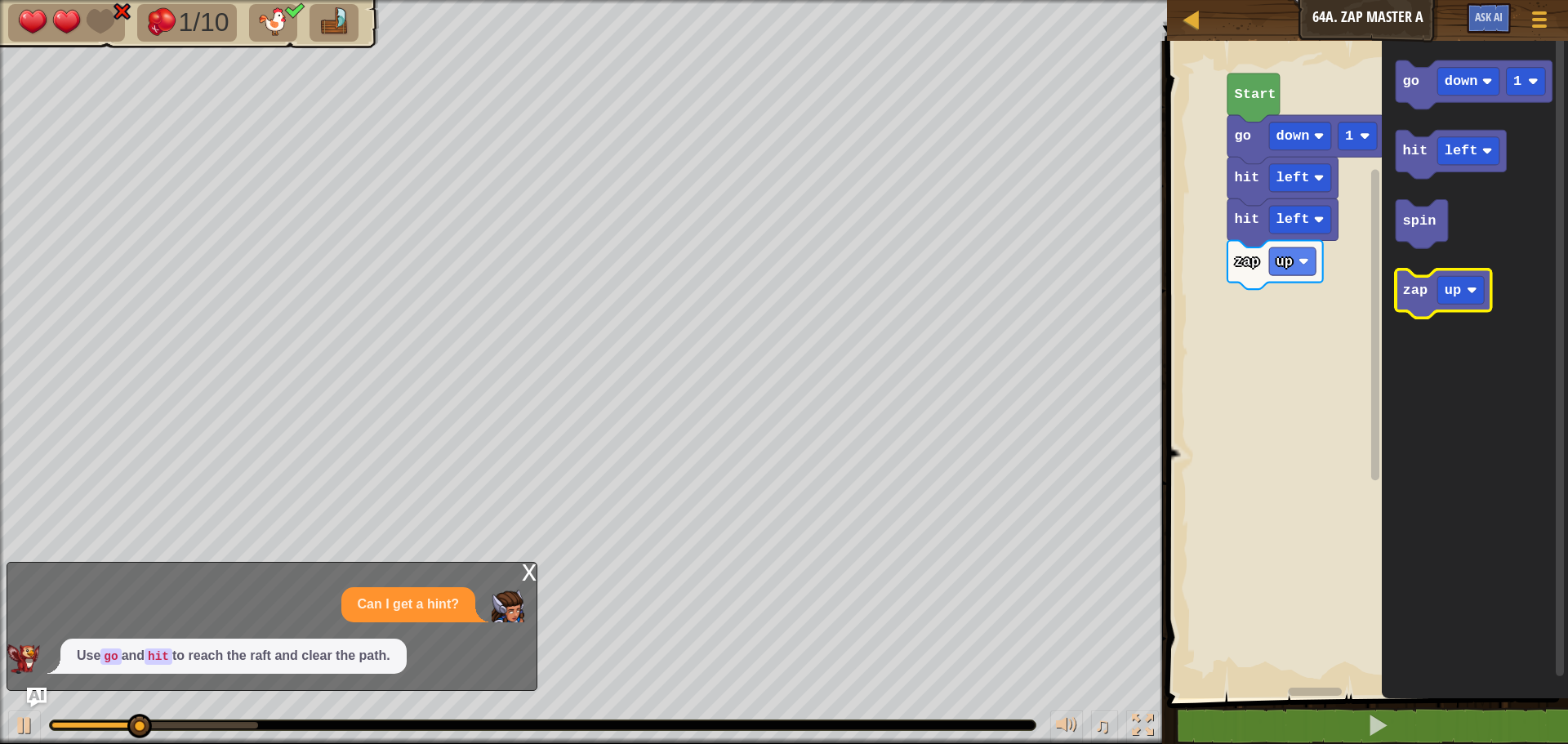
click at [1417, 287] on text "zap" at bounding box center [1415, 290] width 25 height 16
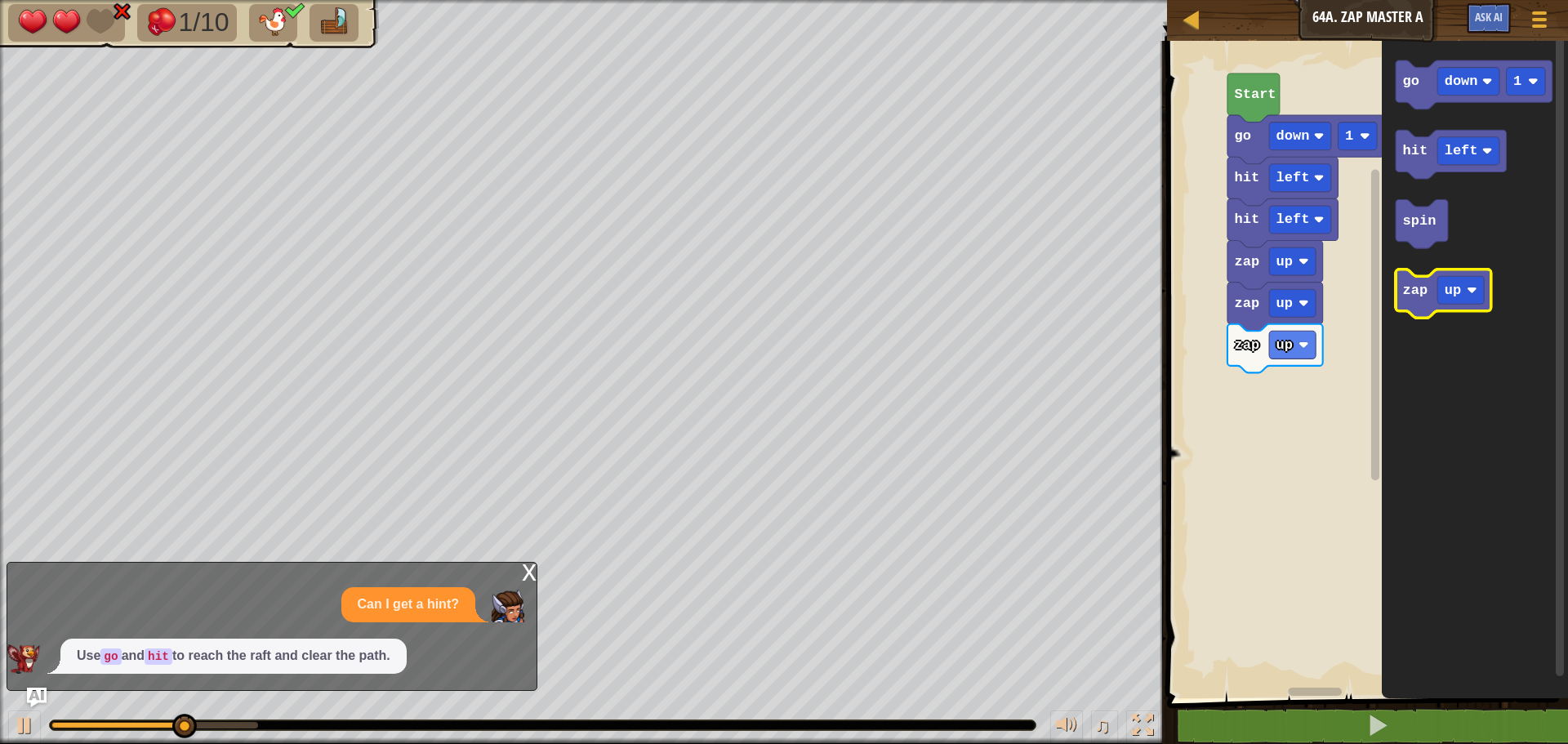
click at [1417, 287] on text "zap" at bounding box center [1415, 290] width 25 height 16
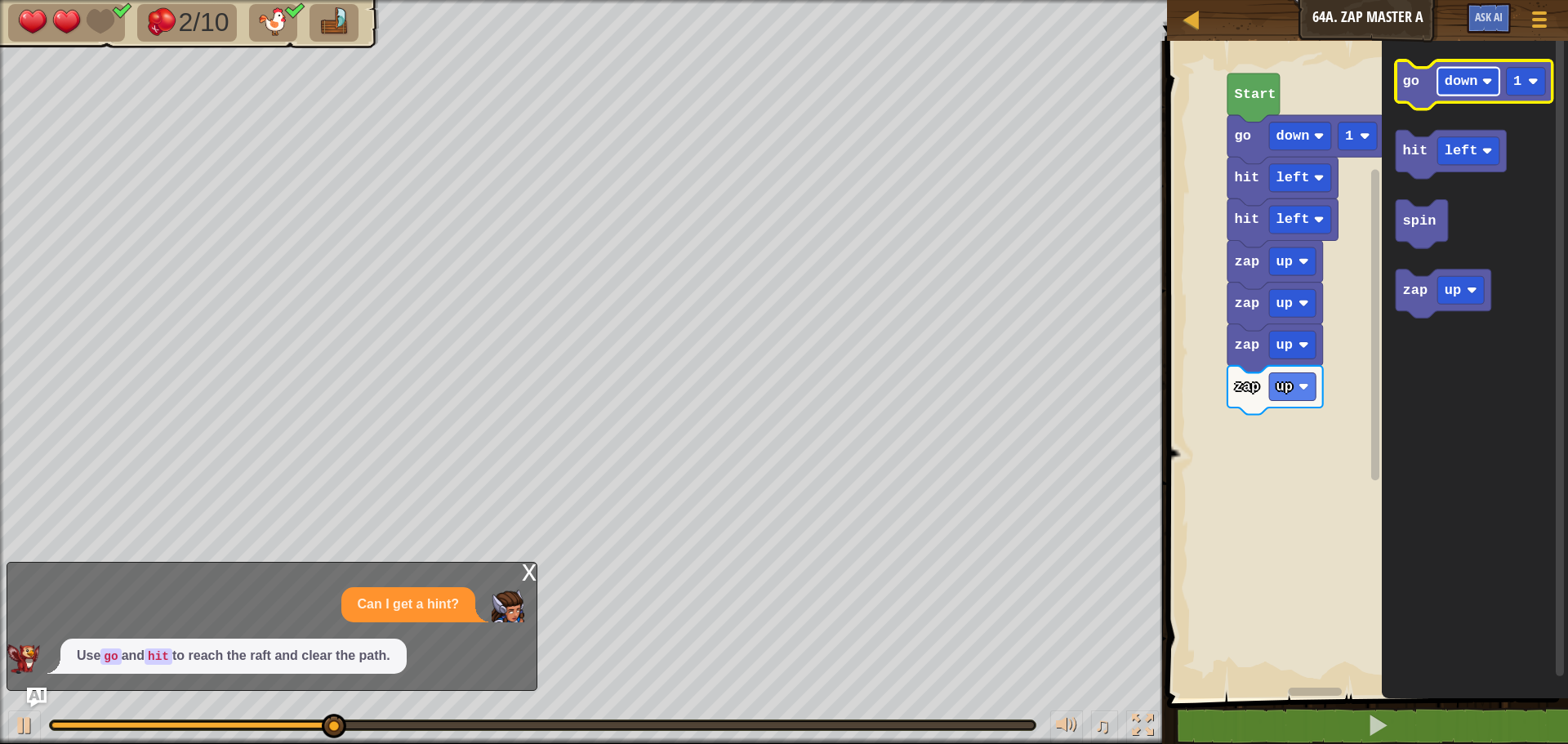
click at [1451, 85] on text "down" at bounding box center [1461, 81] width 34 height 16
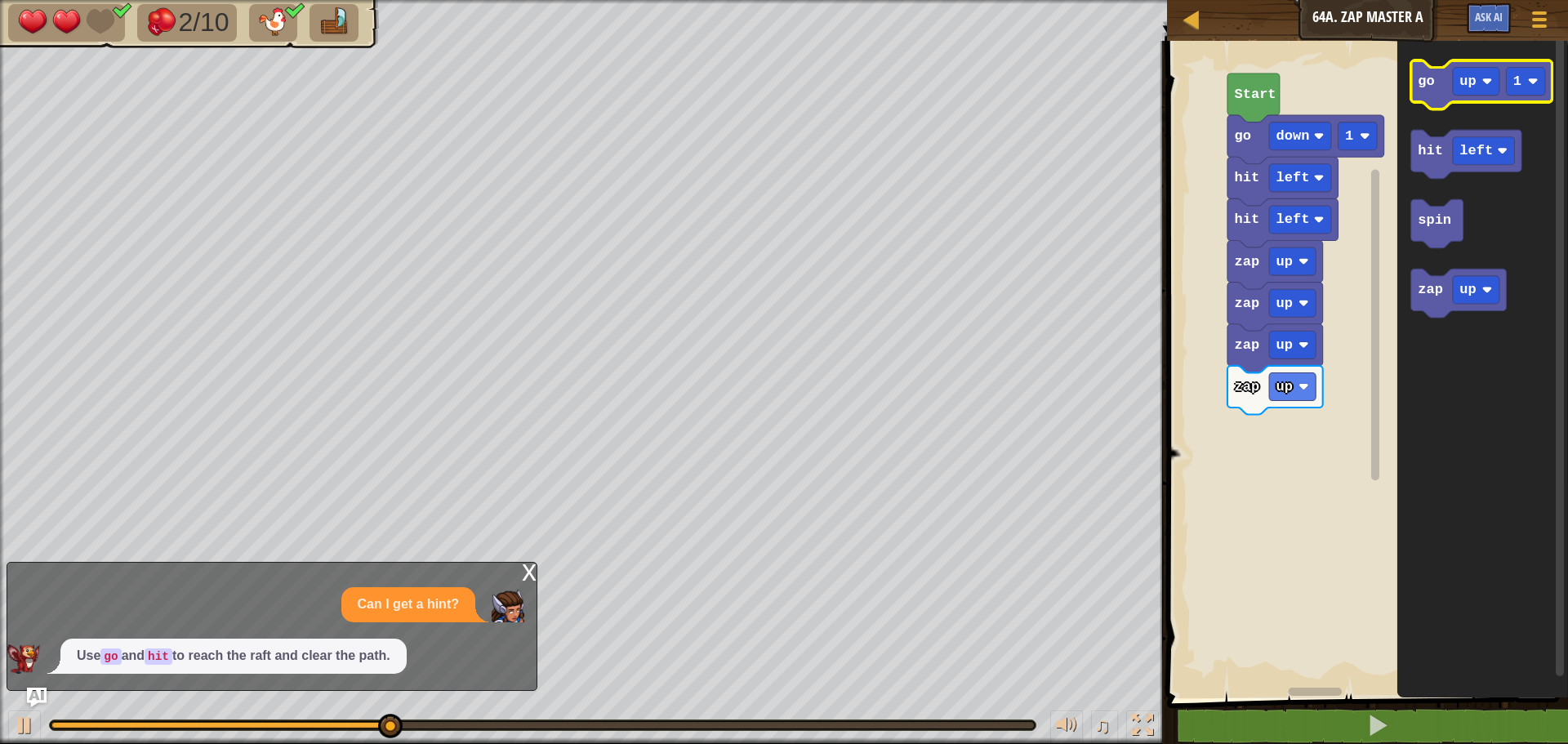
click at [1429, 83] on text "go" at bounding box center [1426, 81] width 16 height 16
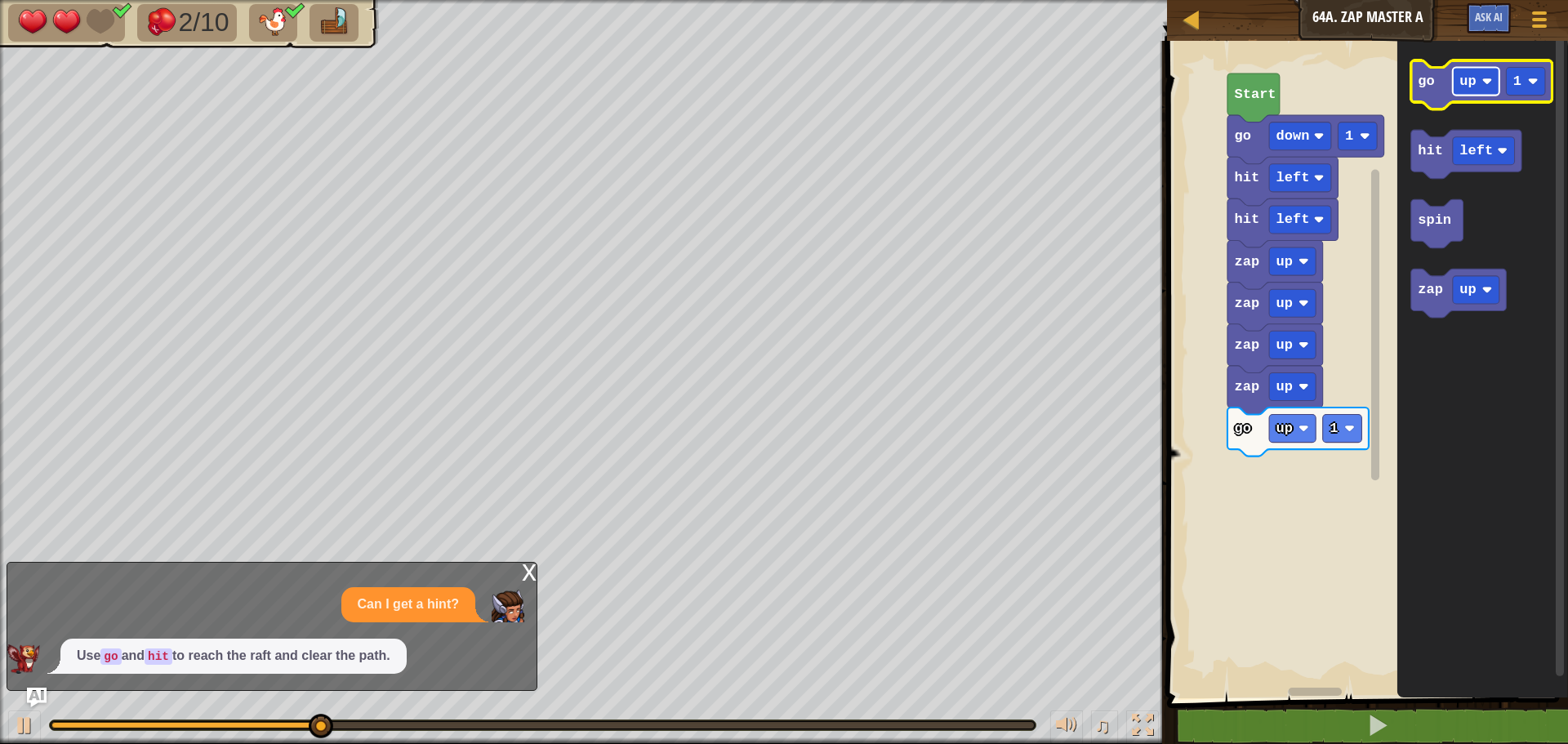
click at [1483, 80] on image "Blockly Workspace" at bounding box center [1488, 81] width 10 height 10
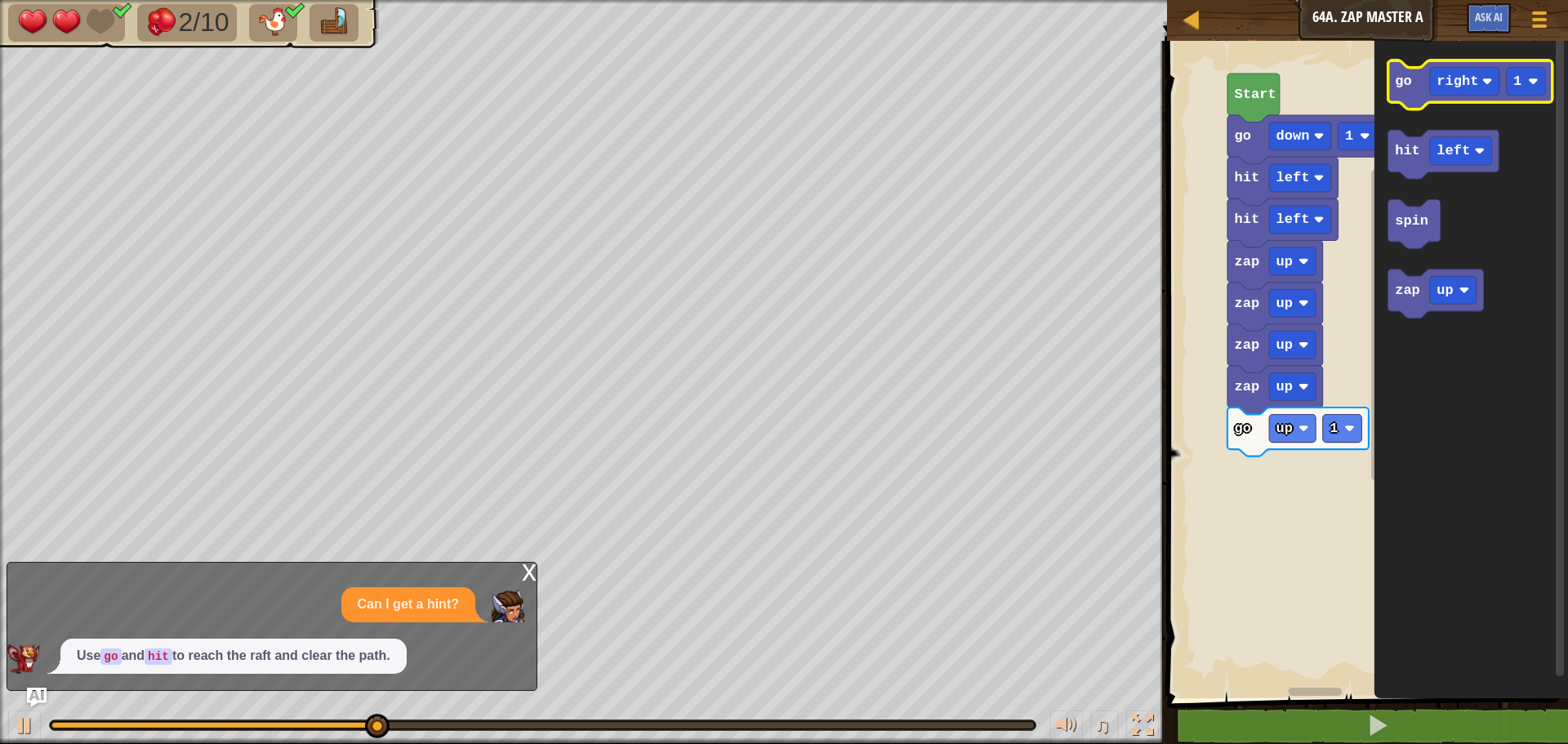
click at [1399, 91] on icon "Blockly Workspace" at bounding box center [1470, 85] width 164 height 49
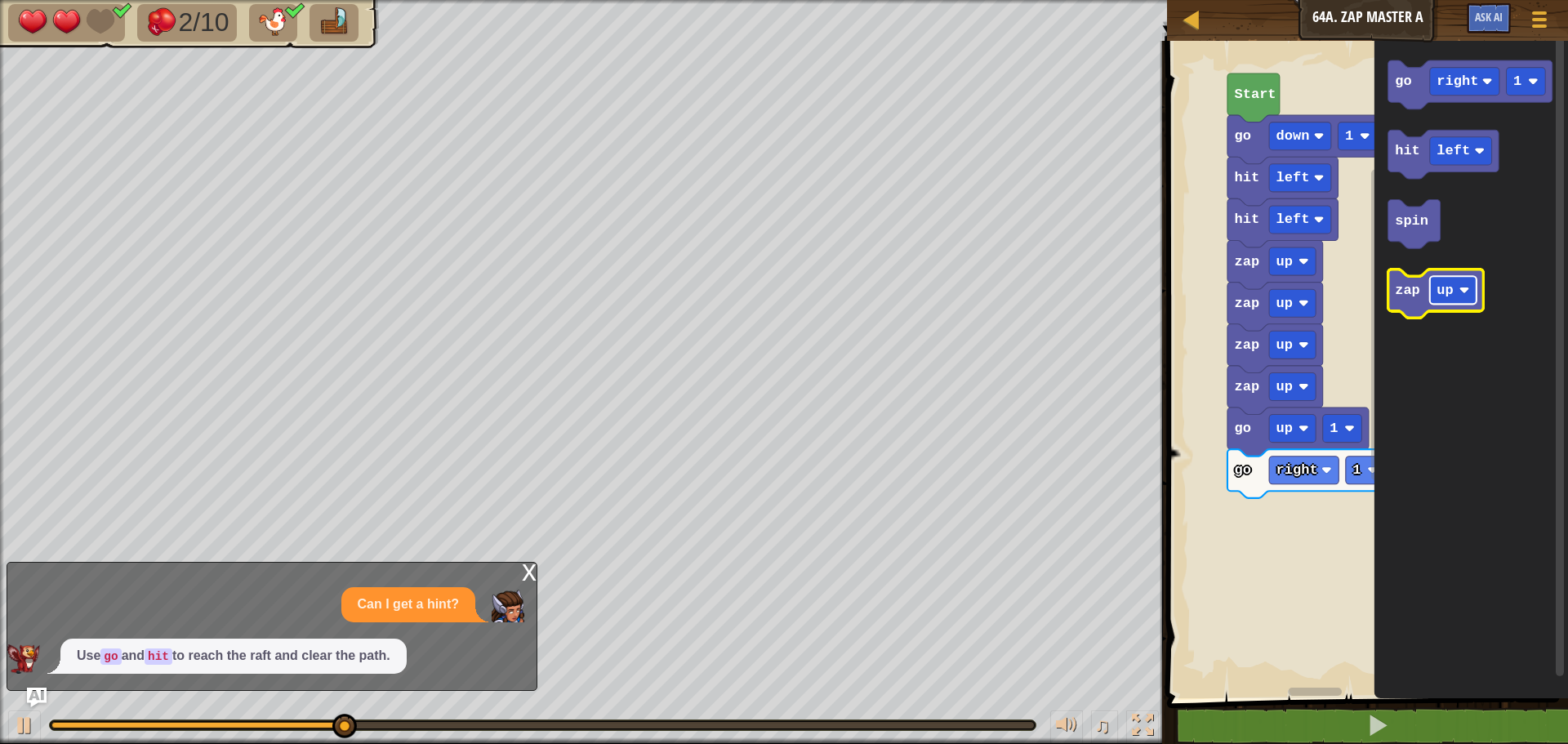
click at [1440, 282] on text "up" at bounding box center [1445, 290] width 16 height 16
click at [1400, 289] on text "zap" at bounding box center [1407, 290] width 25 height 16
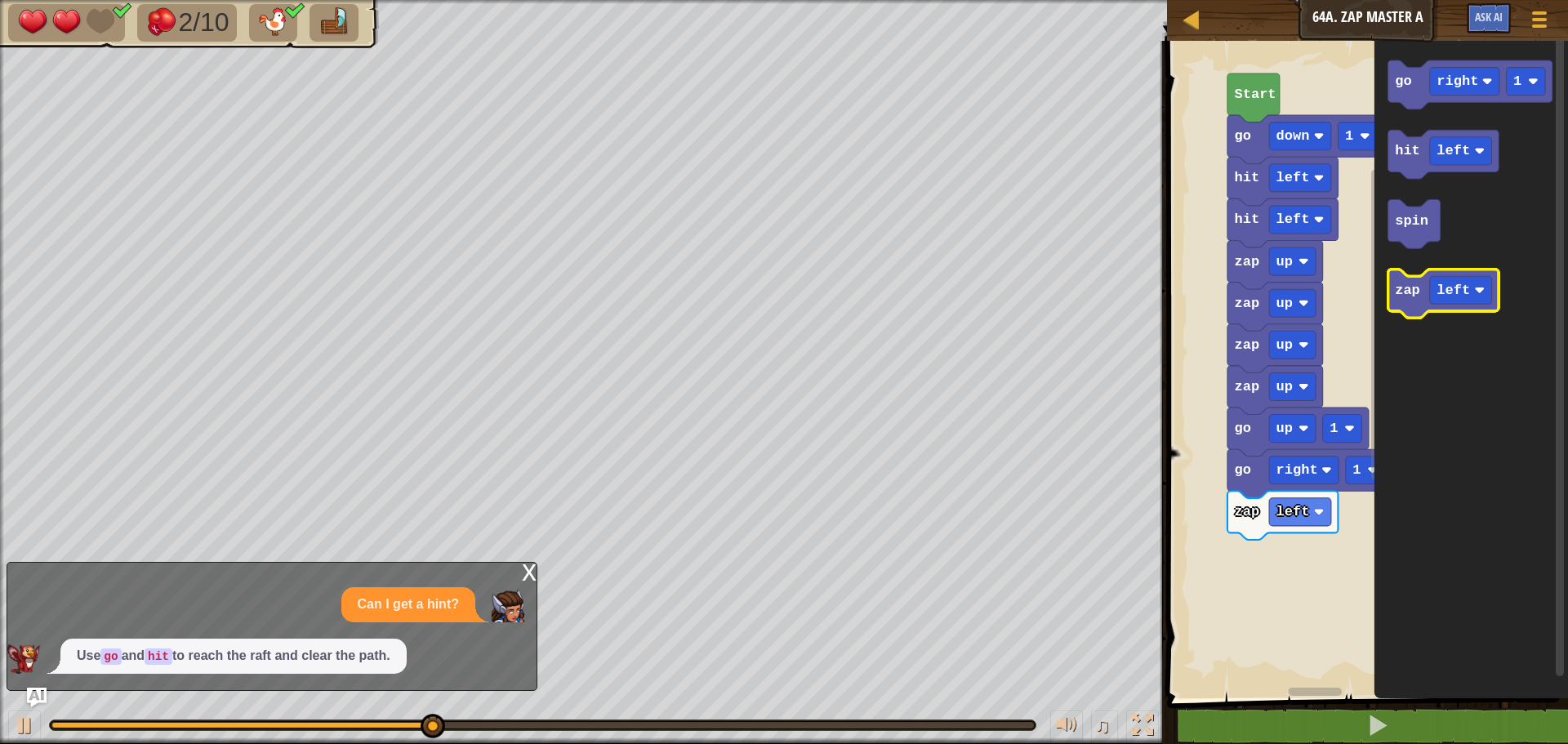
click at [1412, 291] on text "zap" at bounding box center [1407, 290] width 25 height 16
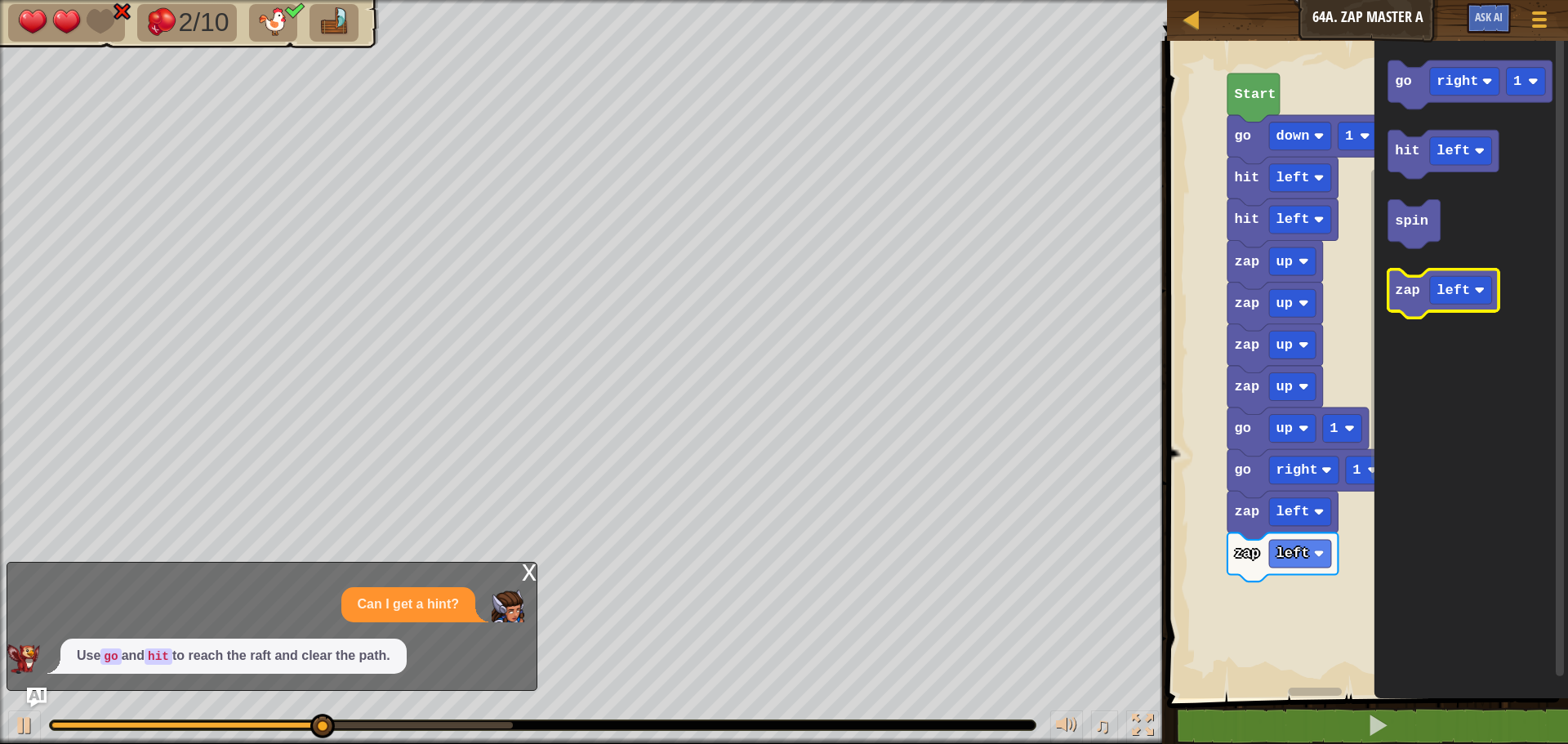
click at [1412, 291] on text "zap" at bounding box center [1407, 290] width 25 height 16
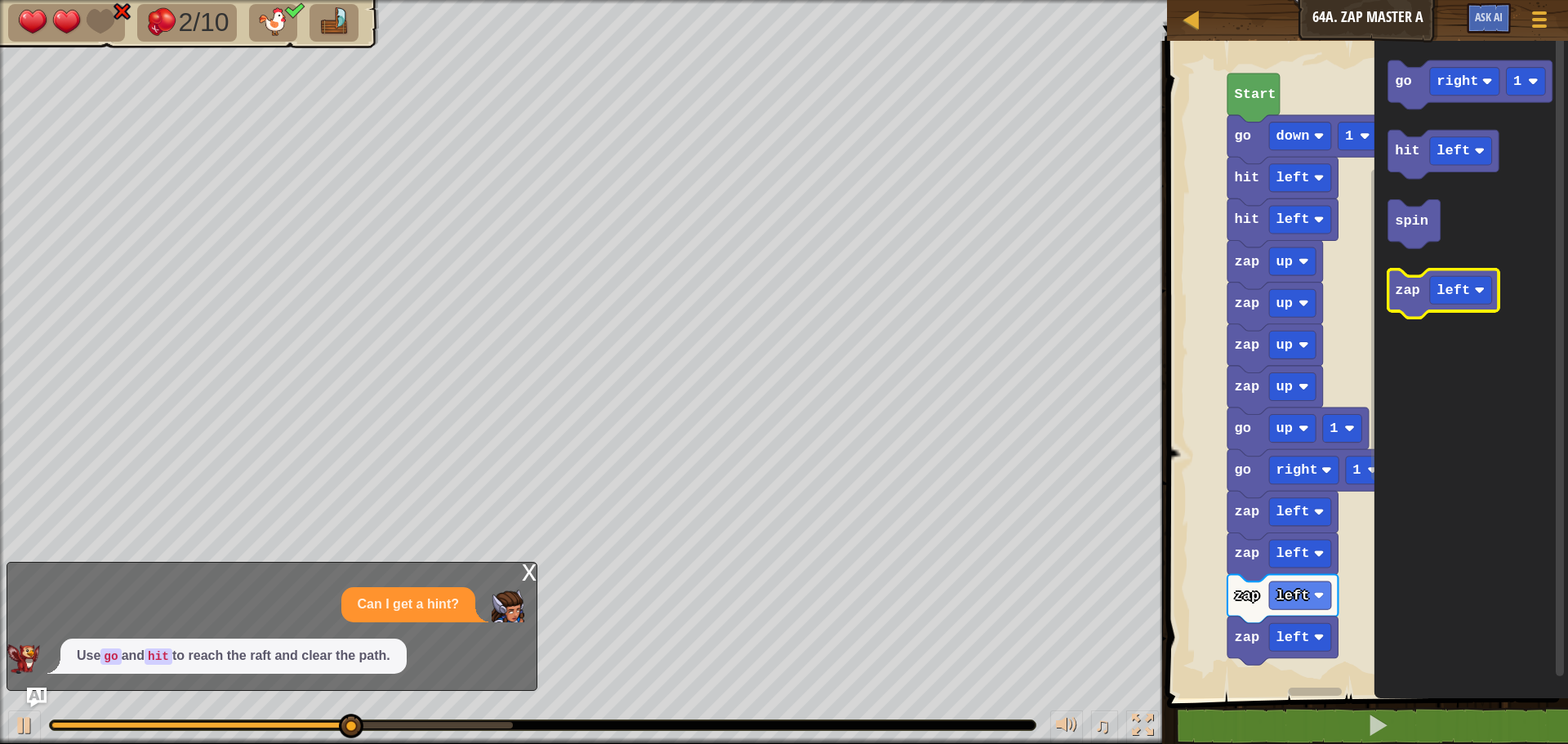
click at [1412, 291] on text "zap" at bounding box center [1407, 290] width 25 height 16
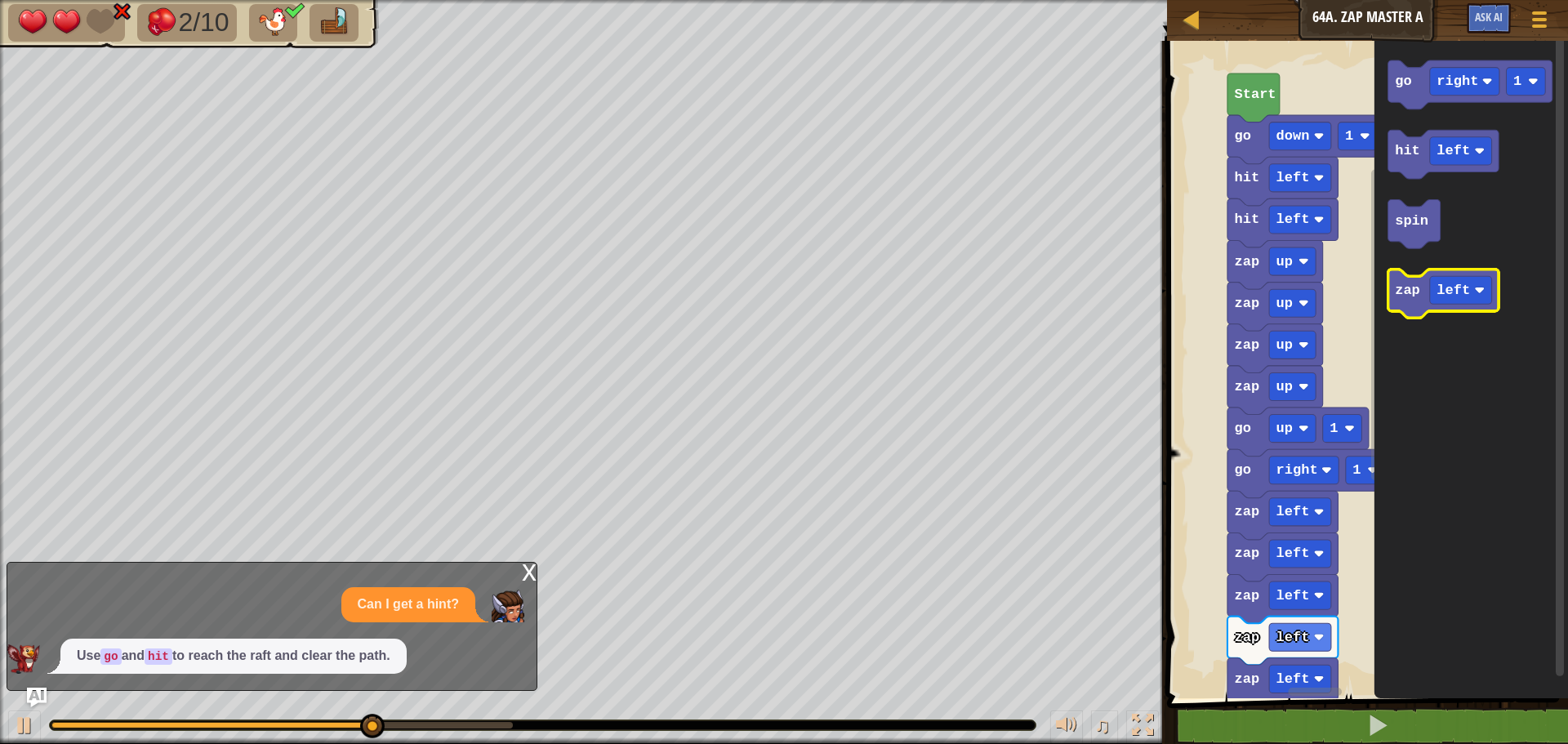
click at [1414, 291] on text "zap" at bounding box center [1407, 290] width 25 height 16
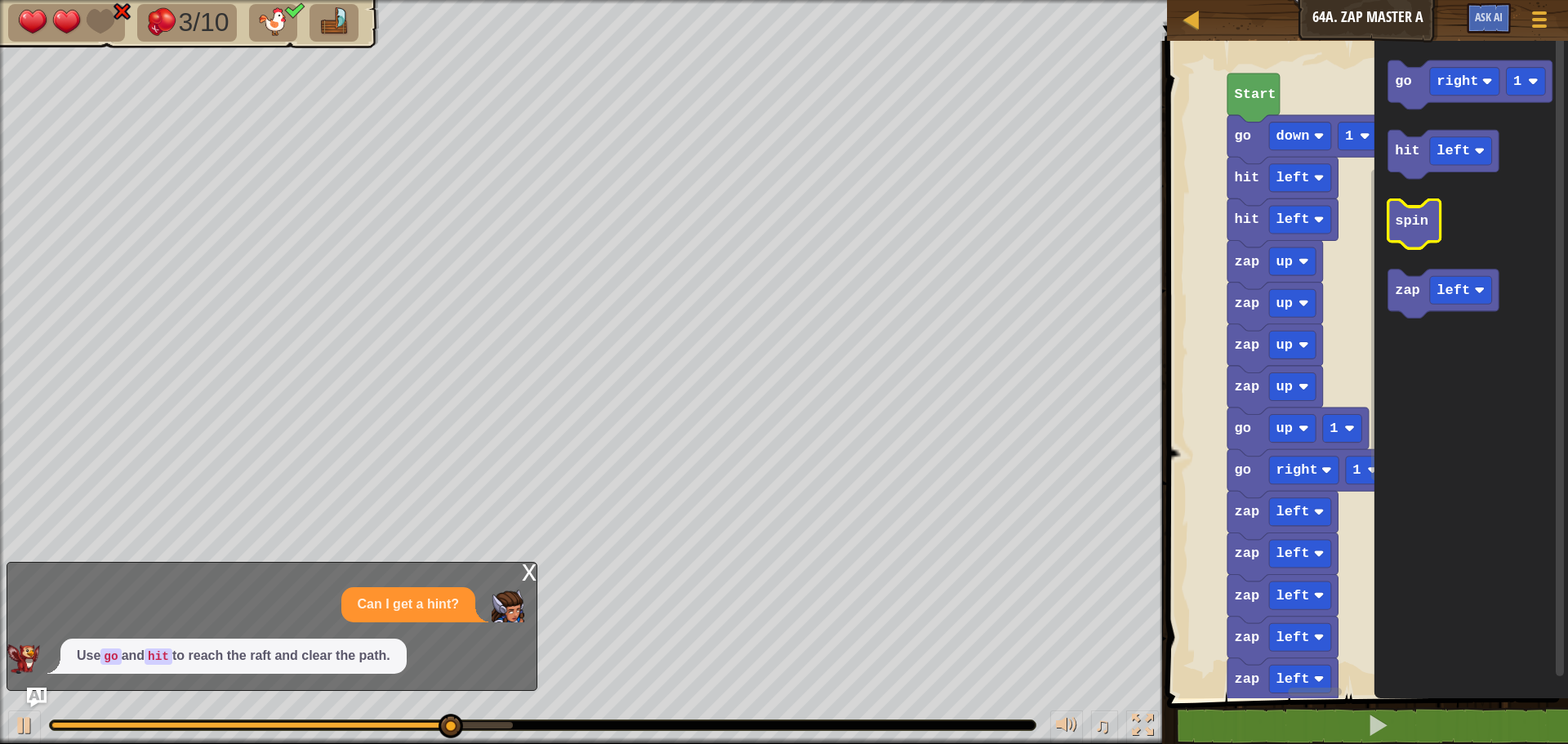
click at [1404, 244] on icon "Blockly Workspace" at bounding box center [1414, 224] width 53 height 49
click at [1405, 243] on icon "Blockly Workspace" at bounding box center [1414, 224] width 53 height 49
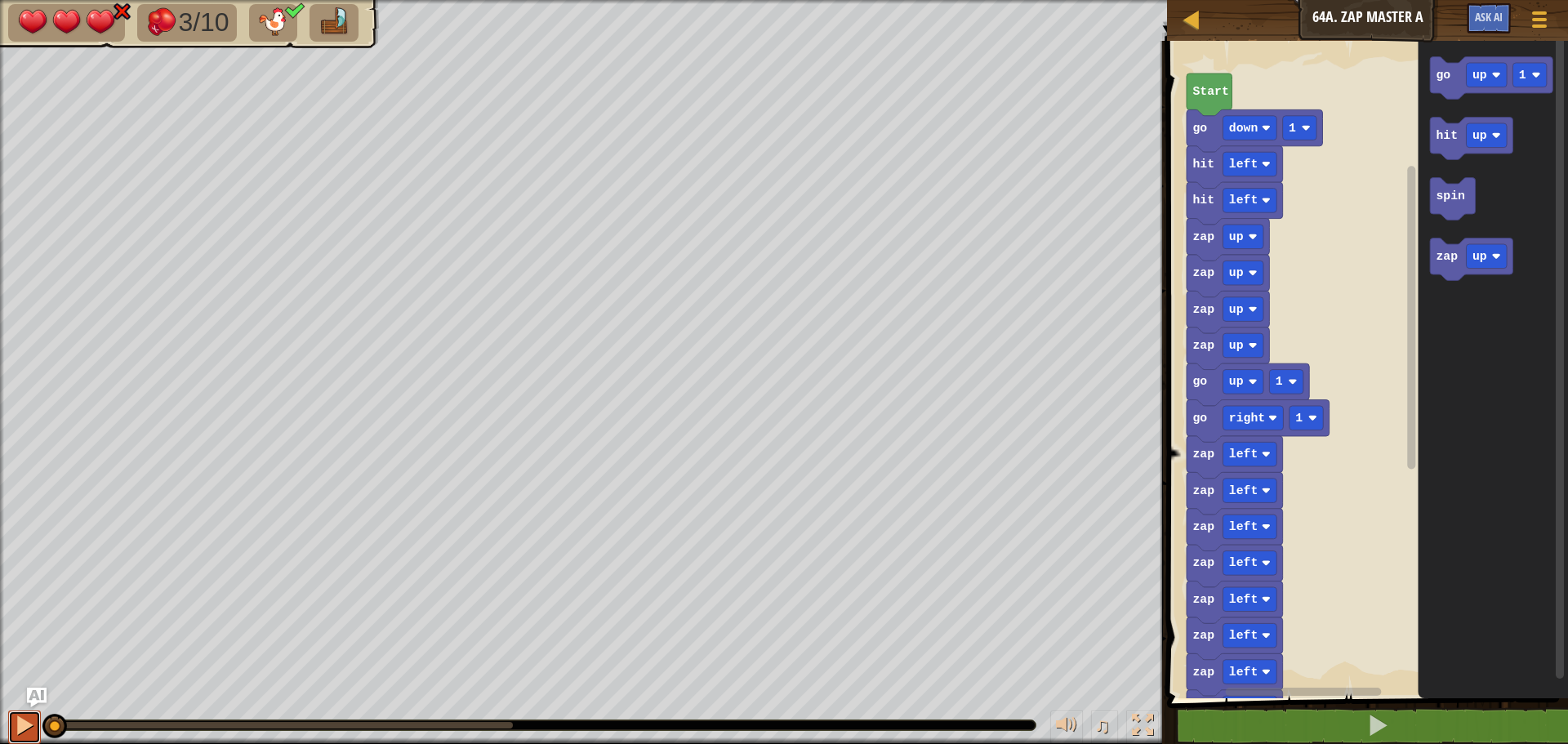
click at [22, 718] on div at bounding box center [24, 725] width 22 height 22
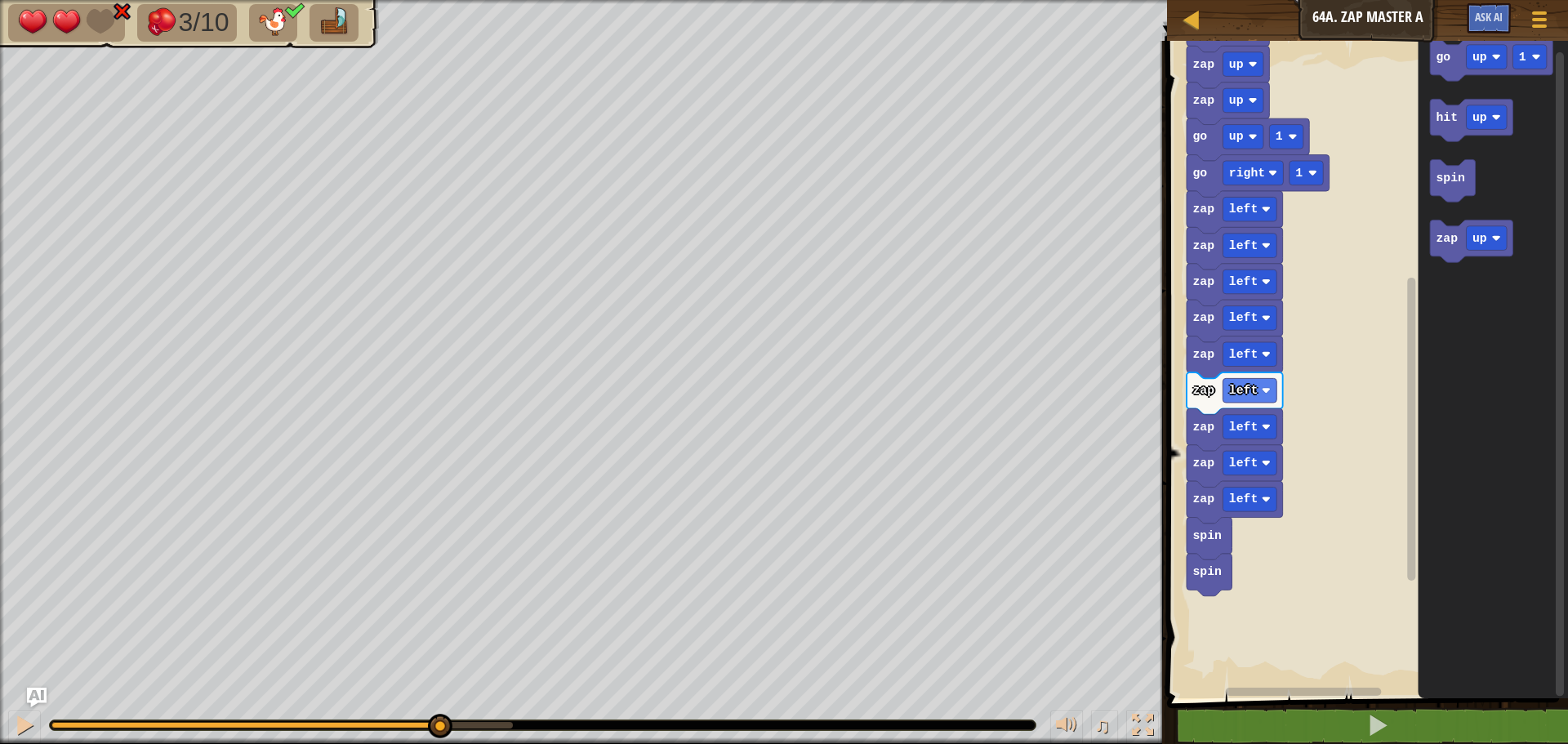
drag, startPoint x: 217, startPoint y: 733, endPoint x: 439, endPoint y: 766, distance: 224.4
click at [439, 0] on html "Map Junior 64a. Zap Master A Game Menu Ask AI 1 ההההההההההההההההההההההההההההההה…" at bounding box center [784, 0] width 1568 height 0
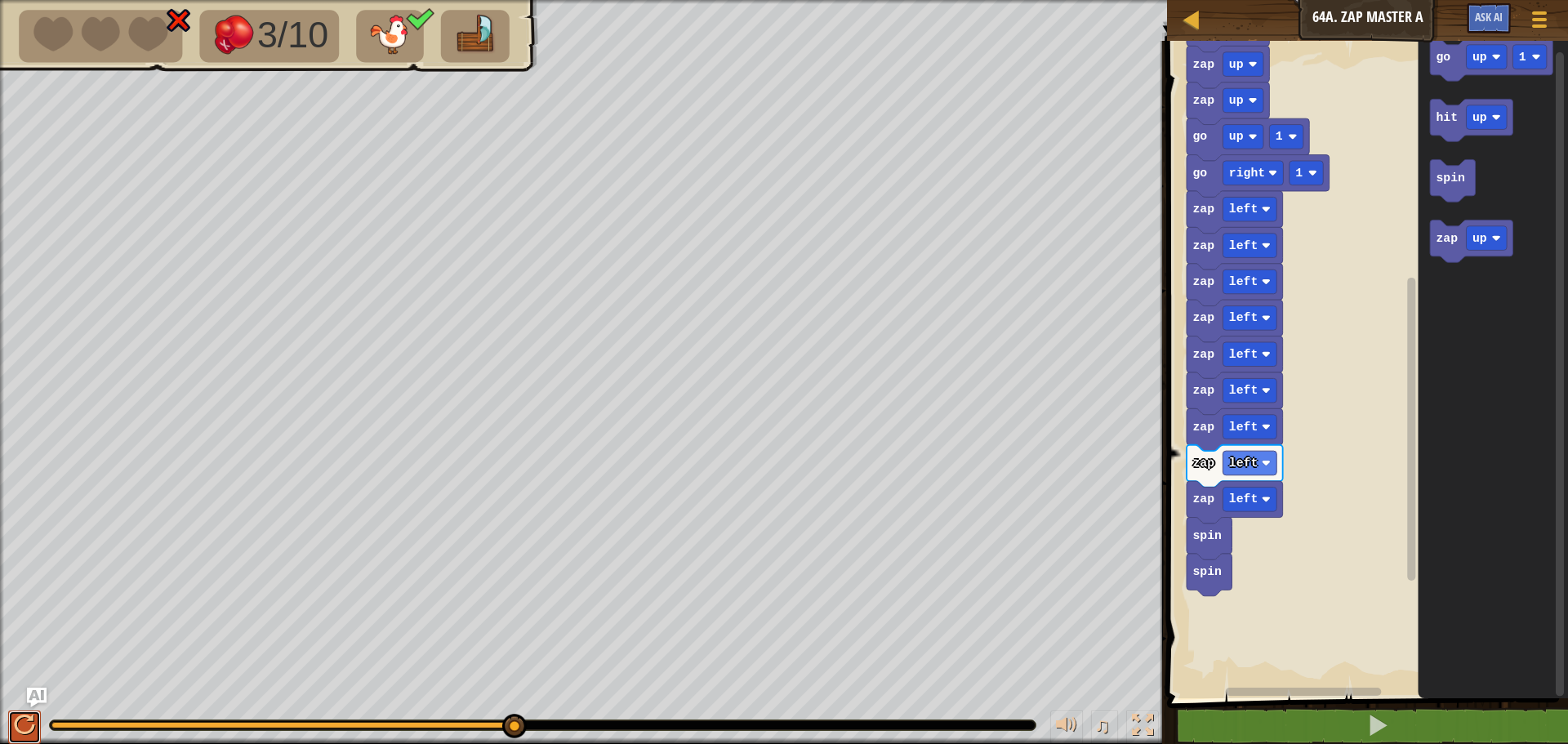
click at [28, 721] on div at bounding box center [24, 725] width 22 height 22
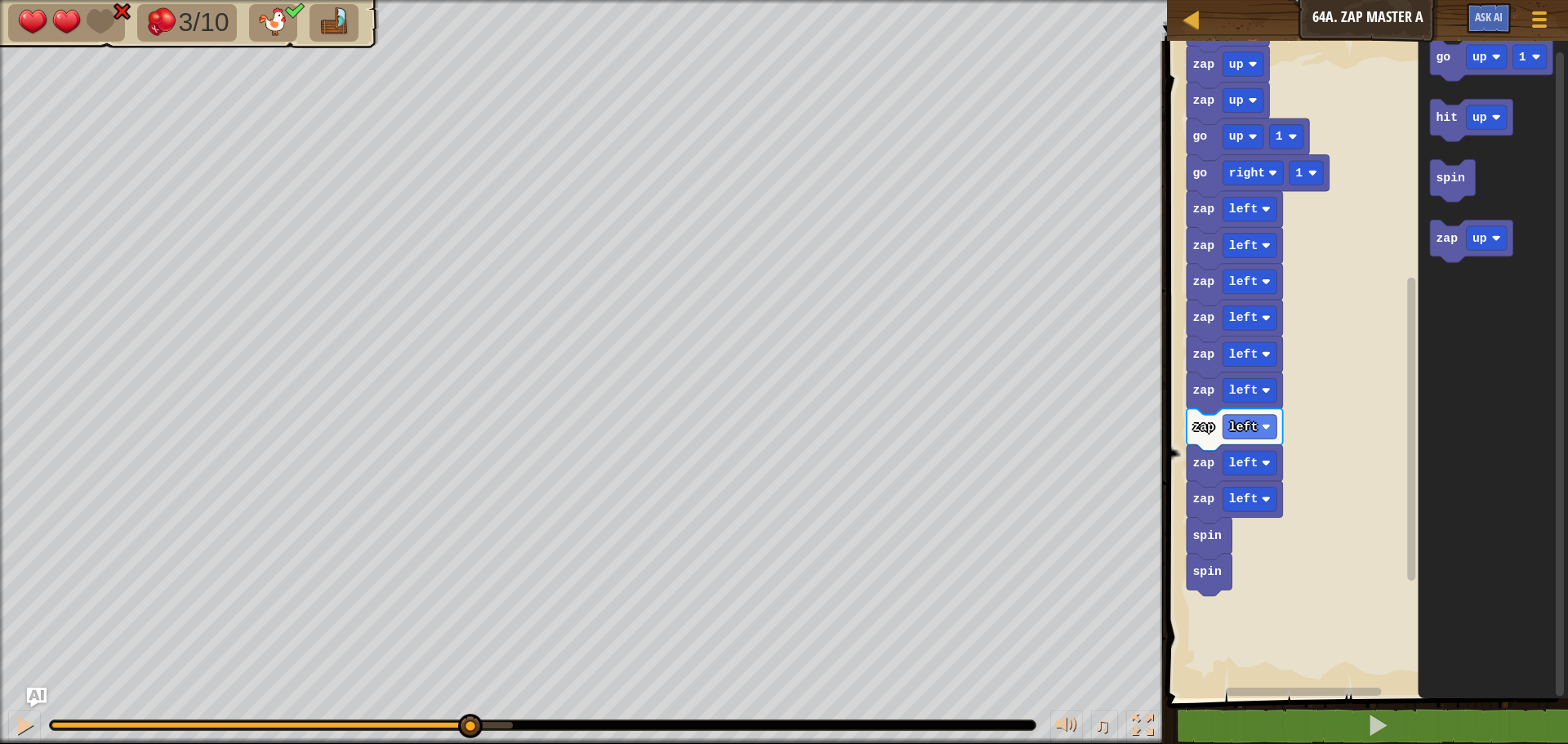
drag, startPoint x: 125, startPoint y: 725, endPoint x: 469, endPoint y: 782, distance: 348.7
click at [469, 0] on html "Map Junior 64a. Zap Master A Game Menu Ask AI 1 ההההההההההההההההההההההההההההההה…" at bounding box center [784, 0] width 1568 height 0
click at [25, 728] on button at bounding box center [24, 727] width 33 height 34
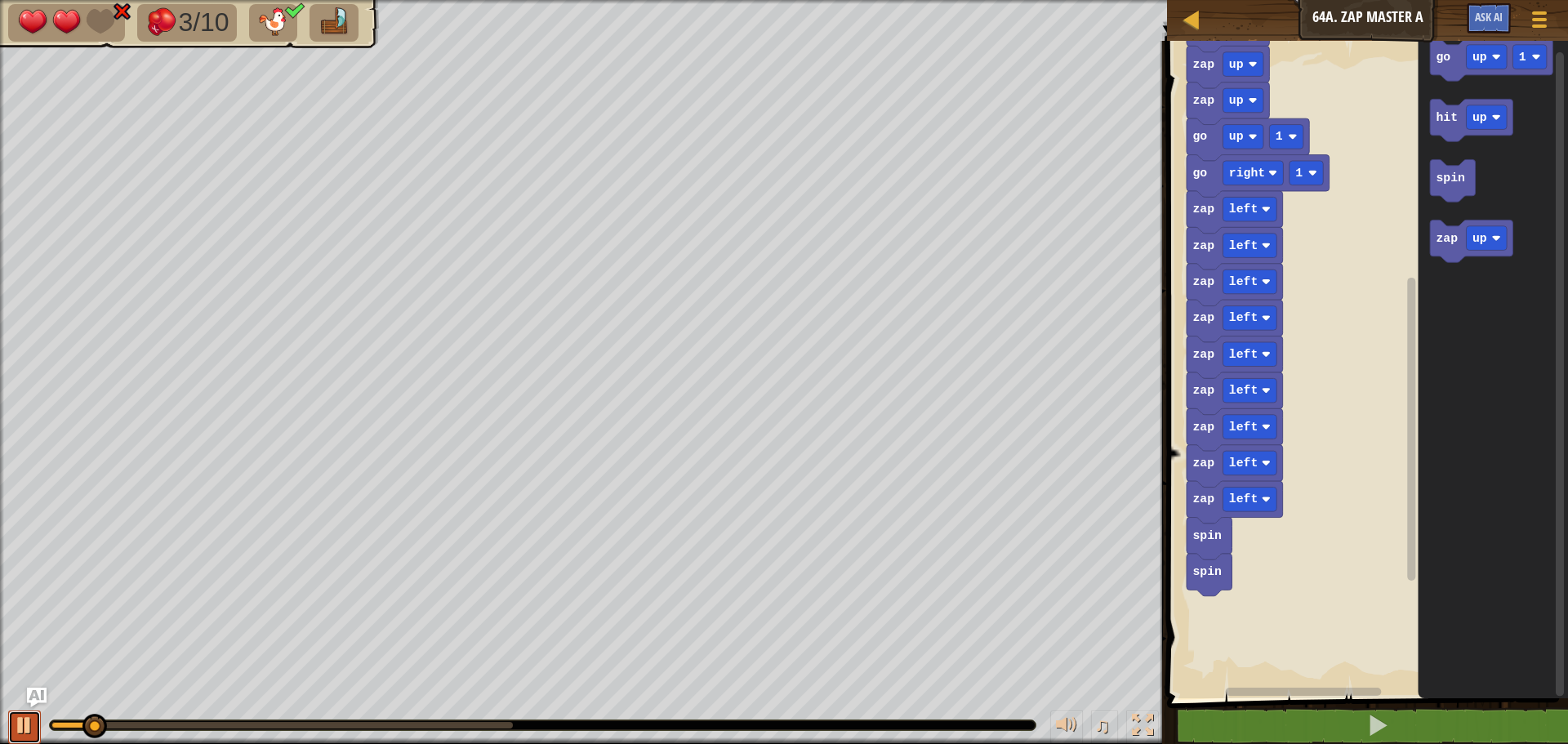
click at [33, 725] on button at bounding box center [24, 727] width 33 height 34
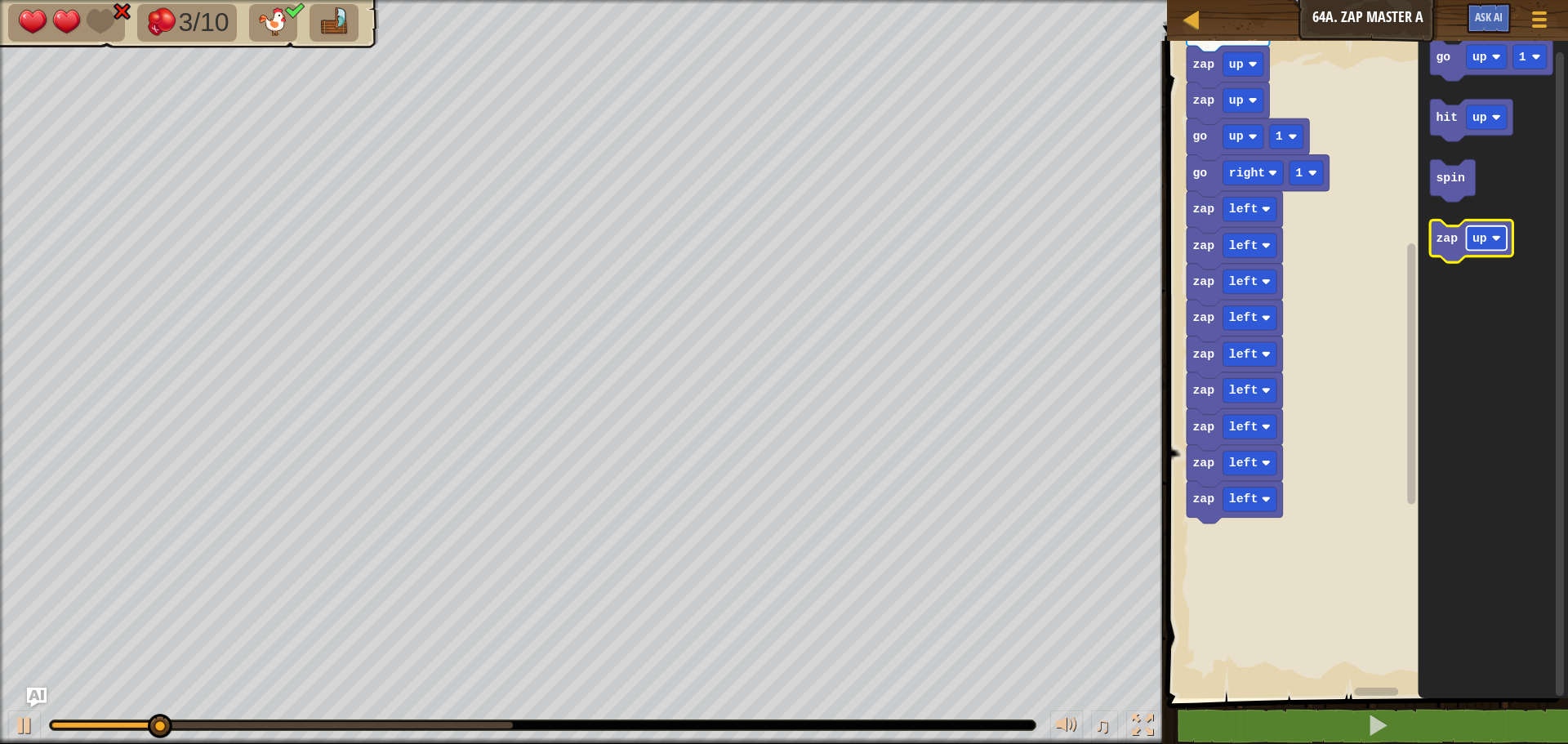
click at [1489, 236] on rect "Blockly Workspace" at bounding box center [1487, 238] width 41 height 24
click at [1500, 245] on text "right" at bounding box center [1491, 238] width 36 height 13
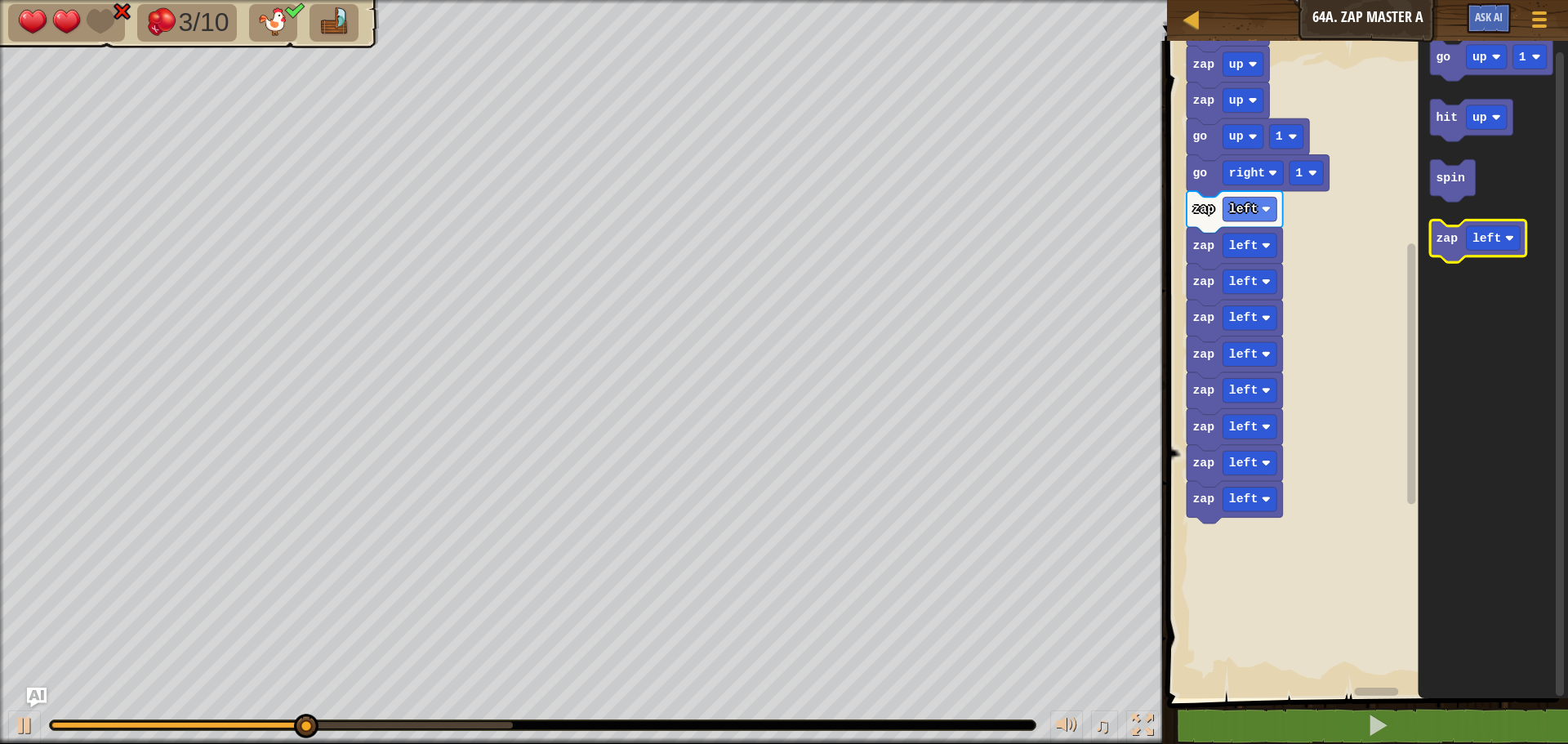
click at [1448, 243] on text "zap" at bounding box center [1448, 238] width 22 height 13
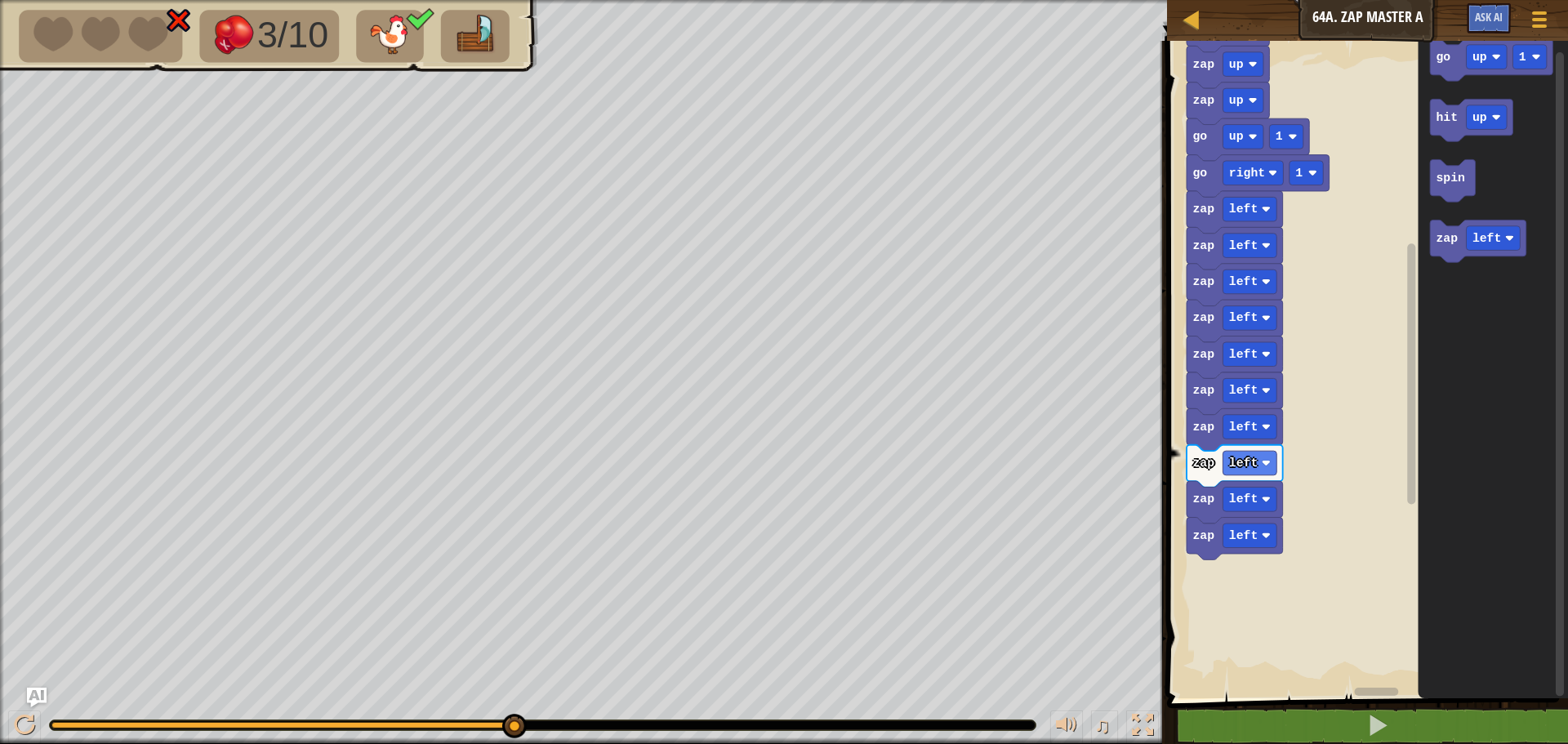
drag, startPoint x: 350, startPoint y: 723, endPoint x: 553, endPoint y: 736, distance: 203.4
click at [553, 736] on div "♫" at bounding box center [584, 721] width 1167 height 49
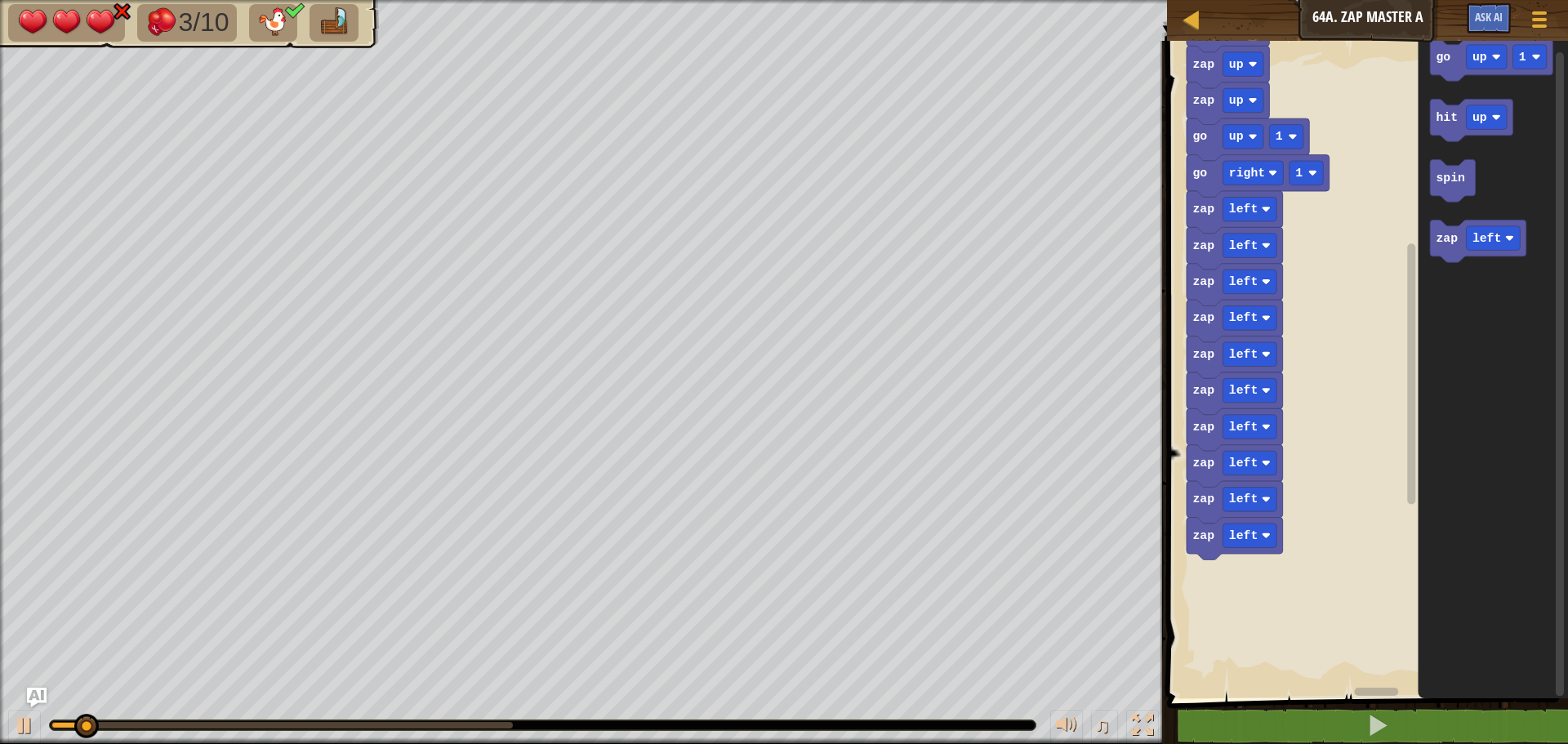
drag, startPoint x: 548, startPoint y: 739, endPoint x: 484, endPoint y: 710, distance: 70.3
click at [536, 733] on div "♫" at bounding box center [584, 721] width 1167 height 49
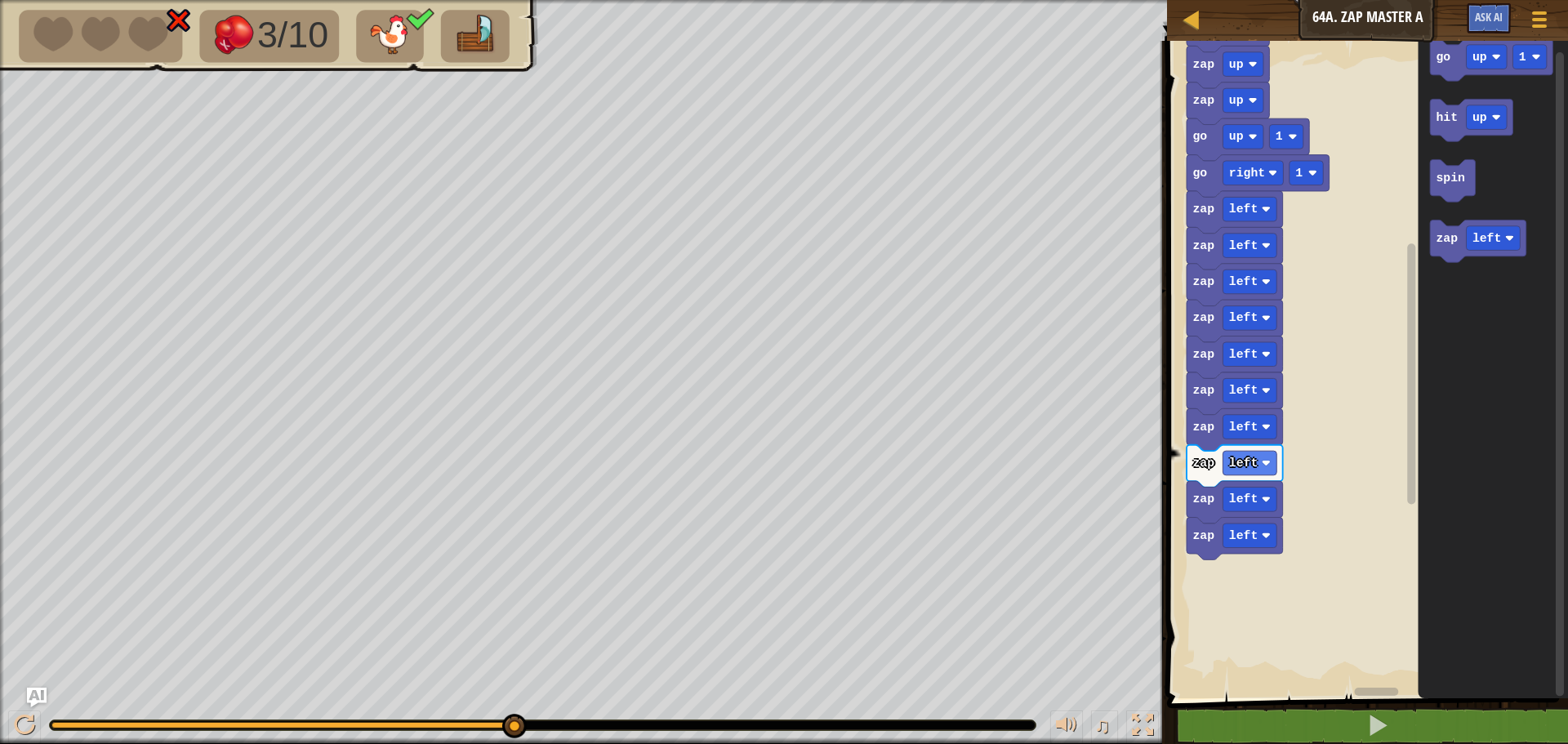
drag, startPoint x: 474, startPoint y: 726, endPoint x: 1465, endPoint y: 639, distance: 994.8
click at [1465, 639] on div "Map Junior 64a. Zap Master A Game Menu Ask AI 1 ההההההההההההההההההההההההההההההה…" at bounding box center [784, 372] width 1568 height 744
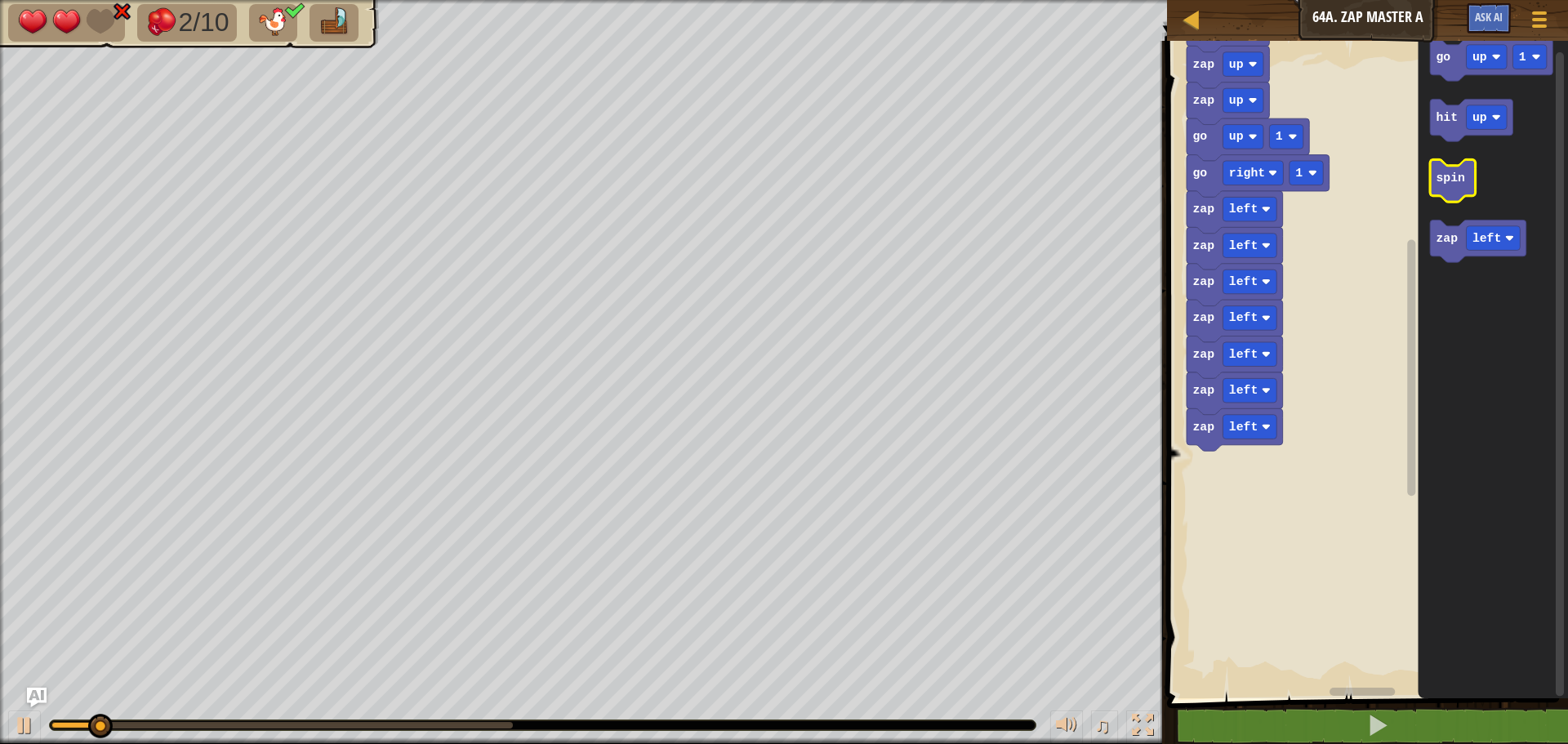
click at [1451, 189] on icon "Blockly Workspace" at bounding box center [1452, 180] width 45 height 42
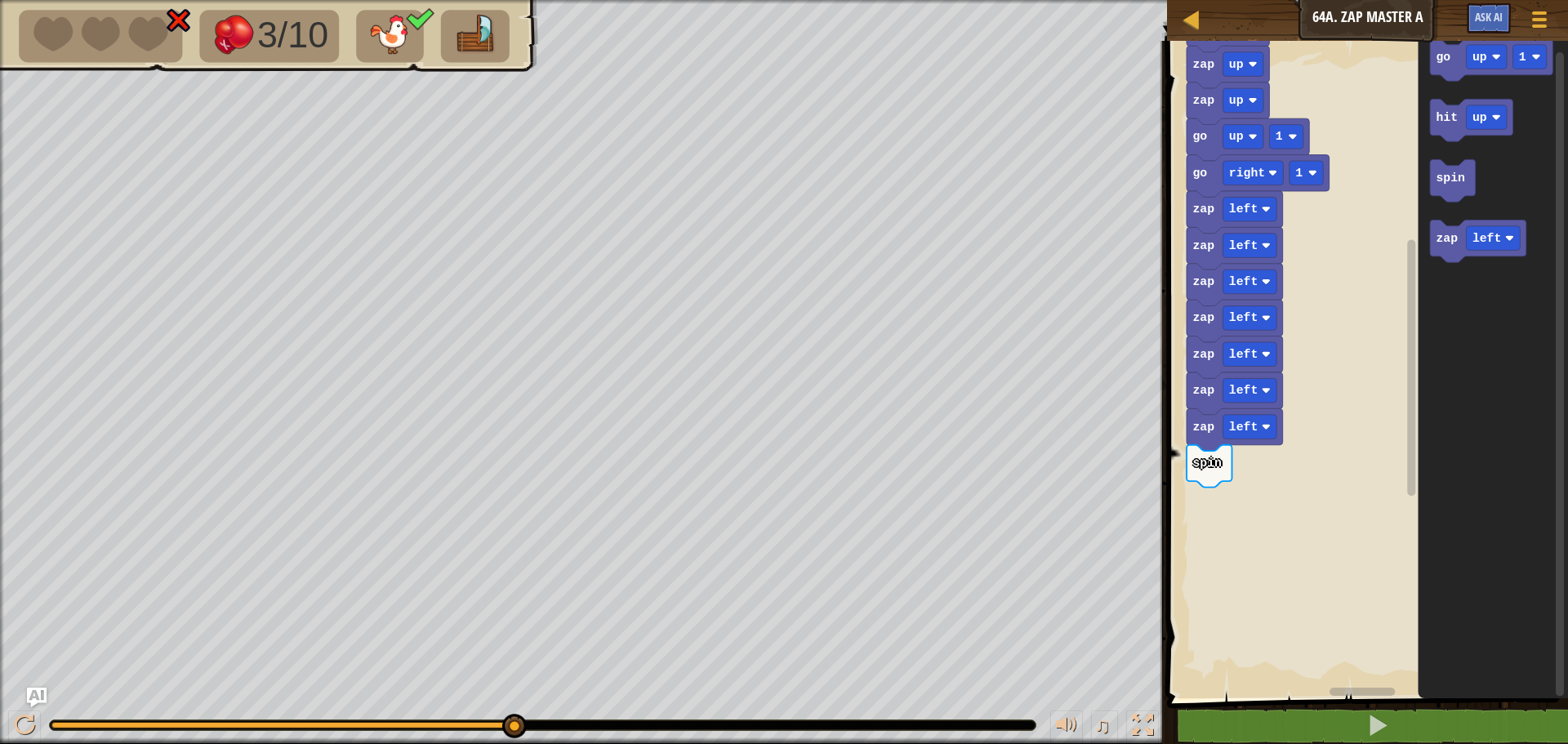
drag, startPoint x: 124, startPoint y: 721, endPoint x: 612, endPoint y: 781, distance: 491.7
click at [612, 0] on html "Map Junior 64a. Zap Master A Game Menu Ask AI 1 ההההההההההההההההההההההההההההההה…" at bounding box center [784, 0] width 1568 height 0
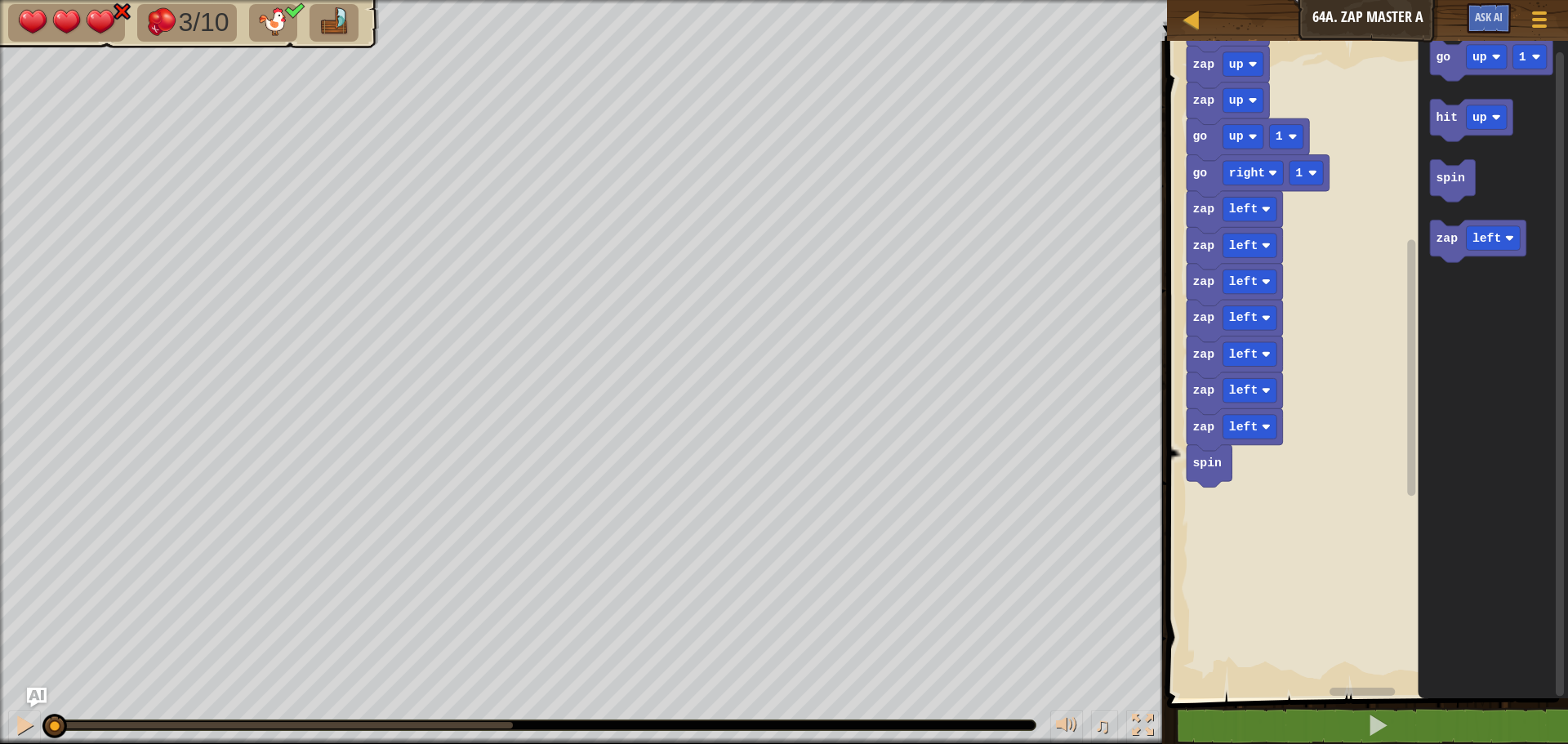
drag, startPoint x: 336, startPoint y: 724, endPoint x: 0, endPoint y: 366, distance: 491.0
click at [0, 366] on div "3/10 ♫ Astraea 3 x: 86 y: 62 x: 86 y: 54 action: move" at bounding box center [784, 372] width 1568 height 744
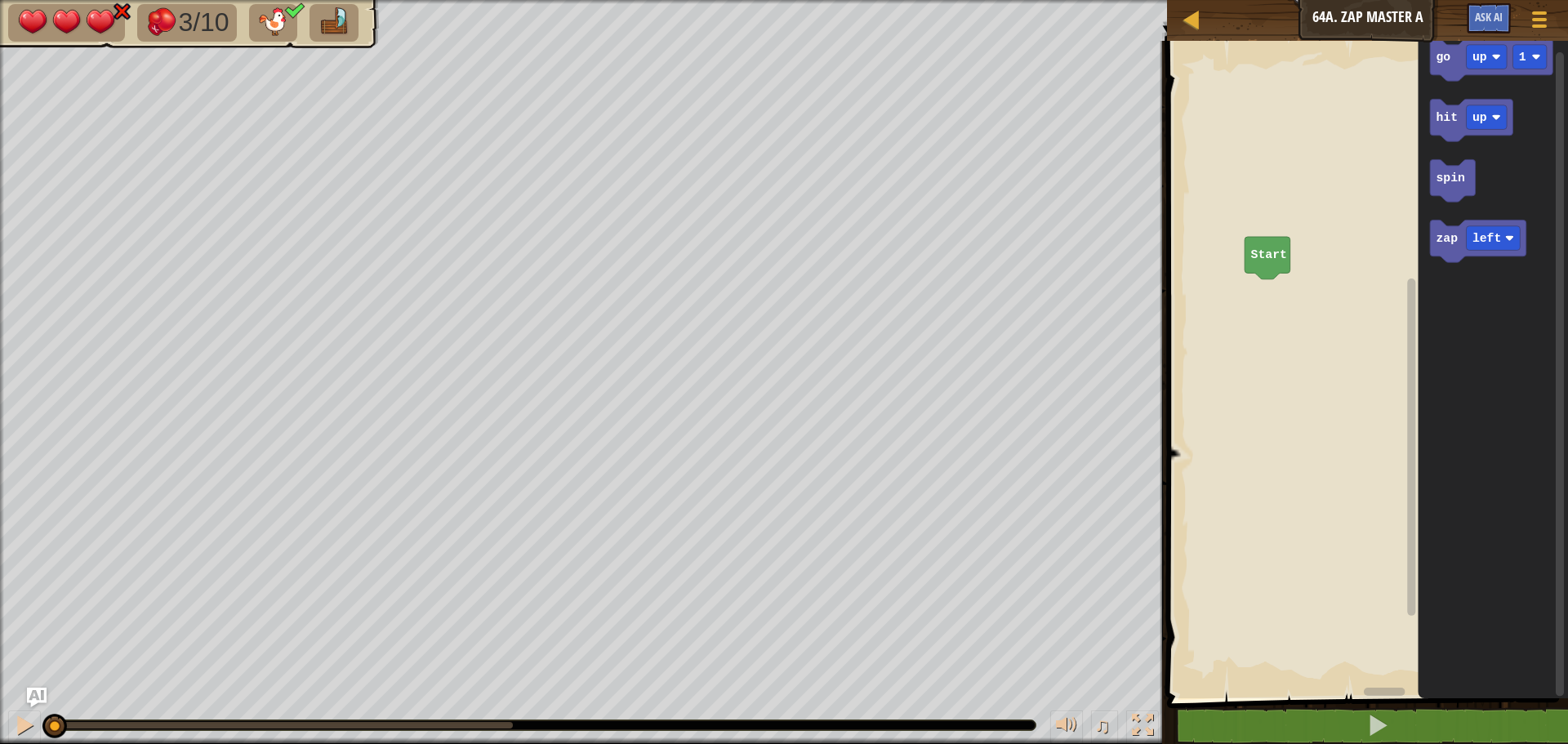
drag, startPoint x: 103, startPoint y: 726, endPoint x: 0, endPoint y: 662, distance: 121.3
click at [0, 662] on div "3/10 ♫ Astraea 3 x: 86 y: 62 x: 86 y: 54 action: move" at bounding box center [784, 372] width 1568 height 744
click at [1484, 68] on rect "Blockly Workspace" at bounding box center [1487, 57] width 41 height 24
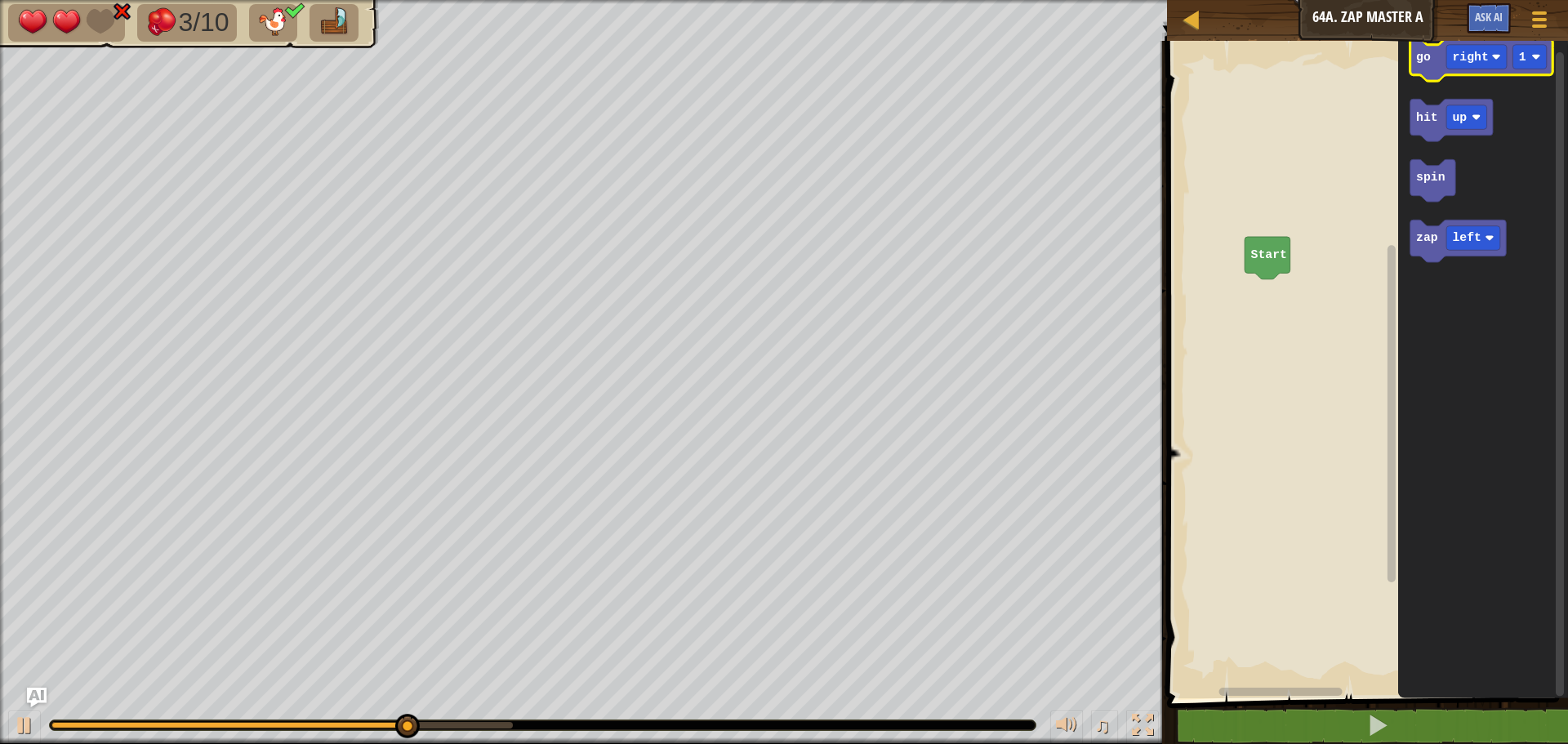
click at [1418, 63] on text "go" at bounding box center [1423, 57] width 15 height 13
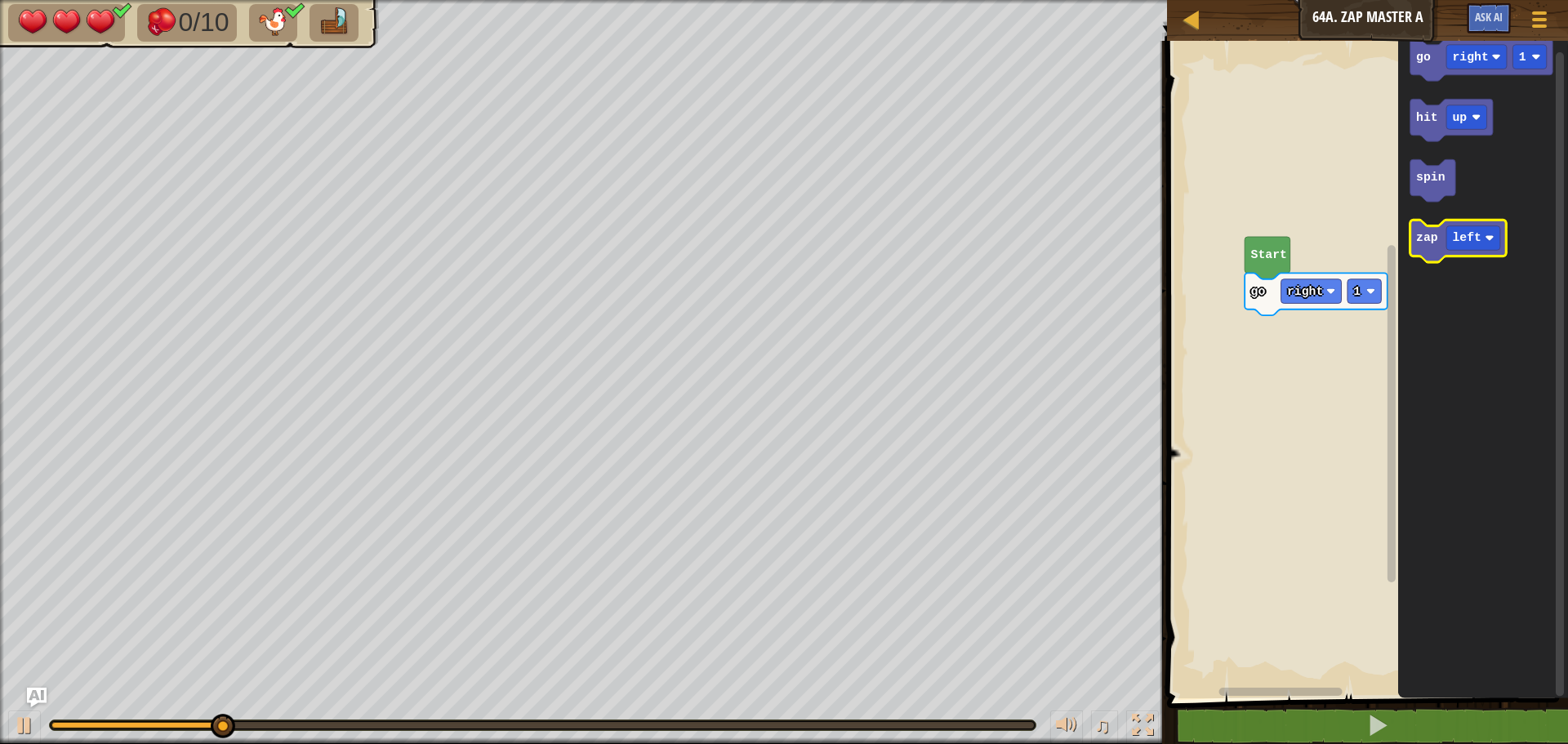
click at [1435, 241] on text "zap" at bounding box center [1427, 238] width 22 height 13
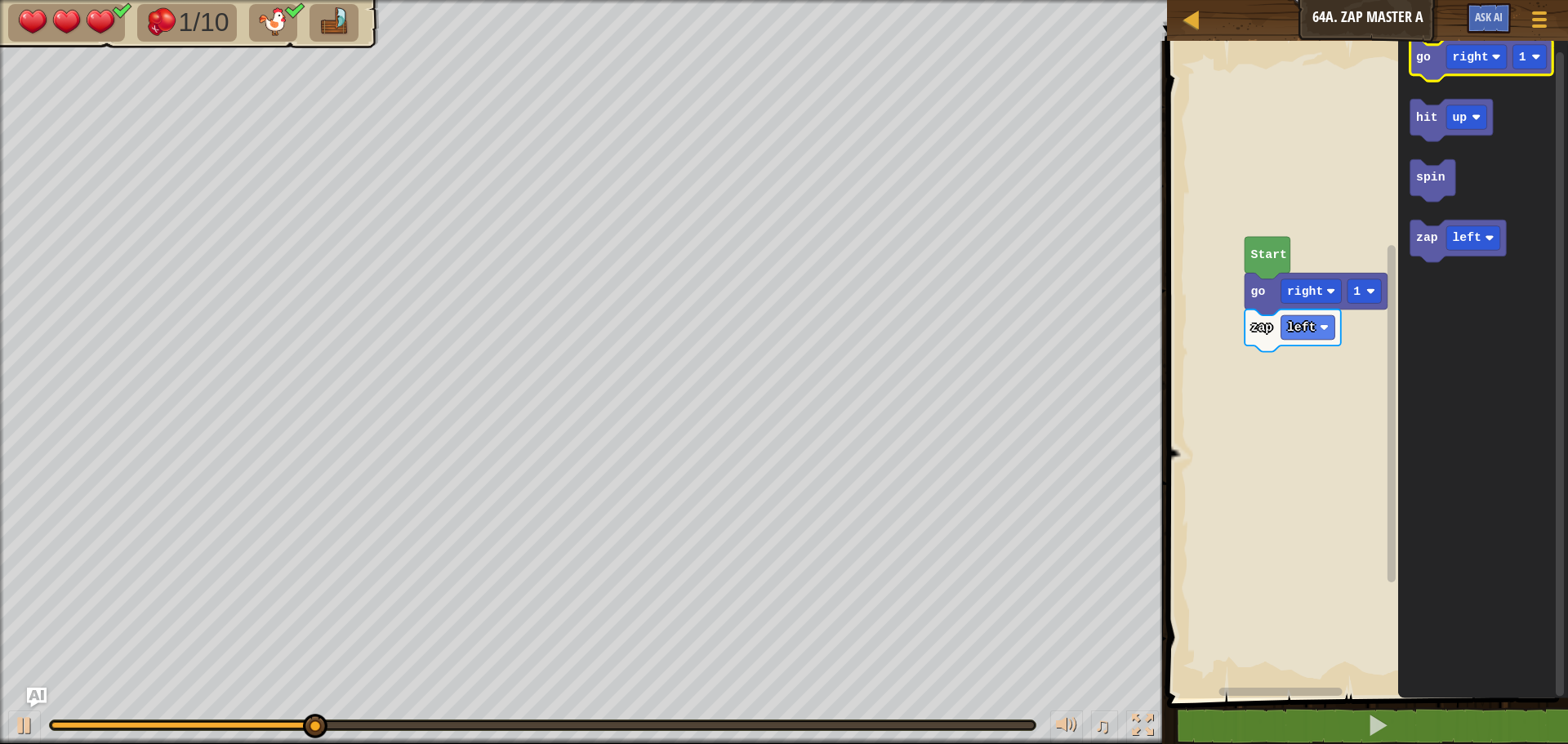
click at [1440, 67] on icon "Blockly Workspace" at bounding box center [1483, 59] width 143 height 42
click at [1461, 63] on text "right" at bounding box center [1471, 57] width 36 height 13
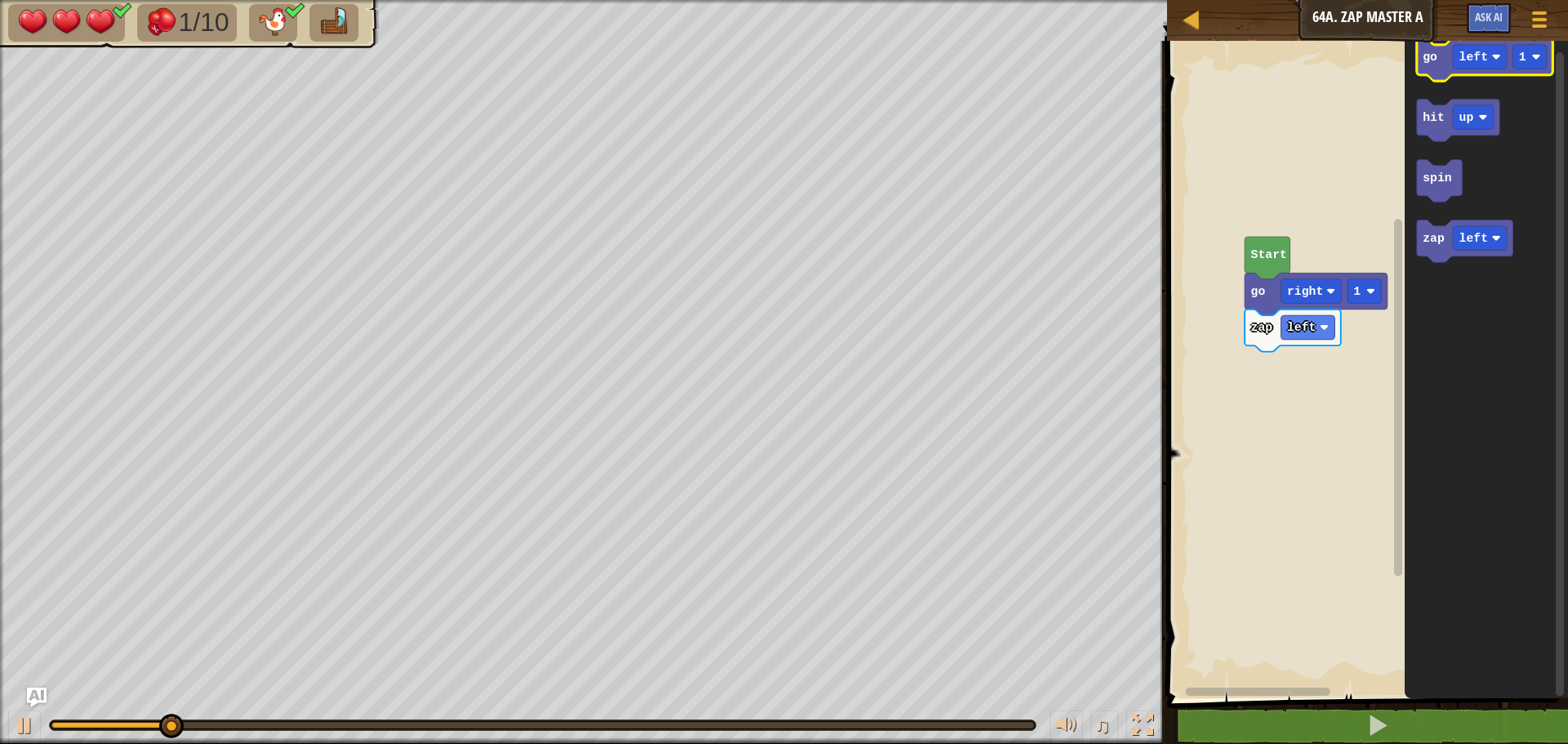
click at [1440, 77] on icon "Blockly Workspace" at bounding box center [1484, 59] width 136 height 42
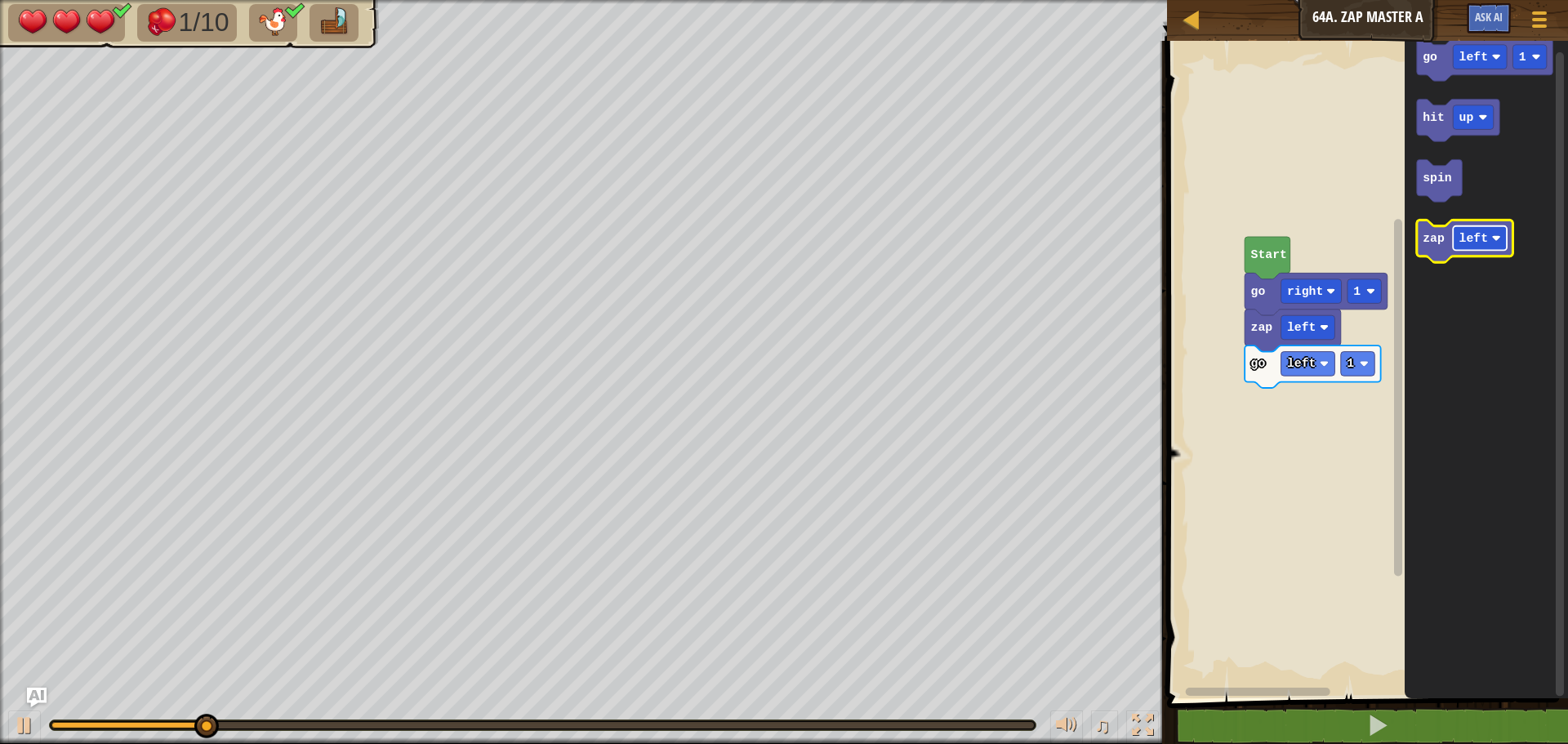
click at [1458, 237] on rect "Blockly Workspace" at bounding box center [1480, 238] width 54 height 24
click at [1425, 243] on text "zap" at bounding box center [1434, 238] width 22 height 13
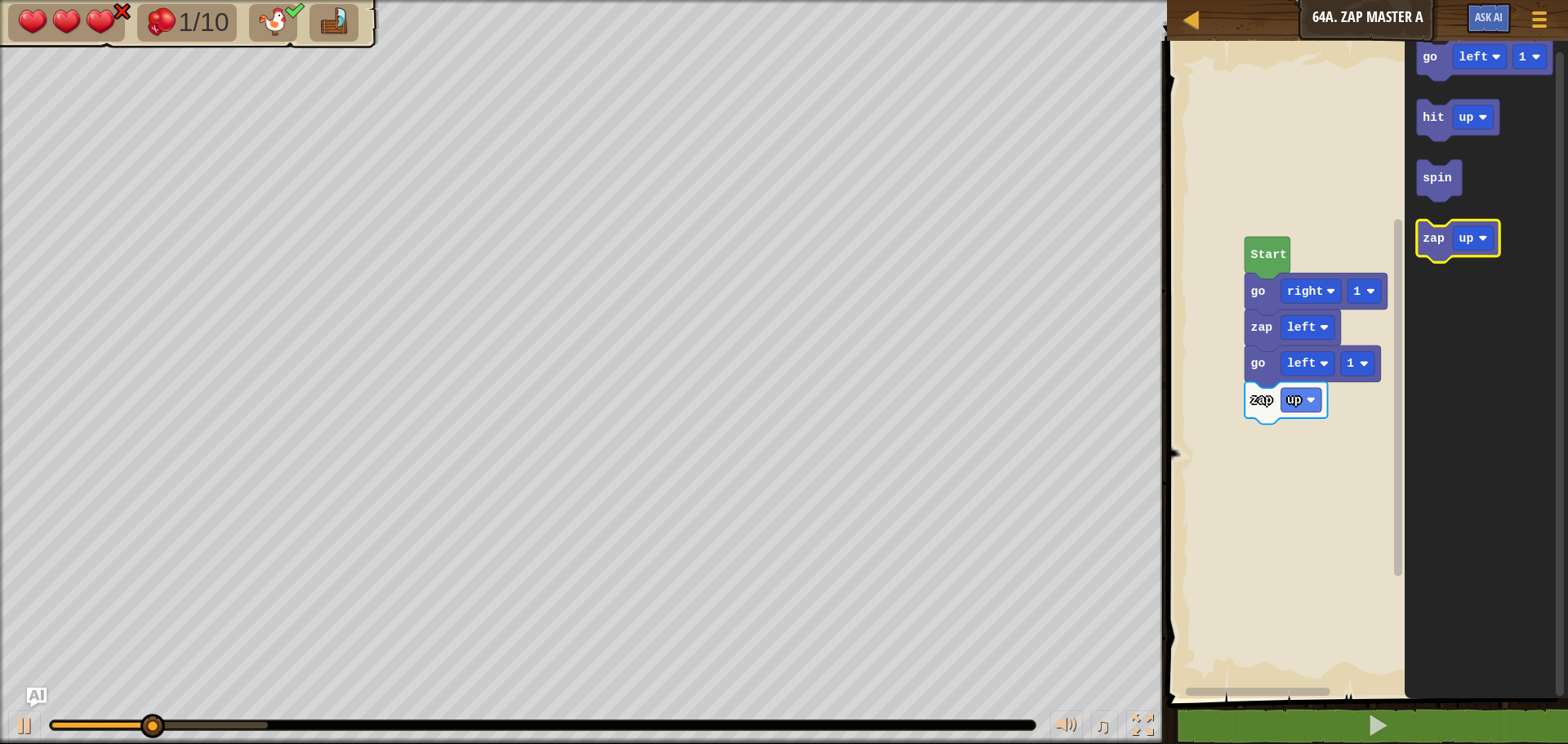
click at [1425, 243] on text "zap" at bounding box center [1434, 238] width 22 height 13
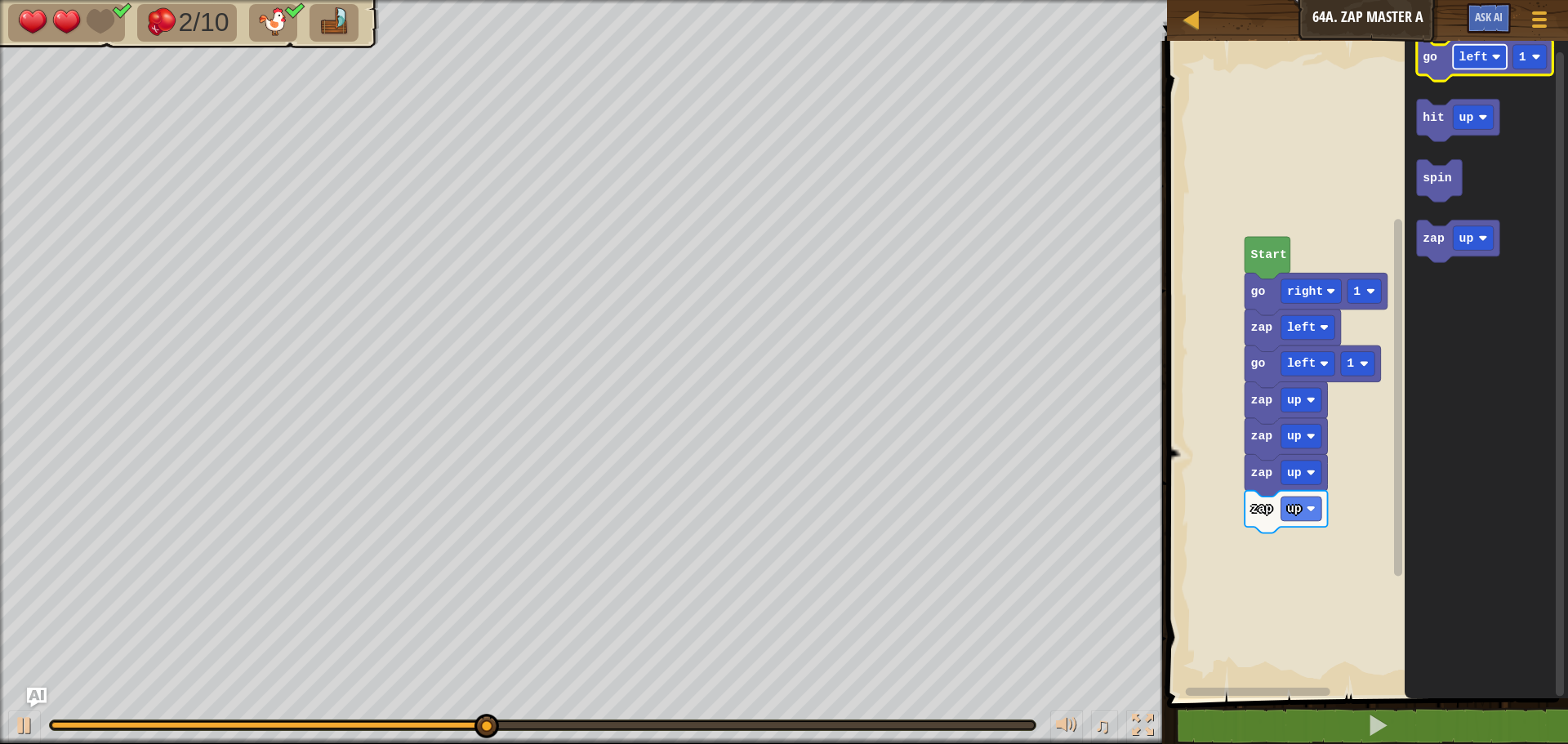
click at [1487, 56] on rect "Blockly Workspace" at bounding box center [1480, 57] width 54 height 24
click at [1436, 64] on text "go" at bounding box center [1430, 57] width 15 height 13
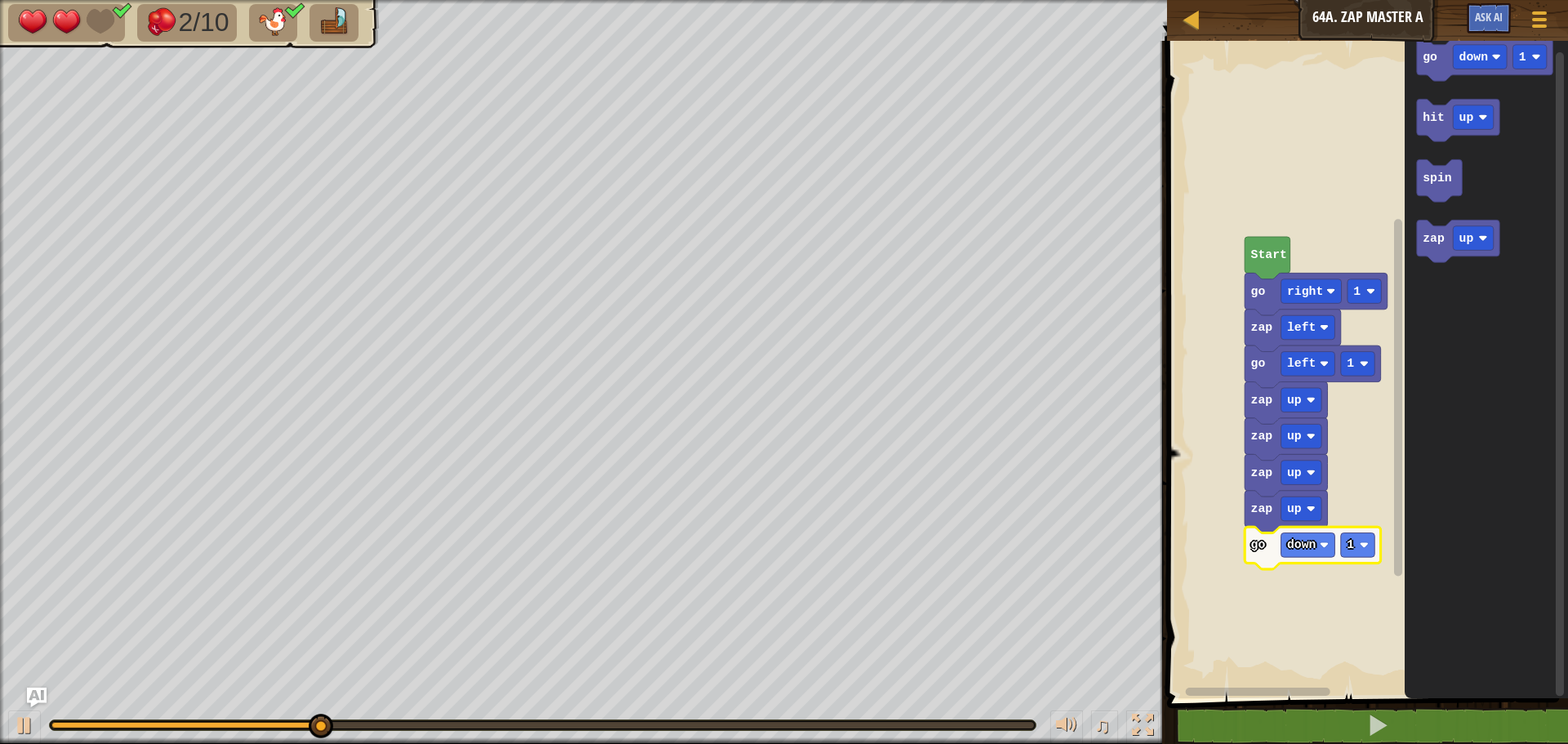
click at [1345, 528] on icon "Blockly Workspace" at bounding box center [1312, 547] width 136 height 42
click at [1357, 539] on rect "Blockly Workspace" at bounding box center [1357, 545] width 34 height 24
click at [1354, 530] on icon "Blockly Workspace" at bounding box center [1312, 547] width 136 height 42
click at [1356, 545] on rect "Blockly Workspace" at bounding box center [1357, 545] width 34 height 24
click at [1354, 552] on g "2" at bounding box center [1357, 545] width 34 height 24
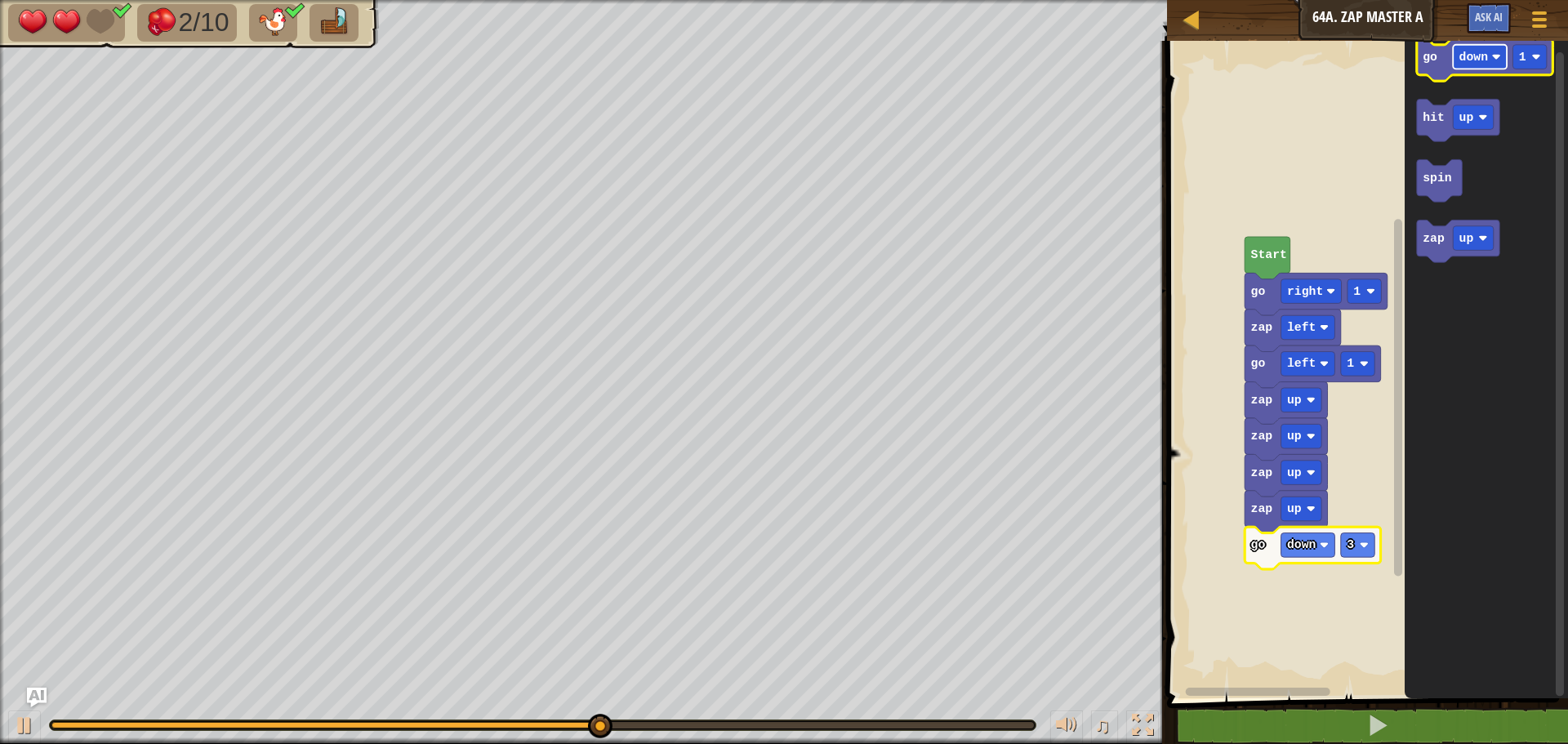
click at [1474, 66] on rect "Blockly Workspace" at bounding box center [1480, 57] width 54 height 24
click at [1427, 68] on icon "Blockly Workspace" at bounding box center [1484, 59] width 136 height 42
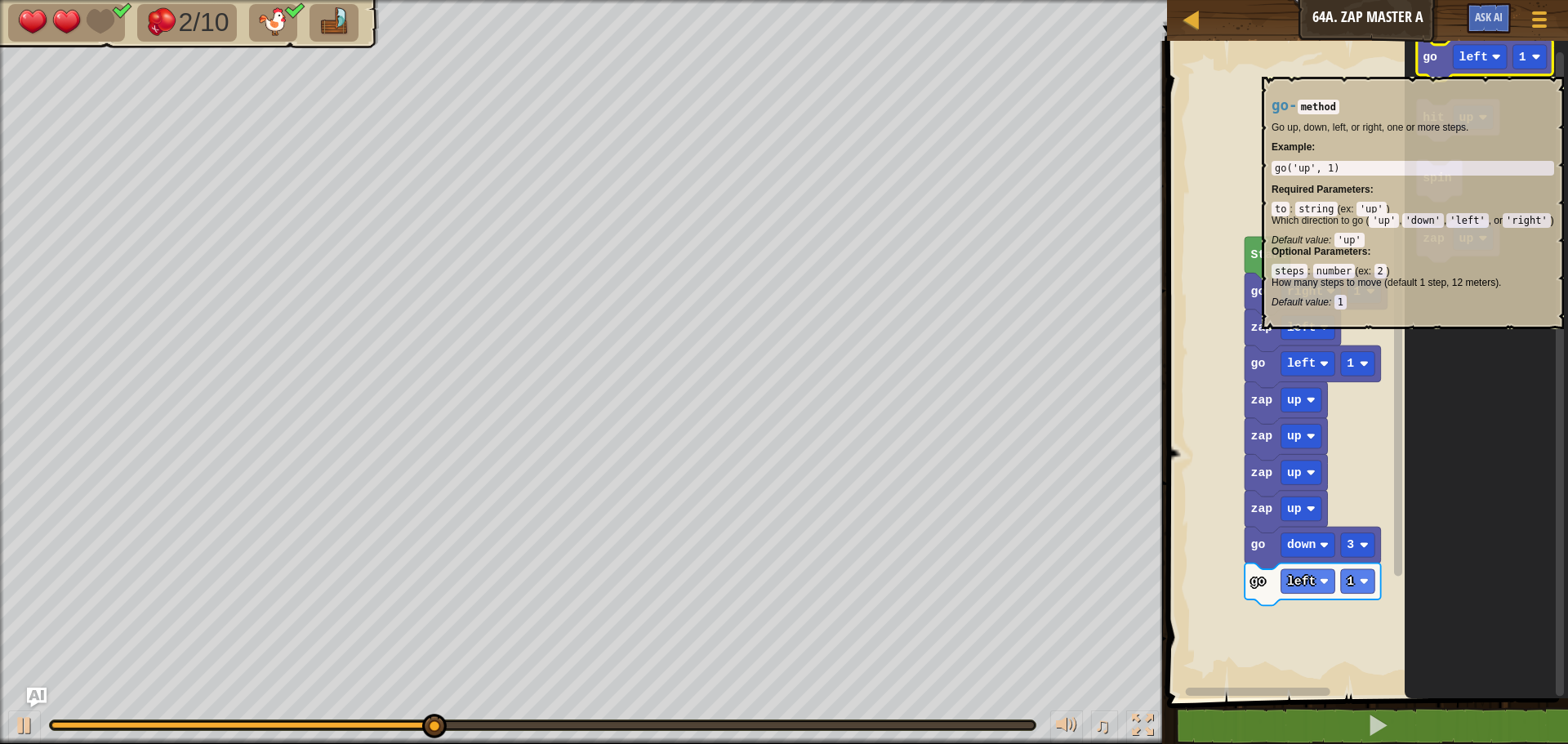
click at [1429, 68] on icon "Blockly Workspace" at bounding box center [1484, 59] width 136 height 42
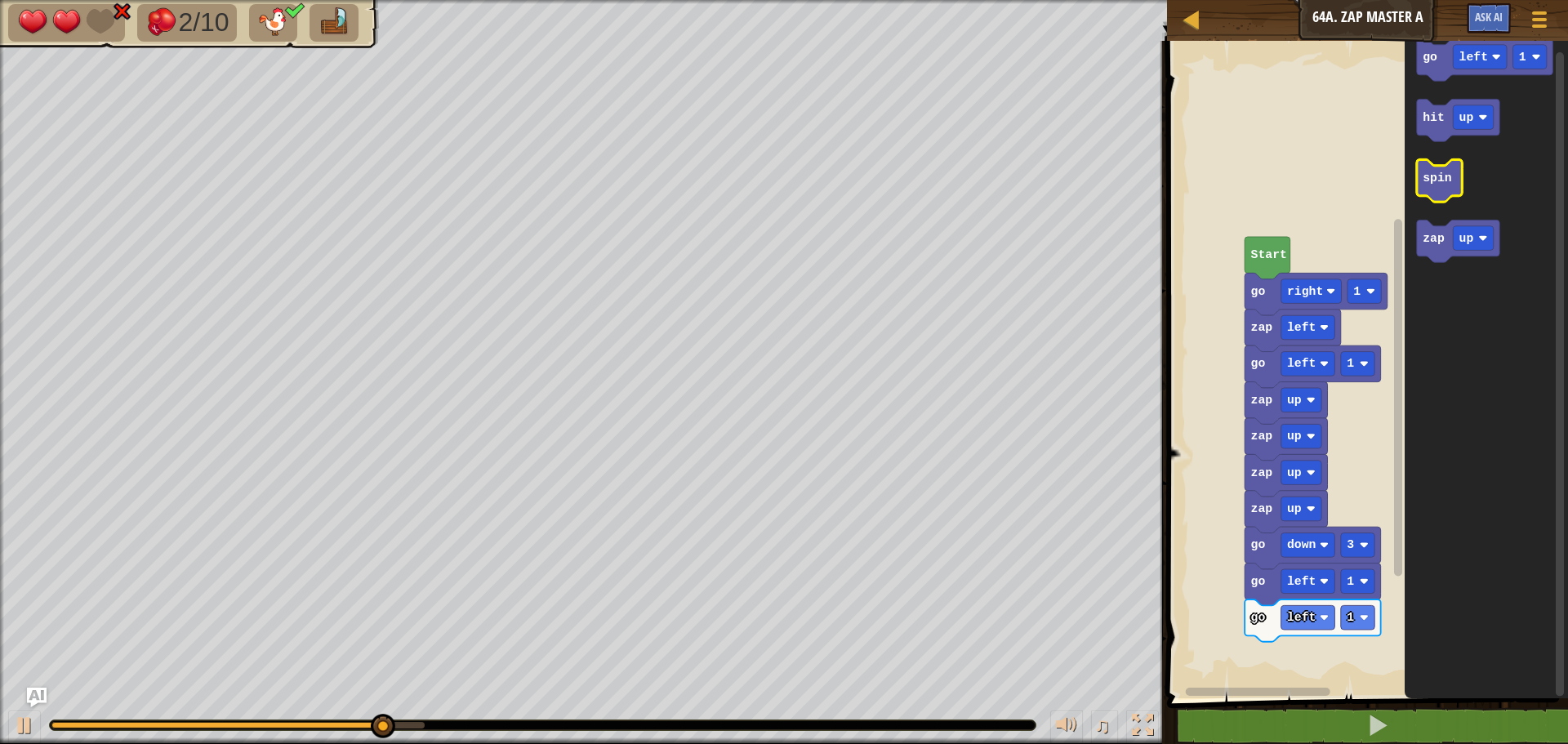
click at [1422, 179] on g "spin" at bounding box center [1439, 180] width 45 height 42
click at [1433, 182] on text "spin" at bounding box center [1437, 178] width 28 height 13
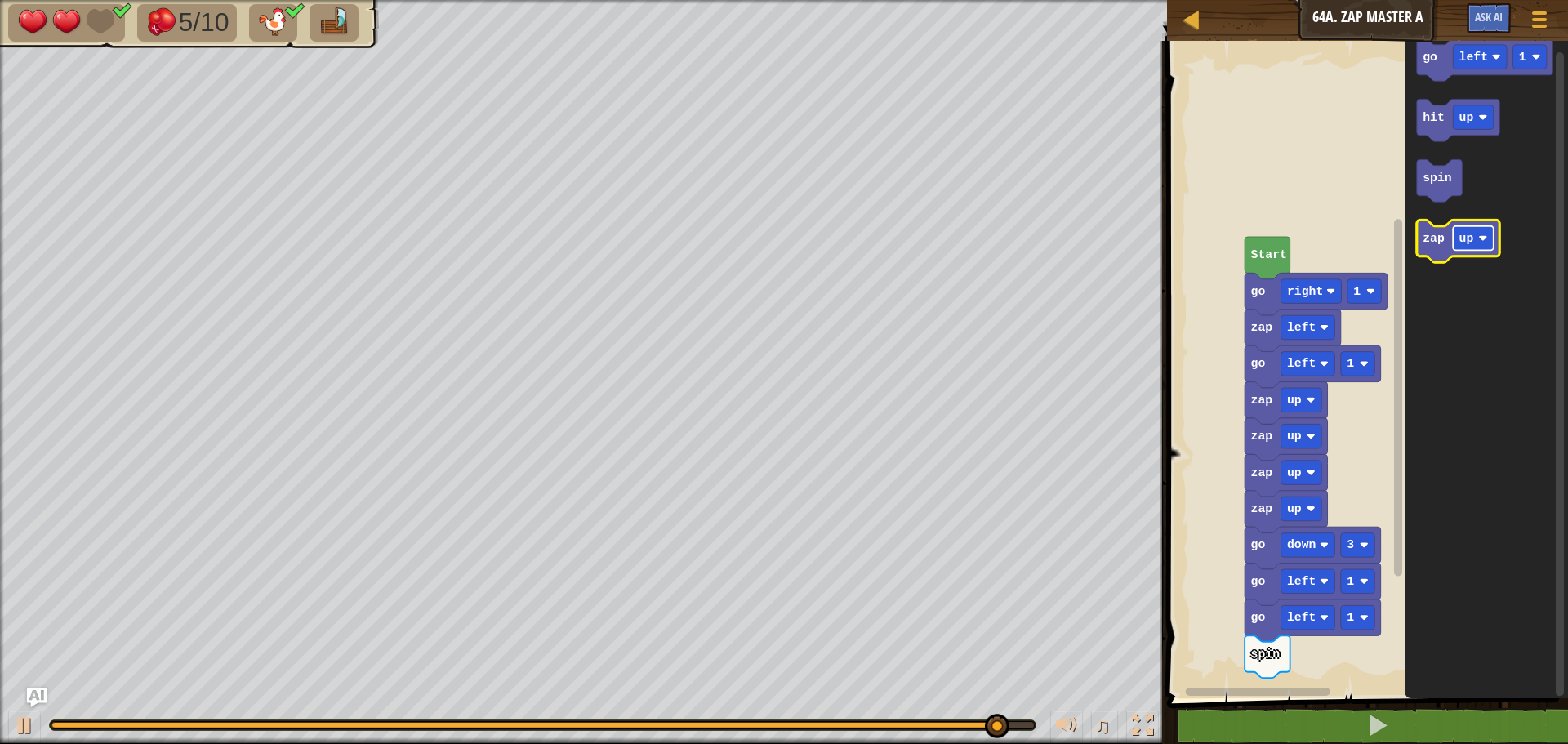
click at [1463, 243] on text "up" at bounding box center [1466, 238] width 15 height 13
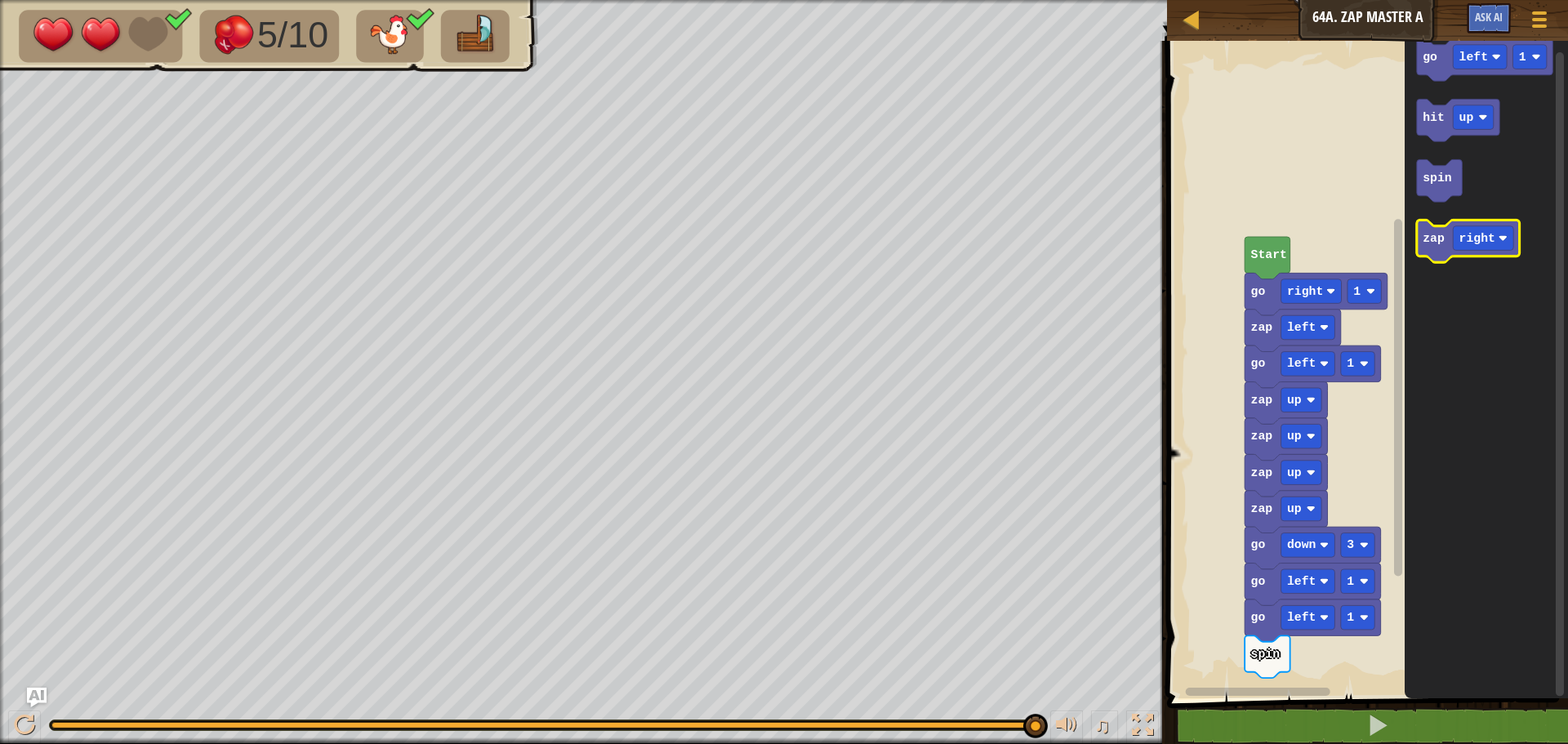
click at [1422, 252] on icon "Blockly Workspace" at bounding box center [1468, 240] width 103 height 42
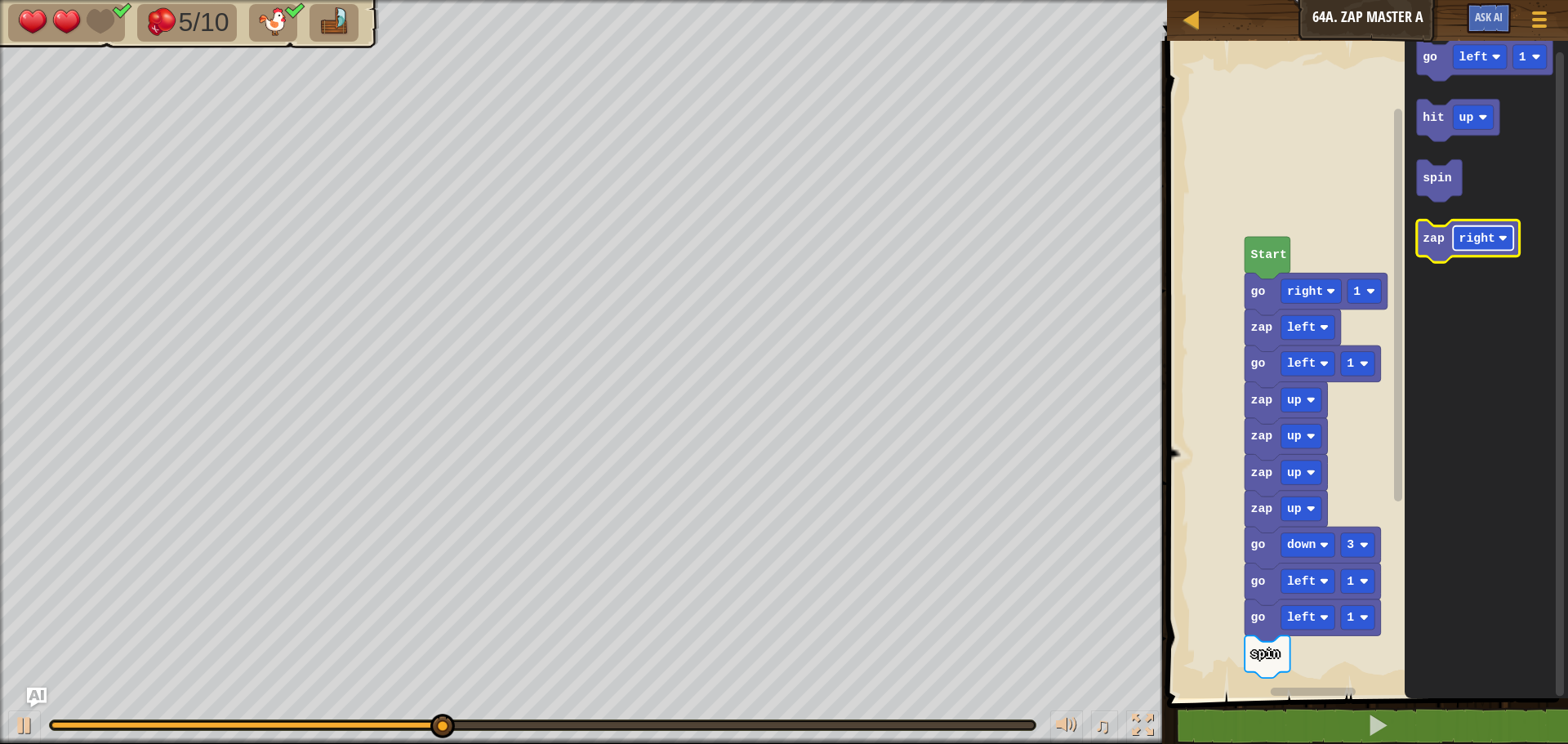
click at [1480, 243] on text "right" at bounding box center [1477, 238] width 36 height 13
click at [1442, 254] on icon "Blockly Workspace" at bounding box center [1465, 240] width 97 height 42
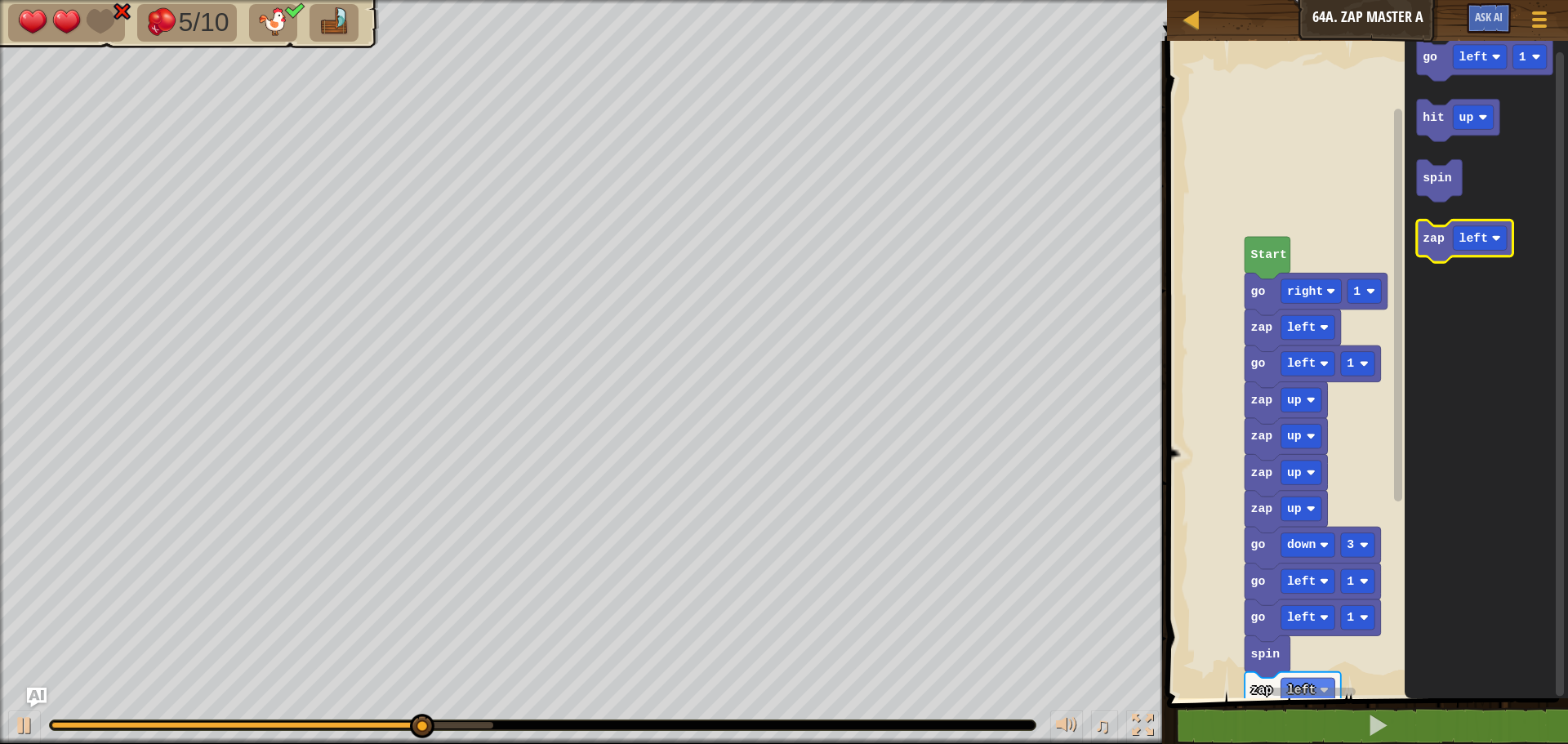
click at [1442, 254] on icon "Blockly Workspace" at bounding box center [1465, 240] width 97 height 42
